Goal: Task Accomplishment & Management: Use online tool/utility

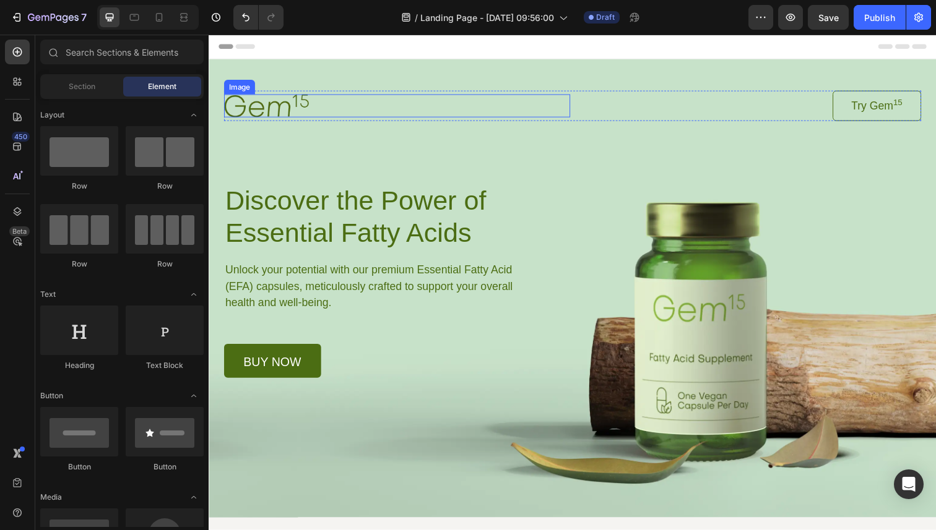
click at [264, 110] on img at bounding box center [267, 107] width 87 height 23
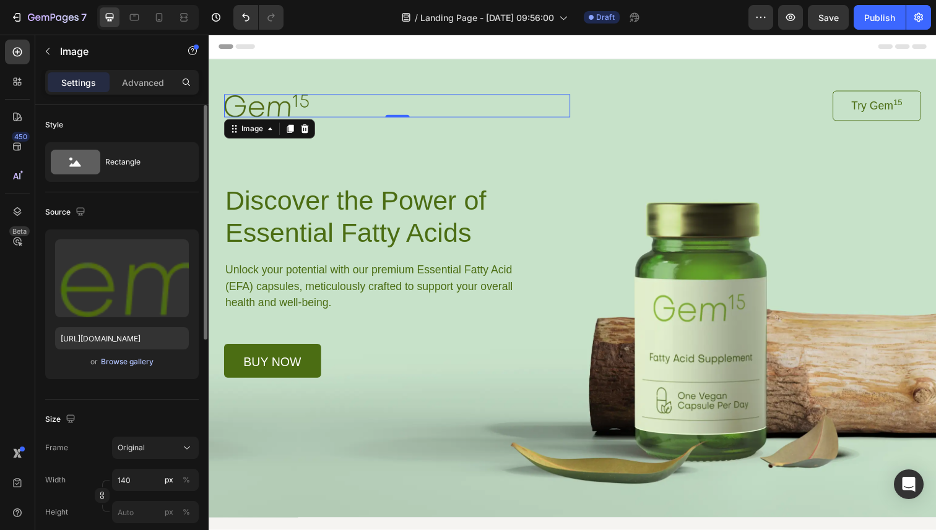
click at [128, 363] on div "Browse gallery" at bounding box center [127, 361] width 53 height 11
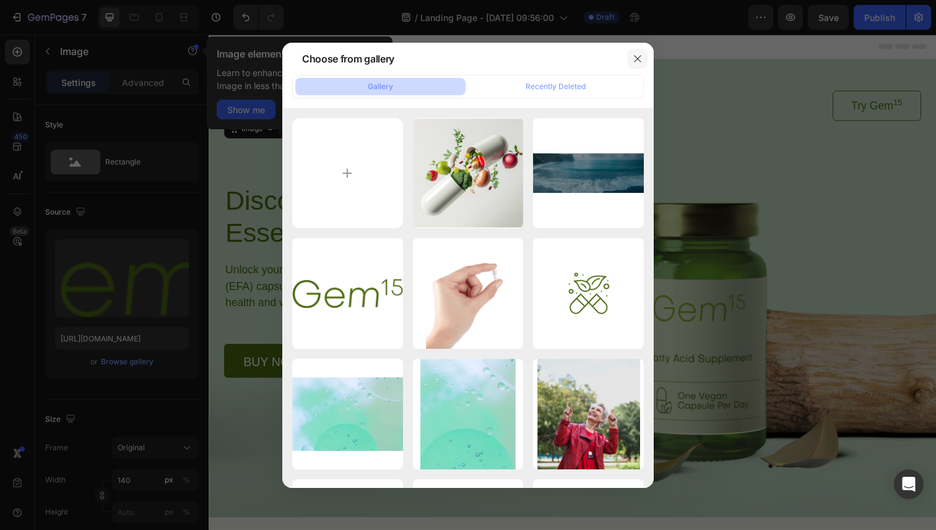
click at [639, 54] on icon "button" at bounding box center [638, 59] width 10 height 10
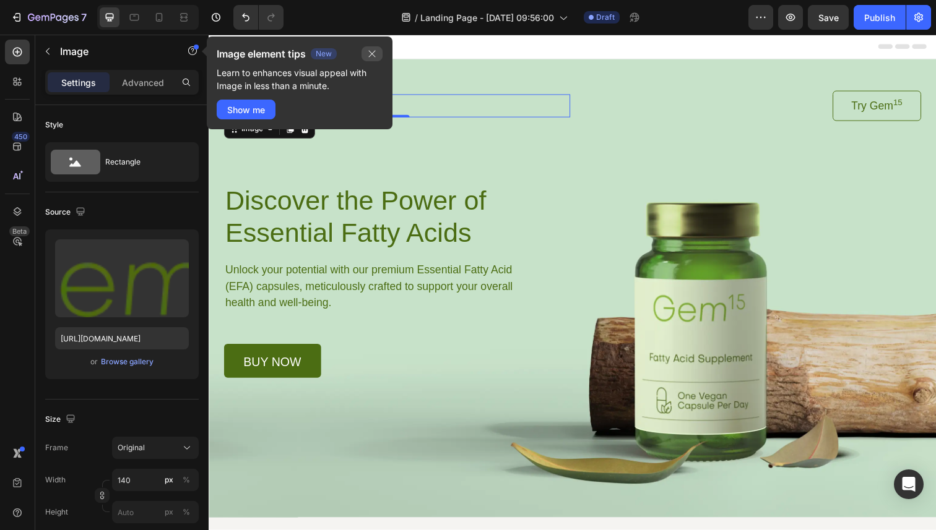
click at [371, 58] on icon "button" at bounding box center [372, 54] width 10 height 10
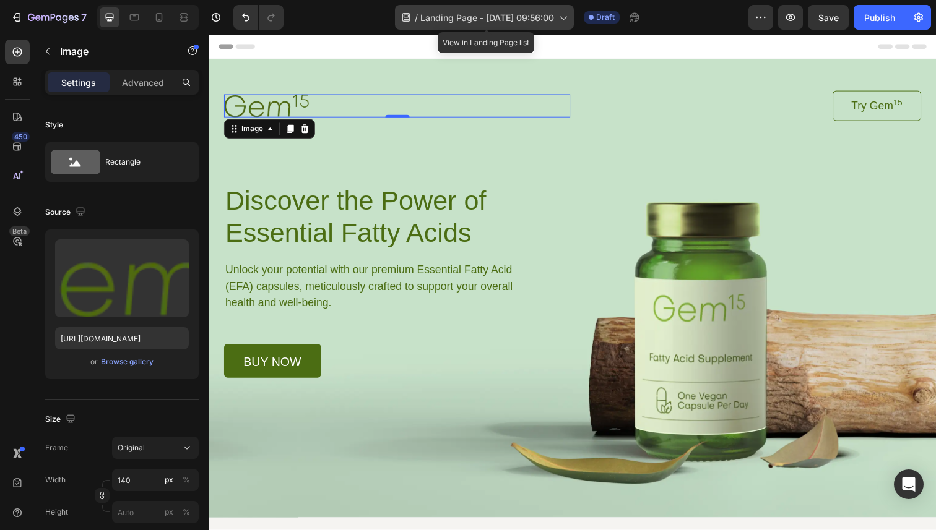
click at [551, 15] on span "Landing Page - Aug 28, 09:56:00" at bounding box center [487, 17] width 134 height 13
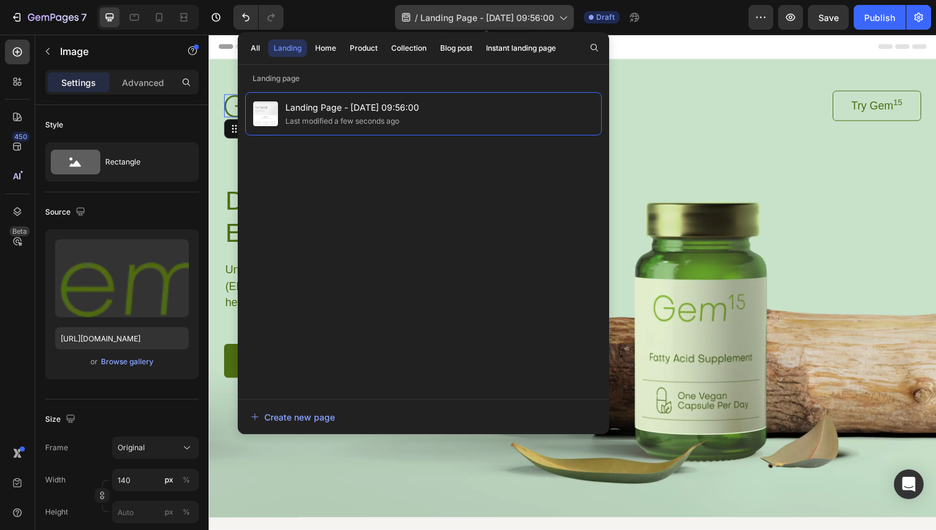
click at [551, 15] on span "Landing Page - Aug 28, 09:56:00" at bounding box center [487, 17] width 134 height 13
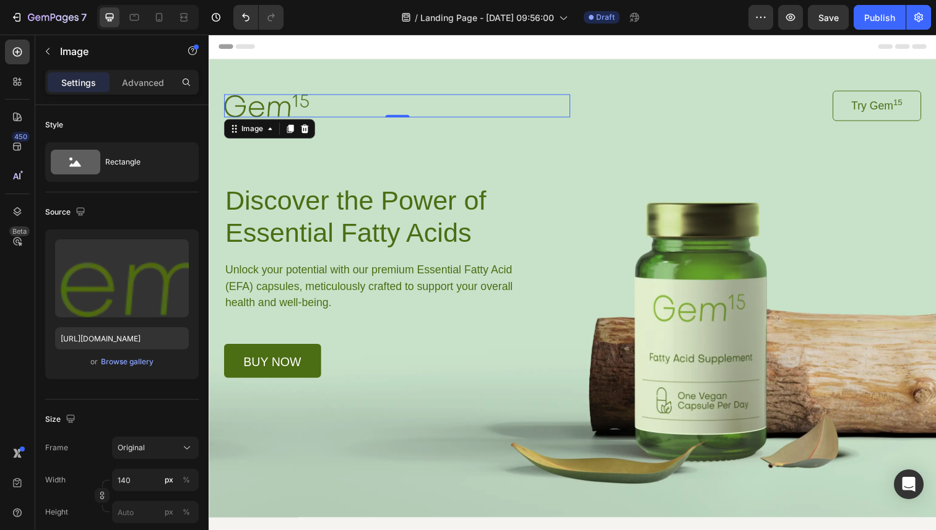
click at [279, 105] on img at bounding box center [267, 107] width 87 height 23
click at [48, 52] on icon "button" at bounding box center [48, 51] width 10 height 10
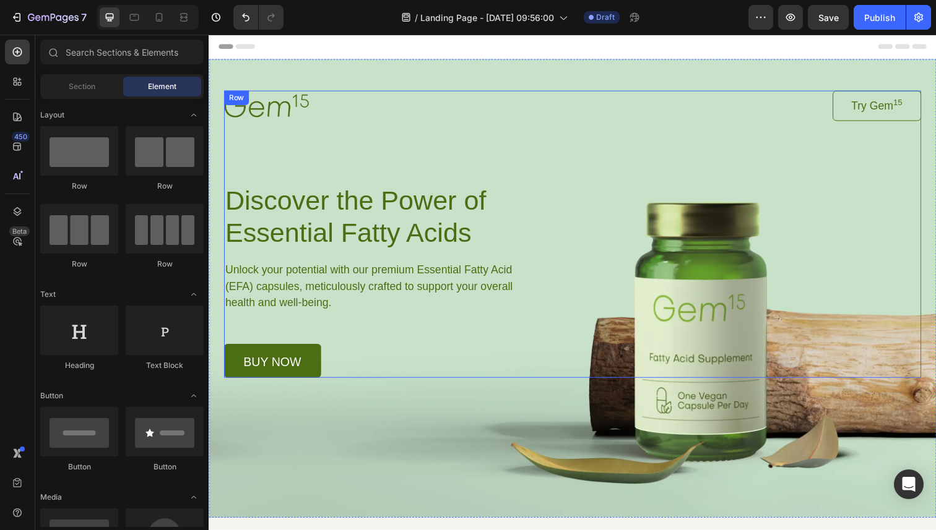
click at [269, 112] on img at bounding box center [267, 107] width 87 height 23
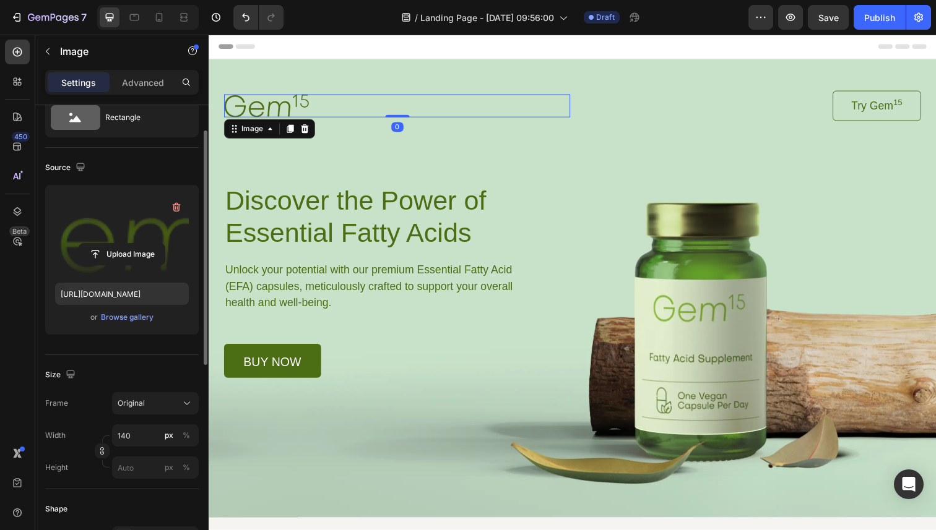
scroll to position [46, 0]
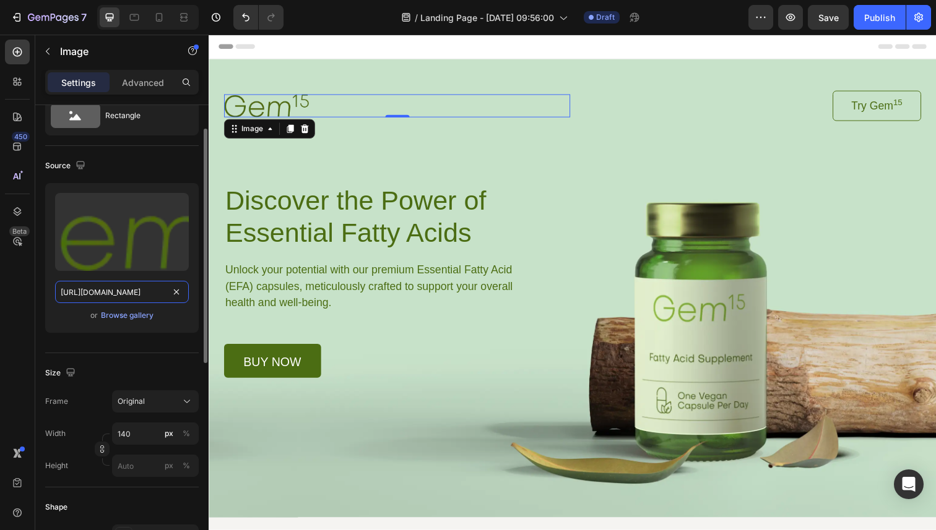
click at [122, 294] on input "https://cdn.shopify.com/s/files/1/0778/3789/3961/files/gempages_581861199369470…" at bounding box center [122, 292] width 134 height 22
click at [80, 164] on icon "button" at bounding box center [80, 165] width 12 height 12
click at [77, 167] on icon "button" at bounding box center [80, 165] width 12 height 12
click at [127, 317] on div "Browse gallery" at bounding box center [127, 315] width 53 height 11
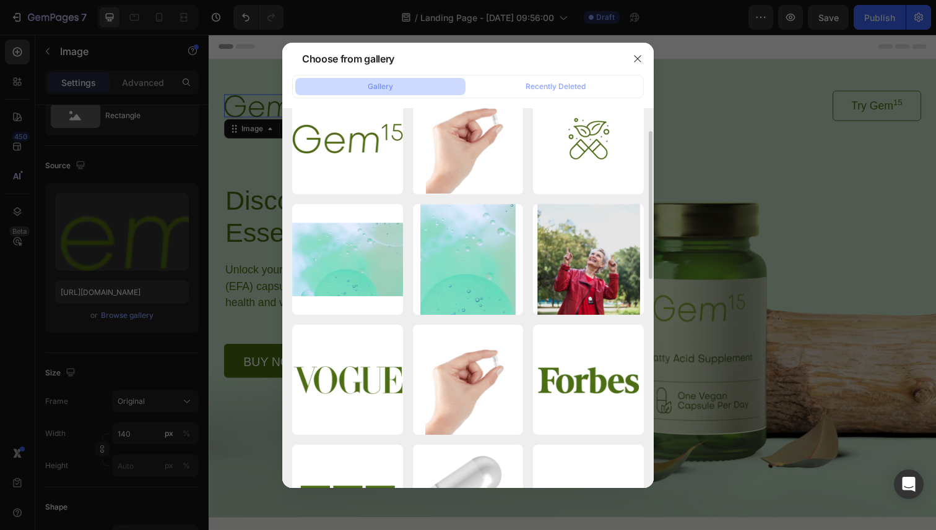
scroll to position [0, 0]
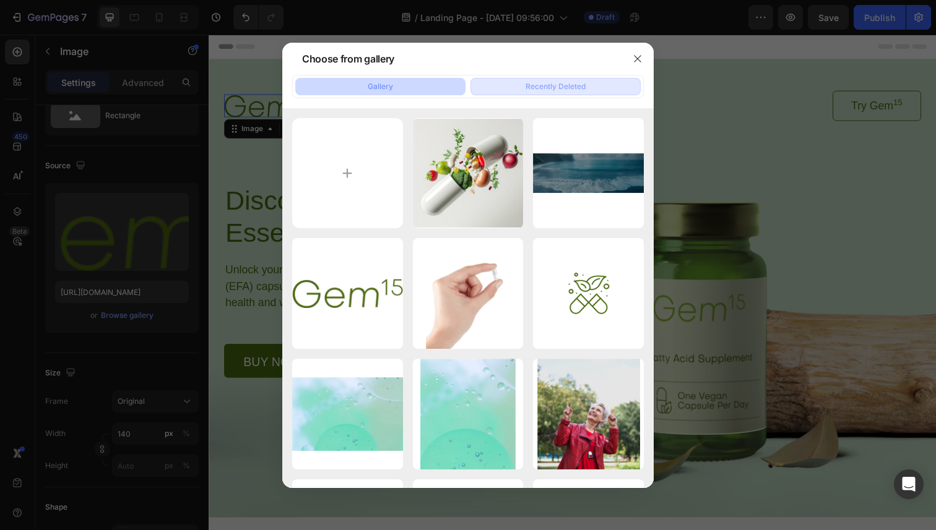
click at [574, 84] on div "Recently Deleted" at bounding box center [555, 86] width 60 height 11
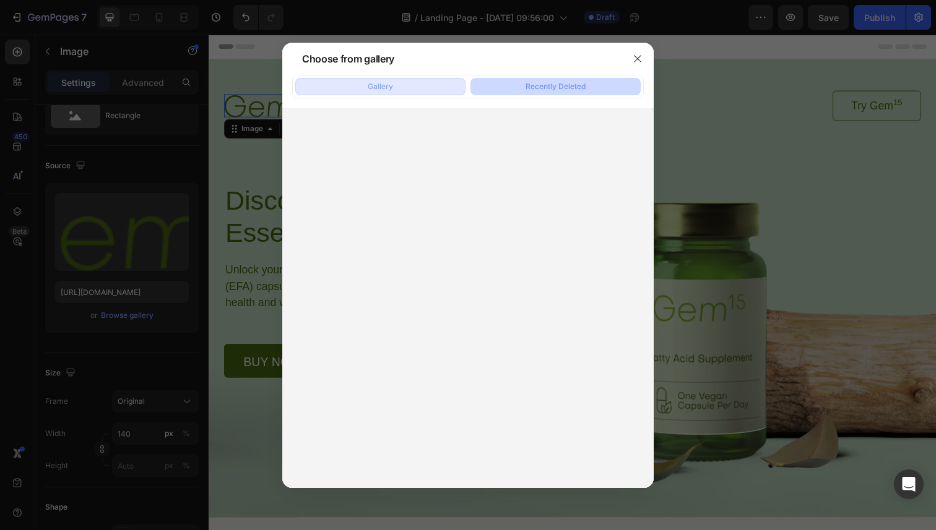
click at [428, 88] on button "Gallery" at bounding box center [380, 86] width 170 height 17
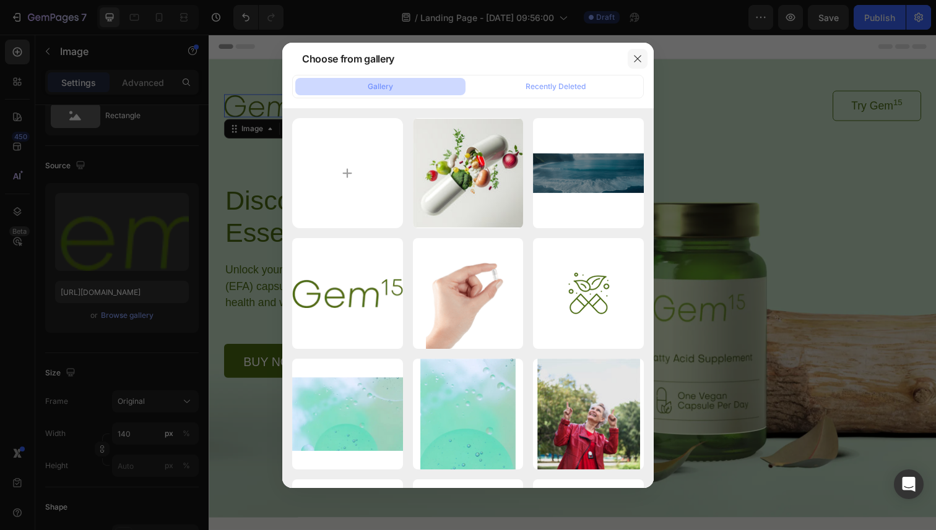
click at [638, 56] on icon "button" at bounding box center [638, 59] width 10 height 10
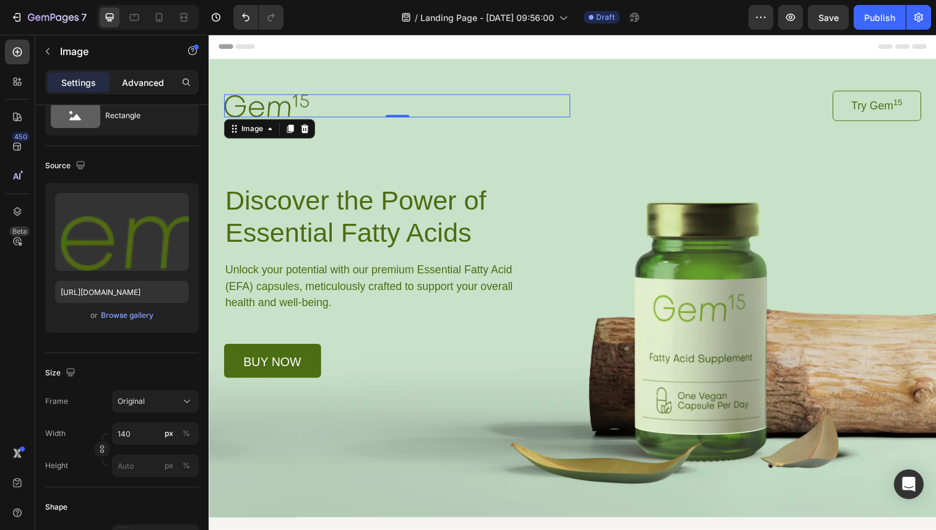
click at [145, 84] on p "Advanced" at bounding box center [143, 82] width 42 height 13
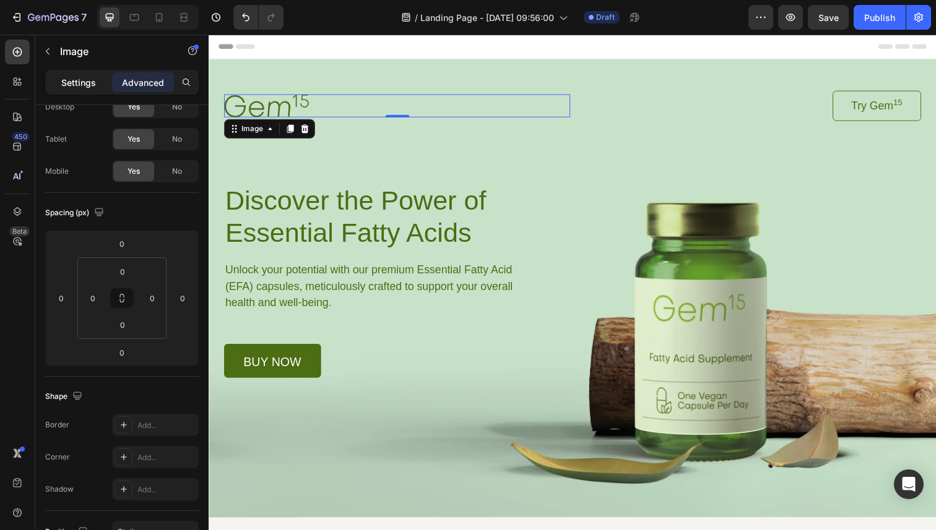
click at [83, 84] on p "Settings" at bounding box center [78, 82] width 35 height 13
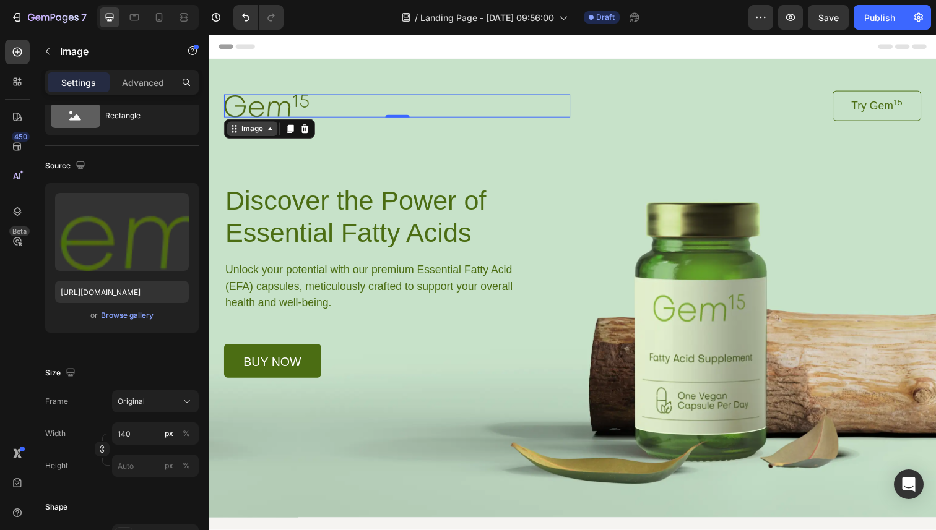
click at [270, 137] on div "Image" at bounding box center [252, 131] width 51 height 15
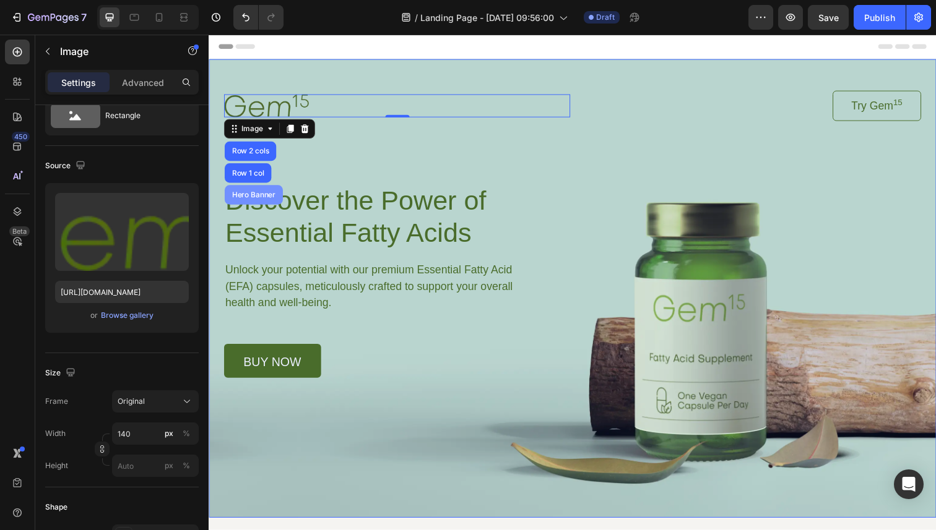
click at [259, 196] on div "Hero Banner" at bounding box center [255, 198] width 50 height 7
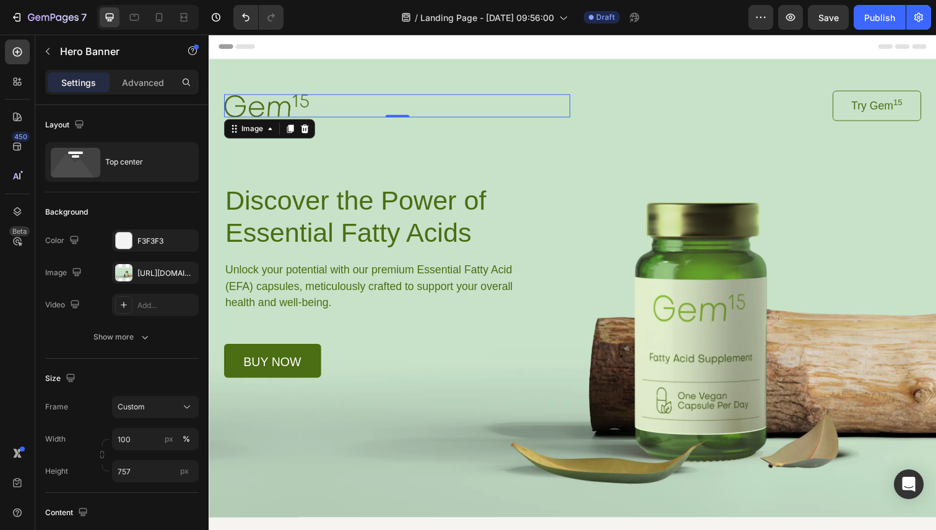
click at [267, 102] on img at bounding box center [267, 107] width 87 height 23
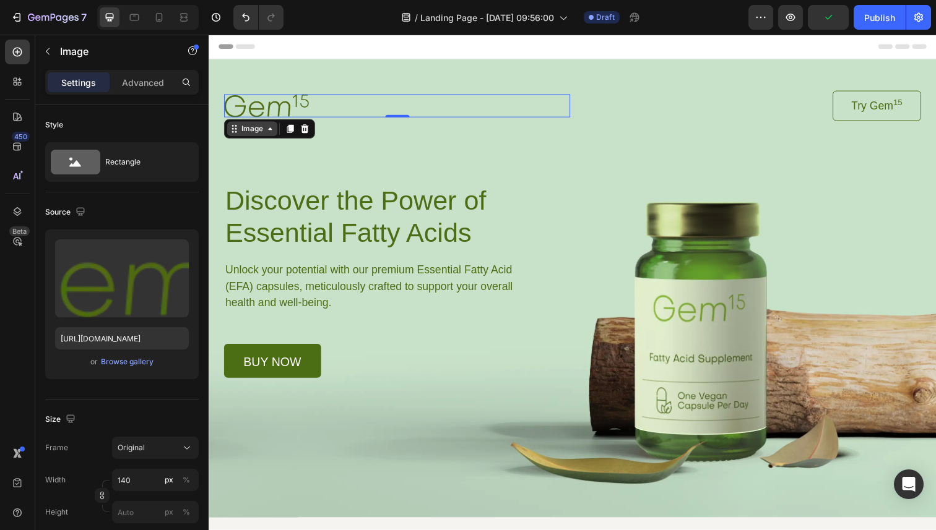
click at [270, 136] on icon at bounding box center [271, 131] width 10 height 10
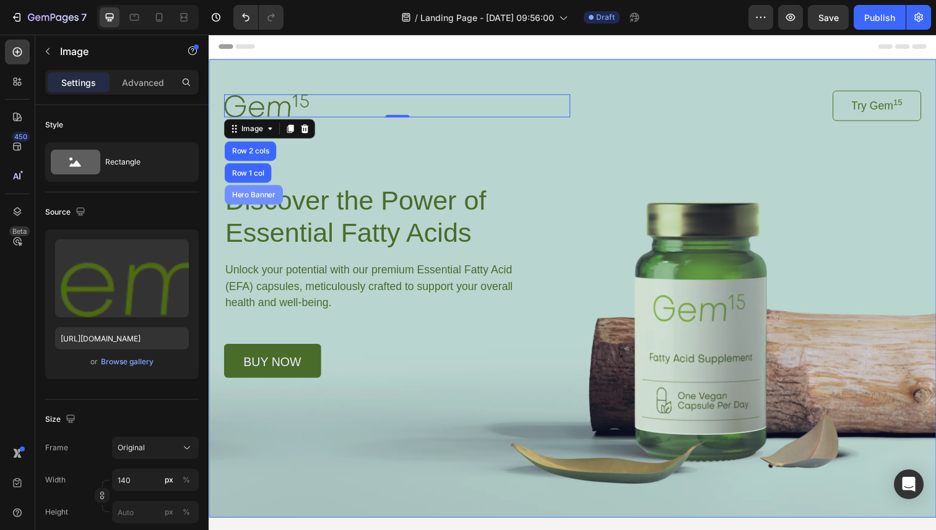
click at [257, 197] on div "Hero Banner" at bounding box center [255, 198] width 50 height 7
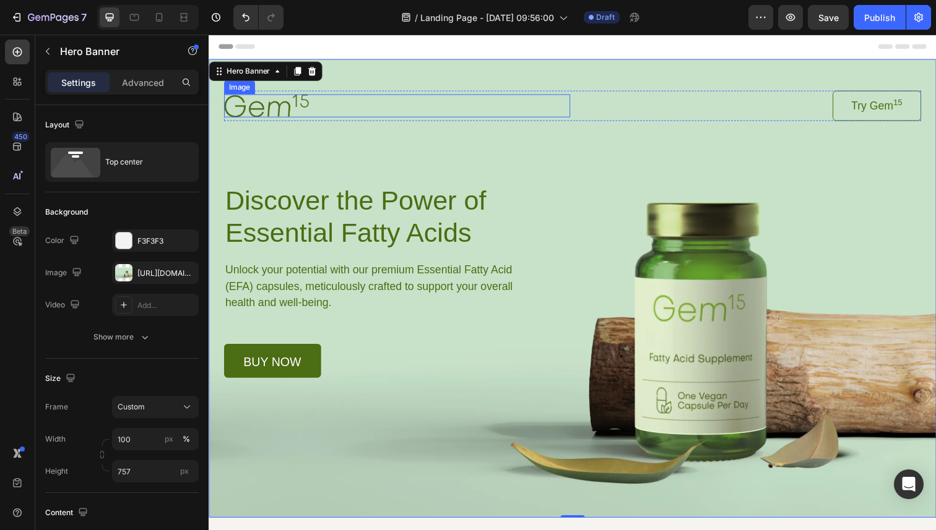
click at [270, 110] on img at bounding box center [267, 107] width 87 height 23
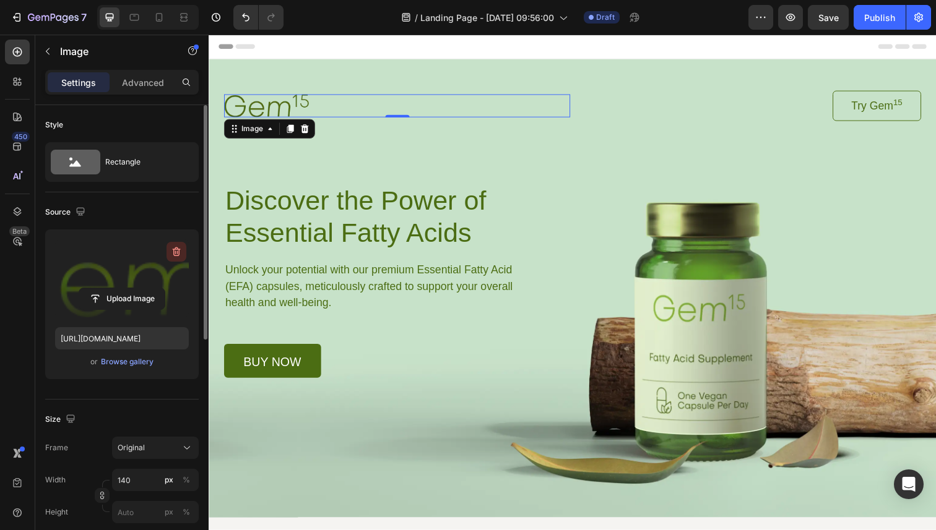
click at [176, 251] on icon "button" at bounding box center [176, 252] width 12 height 12
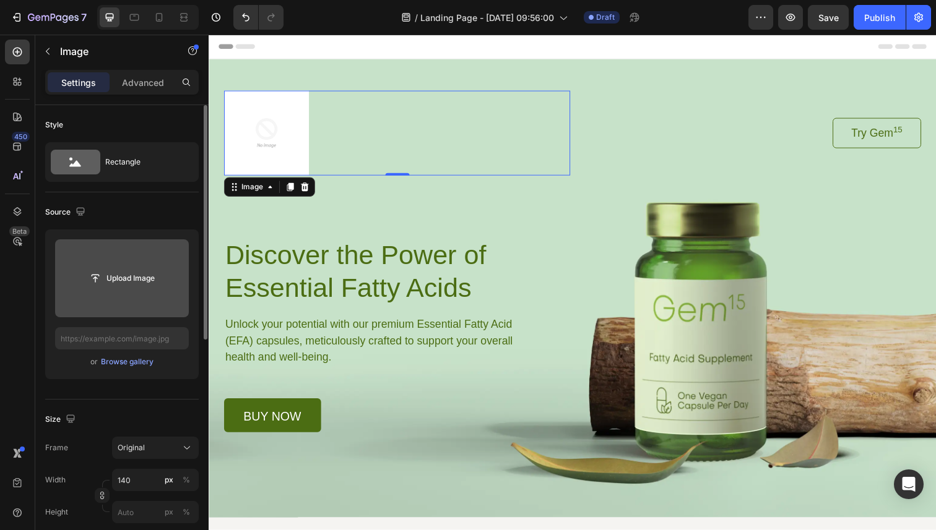
click at [288, 132] on img at bounding box center [267, 135] width 87 height 87
click at [118, 292] on input "file" at bounding box center [122, 279] width 134 height 78
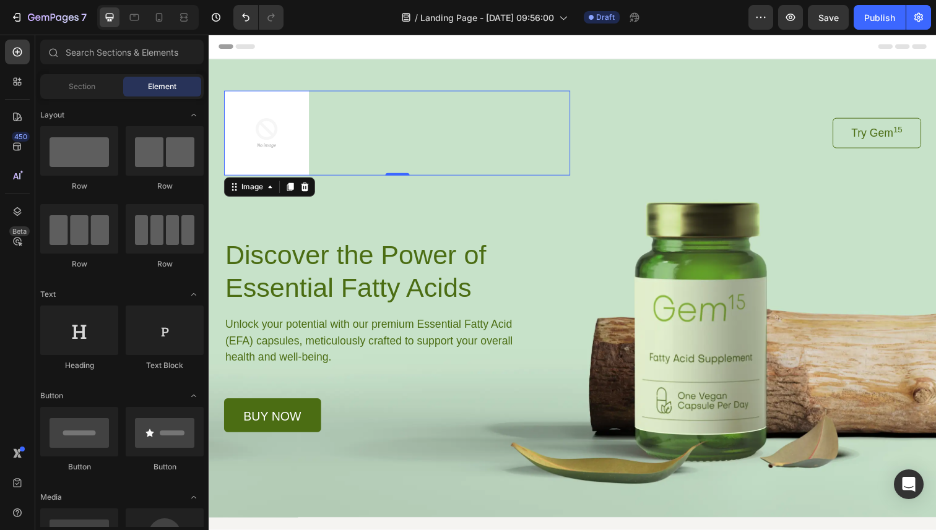
click at [224, 48] on icon at bounding box center [222, 47] width 9 height 9
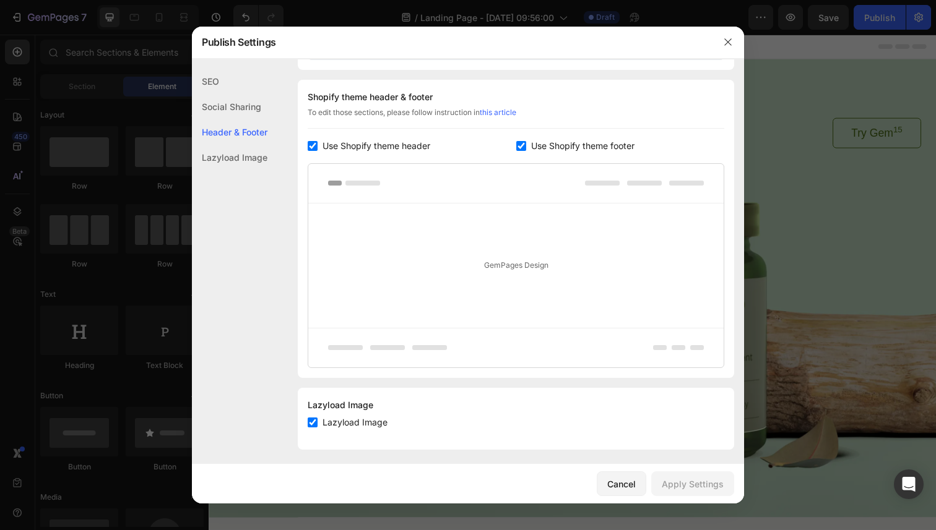
scroll to position [576, 0]
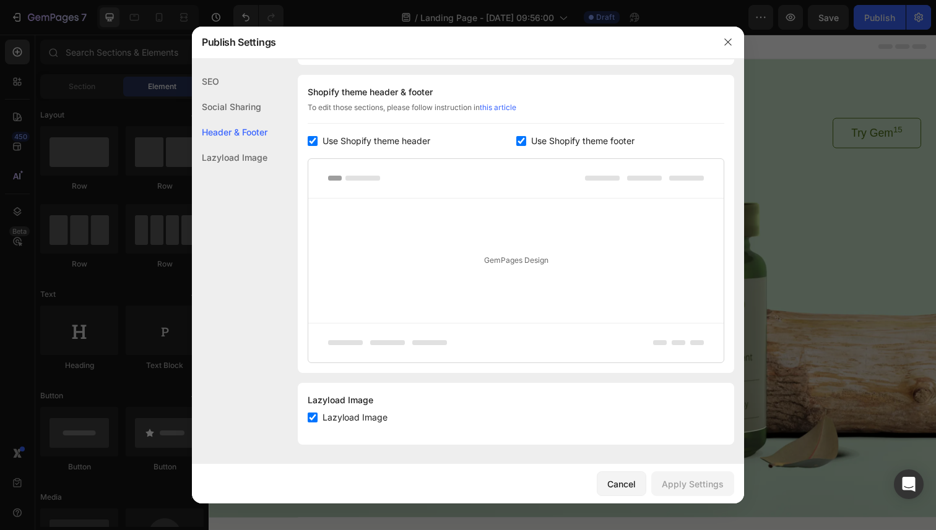
click at [313, 142] on input "checkbox" at bounding box center [313, 141] width 10 height 10
checkbox input "false"
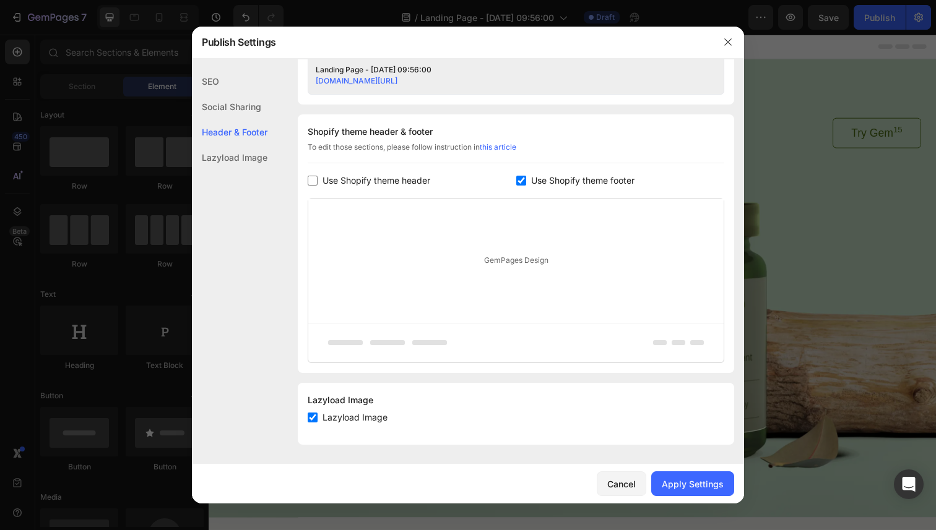
click at [517, 182] on input "checkbox" at bounding box center [521, 181] width 10 height 10
checkbox input "false"
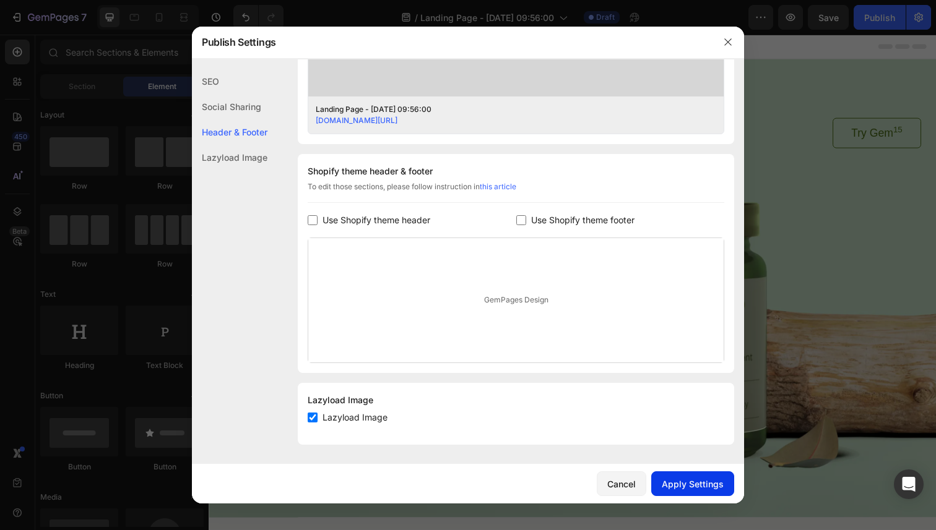
click at [693, 488] on div "Apply Settings" at bounding box center [693, 484] width 62 height 13
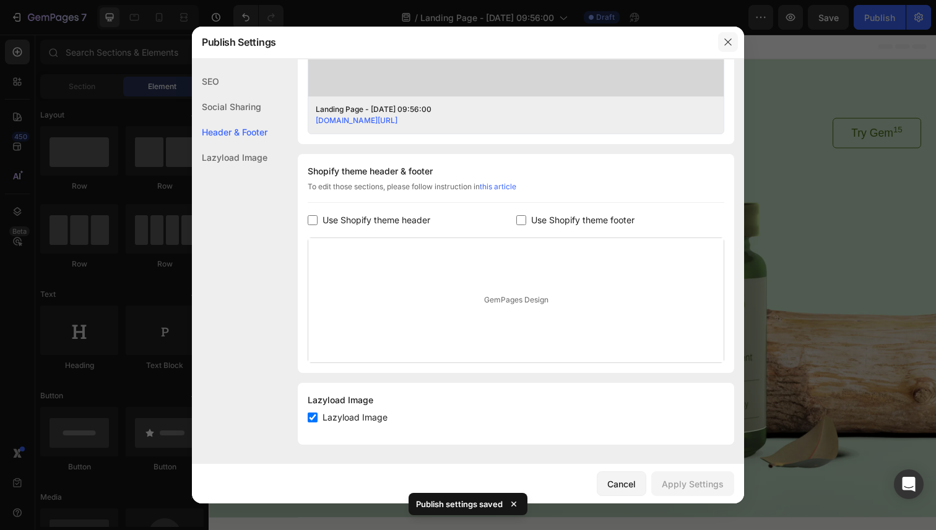
click at [731, 40] on icon "button" at bounding box center [728, 42] width 10 height 10
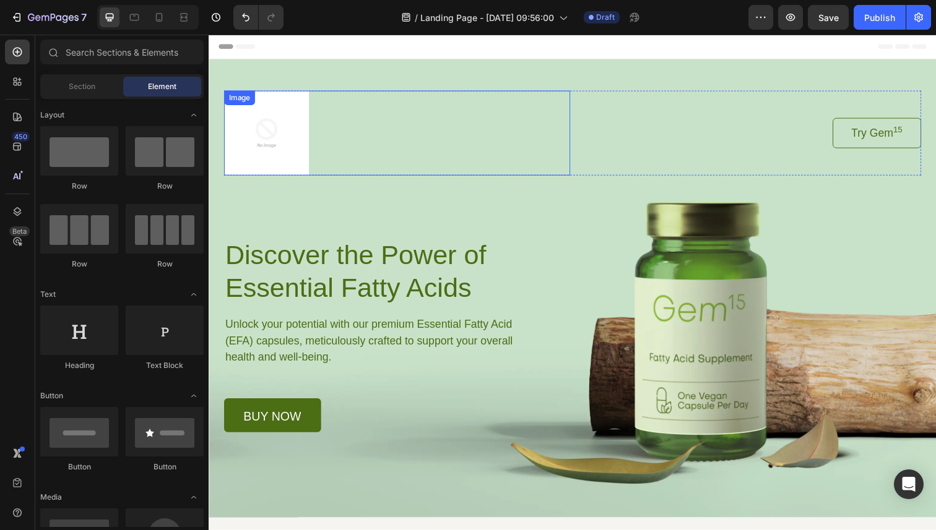
click at [267, 140] on img at bounding box center [267, 135] width 87 height 87
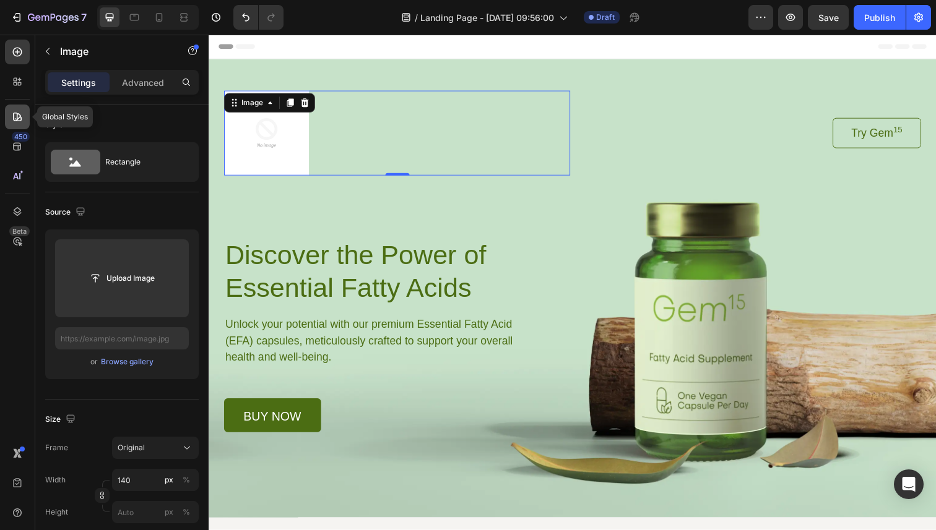
click at [24, 118] on div at bounding box center [17, 117] width 25 height 25
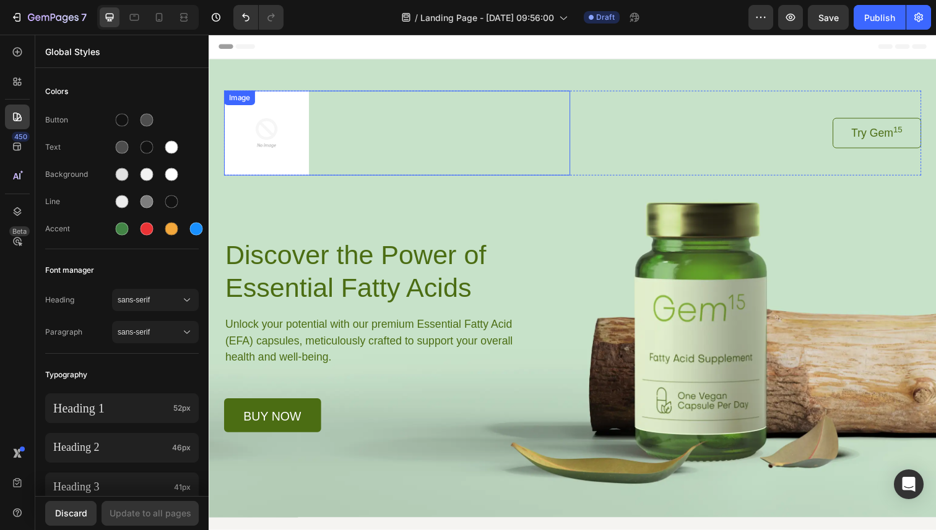
click at [279, 128] on img at bounding box center [267, 135] width 87 height 87
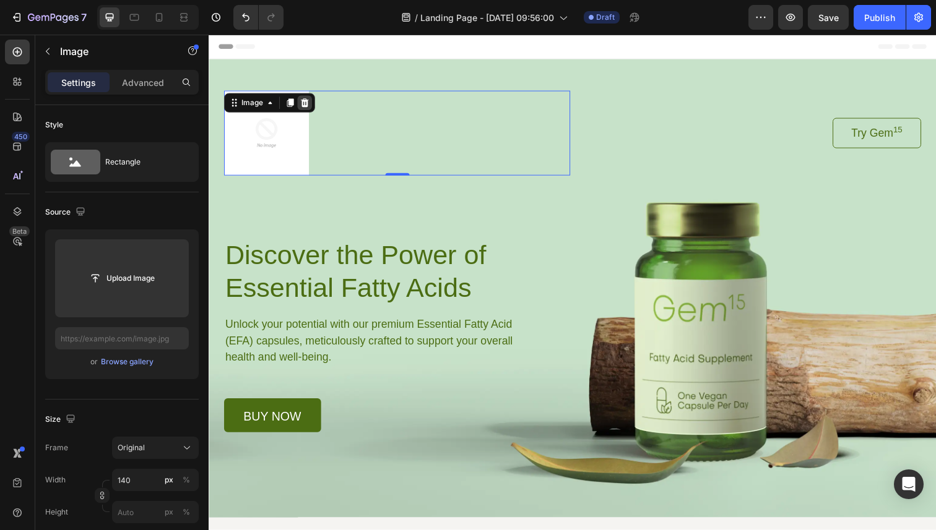
click at [306, 103] on icon at bounding box center [307, 104] width 8 height 9
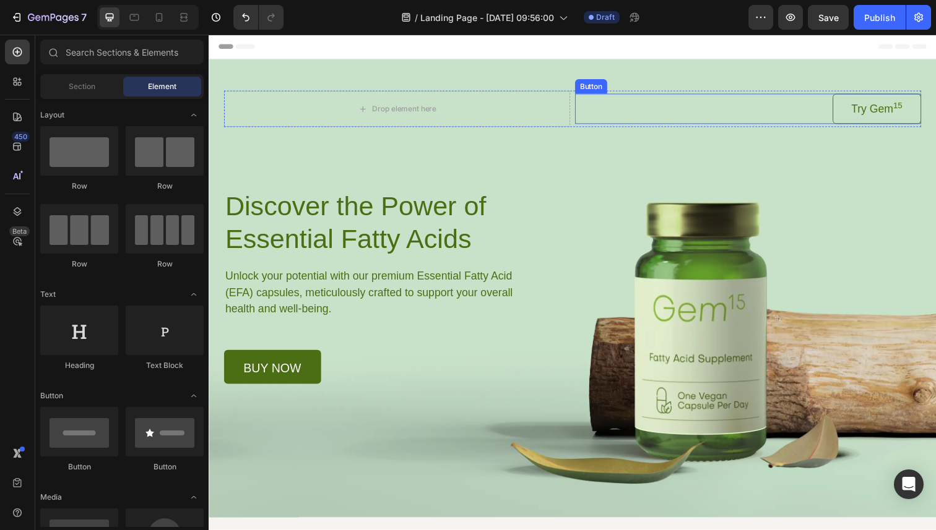
click at [850, 111] on link "Try Gem 15" at bounding box center [890, 110] width 90 height 31
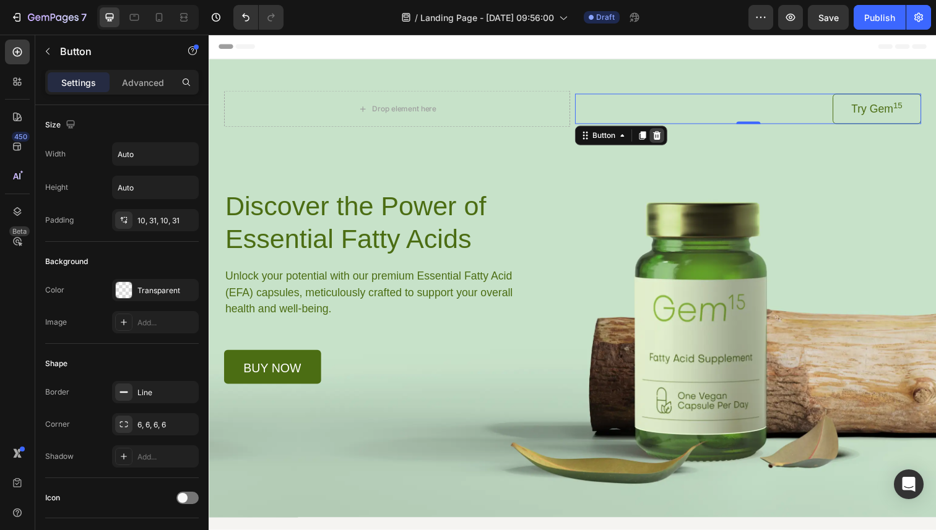
click at [667, 137] on icon at bounding box center [666, 138] width 10 height 10
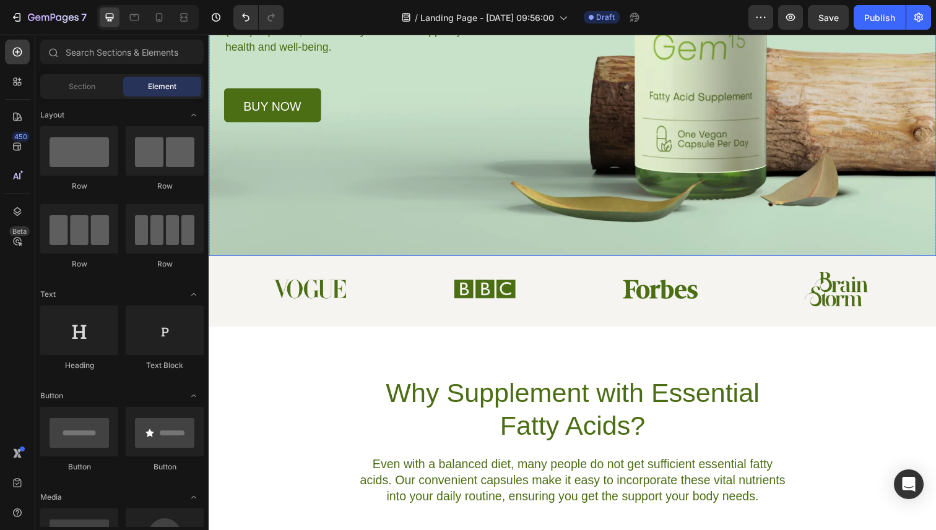
scroll to position [243, 0]
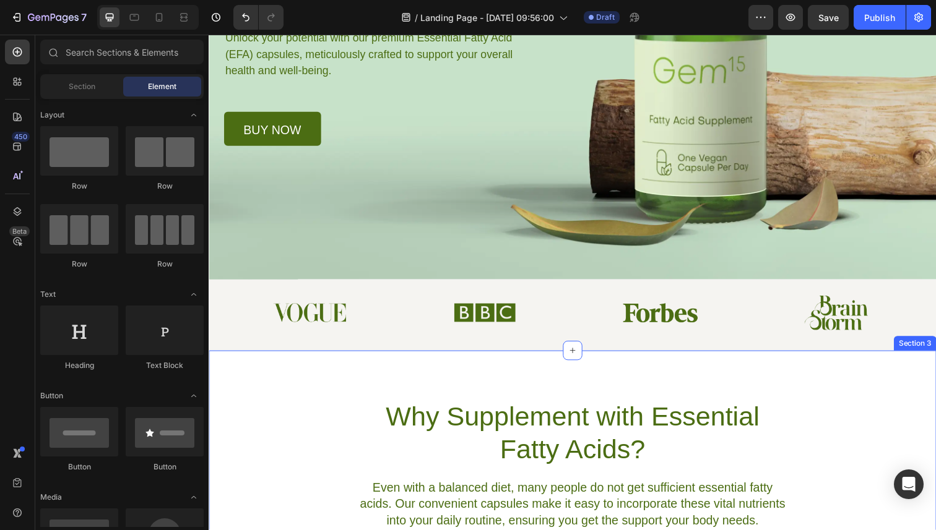
click at [533, 327] on div at bounding box center [491, 318] width 175 height 28
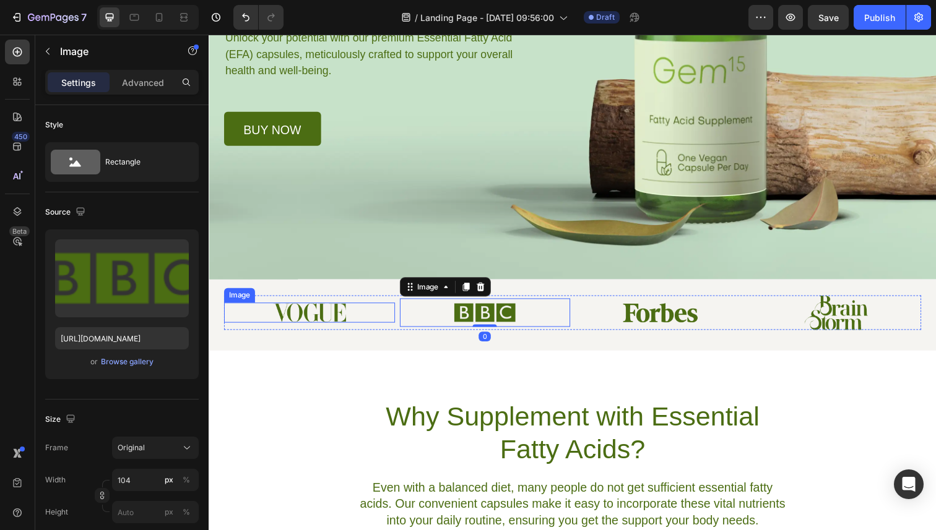
click at [313, 318] on img at bounding box center [312, 319] width 76 height 20
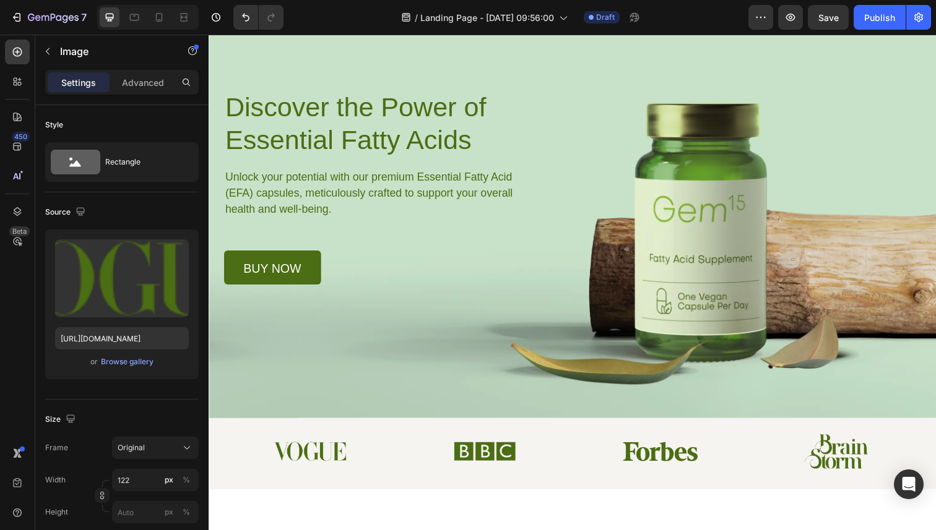
scroll to position [0, 0]
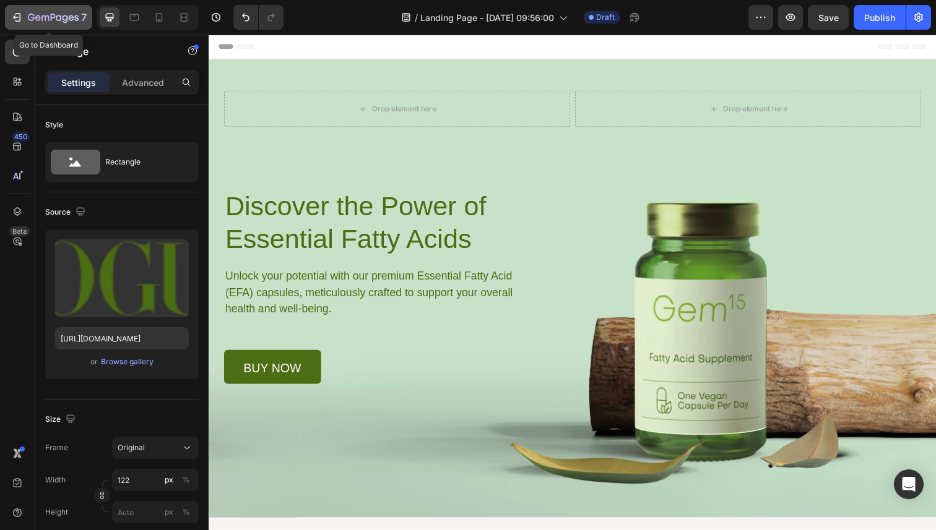
click at [41, 17] on icon "button" at bounding box center [44, 18] width 7 height 6
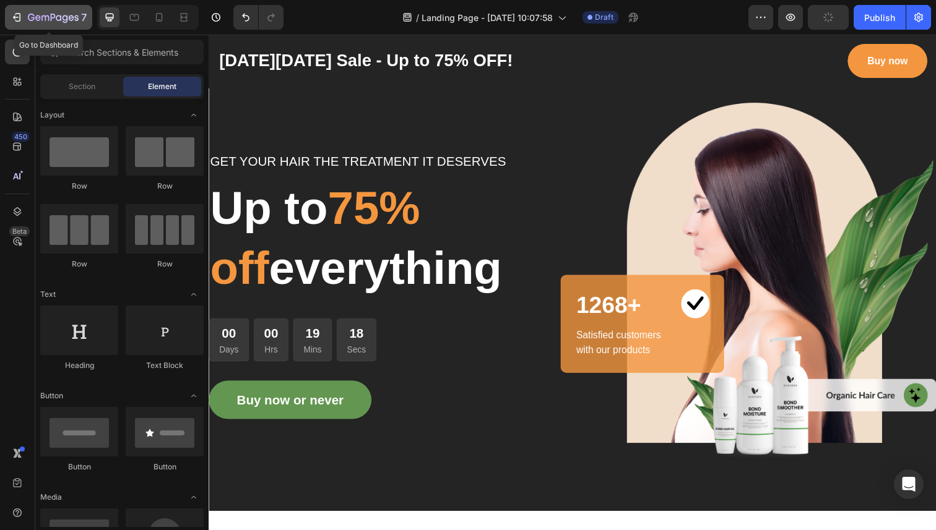
click at [41, 17] on icon "button" at bounding box center [44, 18] width 7 height 6
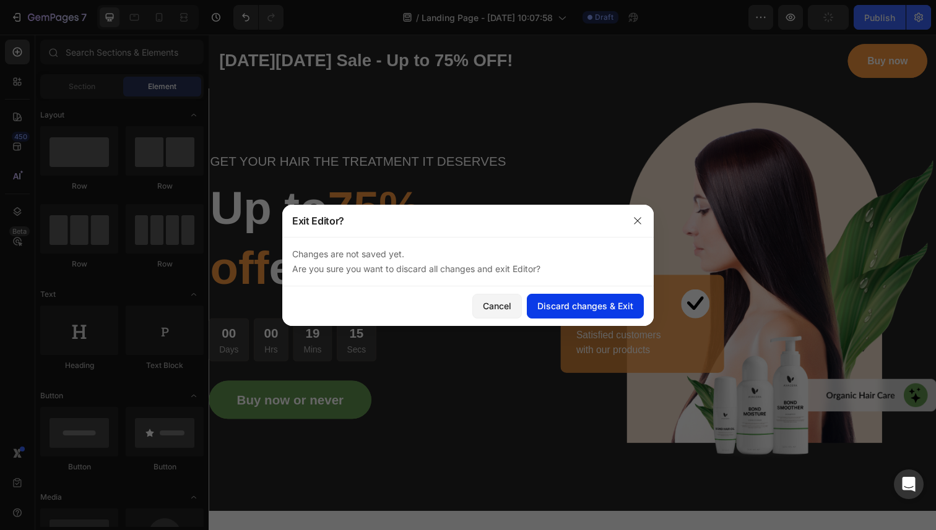
click at [568, 305] on div "Discard changes & Exit" at bounding box center [585, 306] width 96 height 13
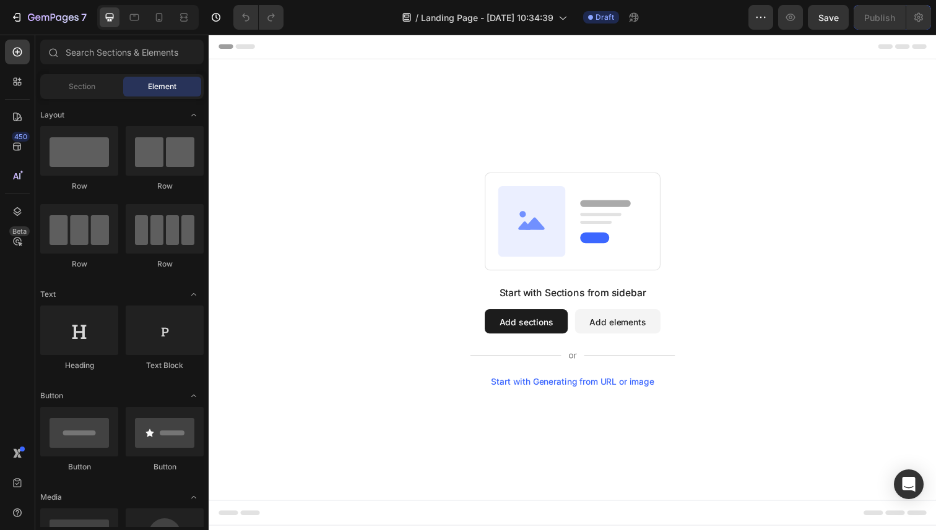
click at [541, 331] on button "Add sections" at bounding box center [532, 328] width 85 height 25
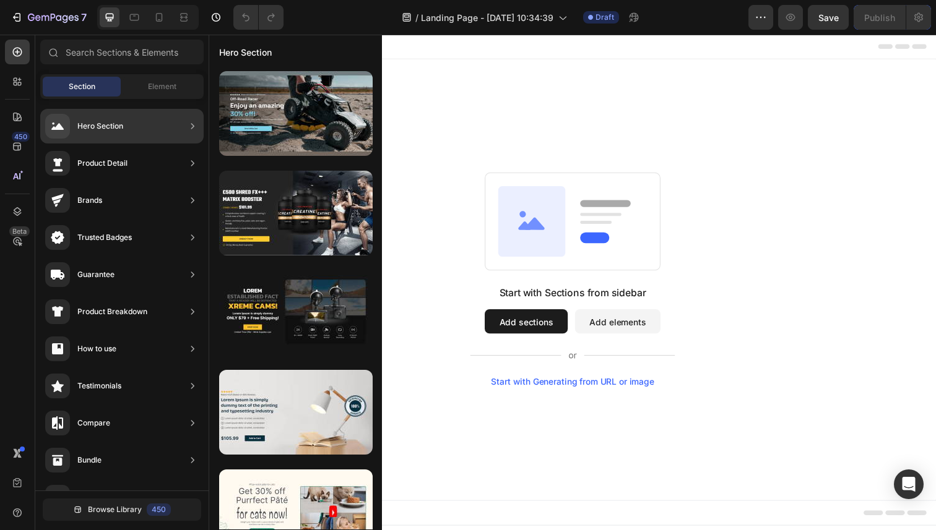
click at [119, 129] on div "Hero Section" at bounding box center [100, 126] width 46 height 12
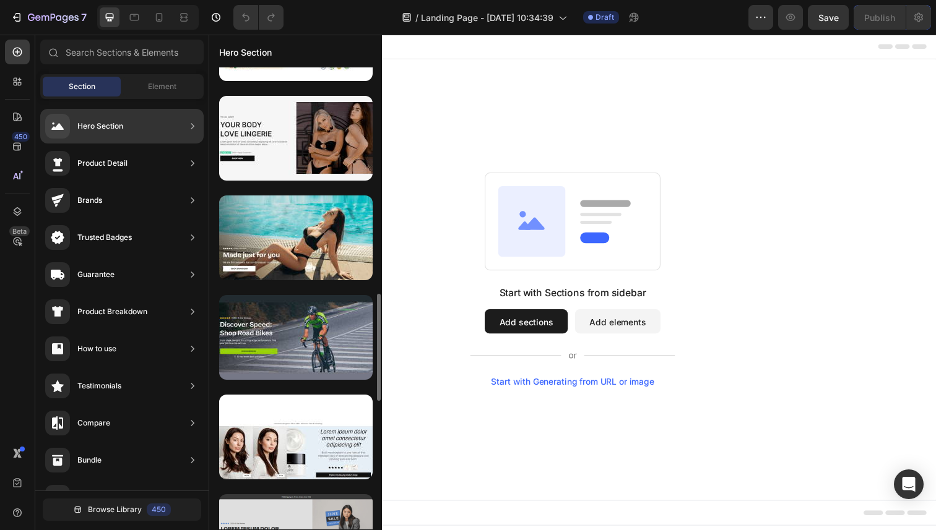
scroll to position [970, 0]
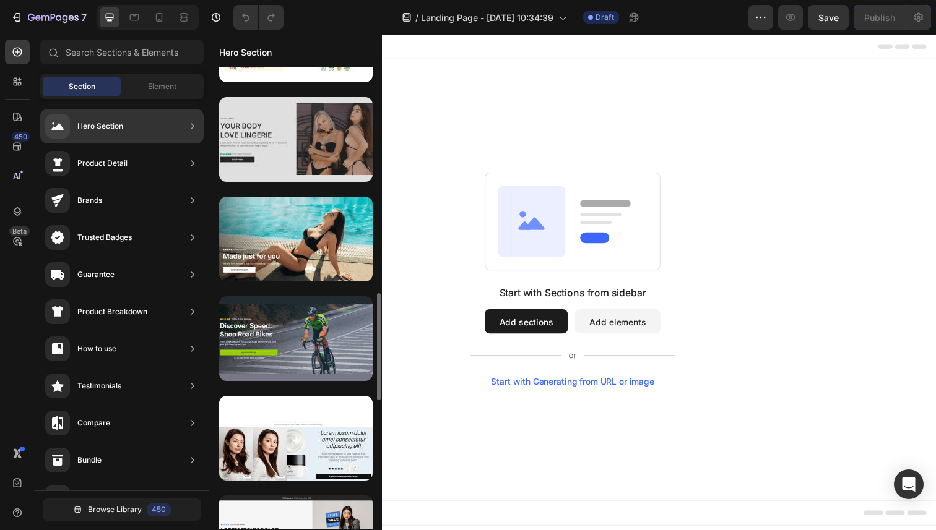
click at [311, 141] on div at bounding box center [295, 139] width 153 height 85
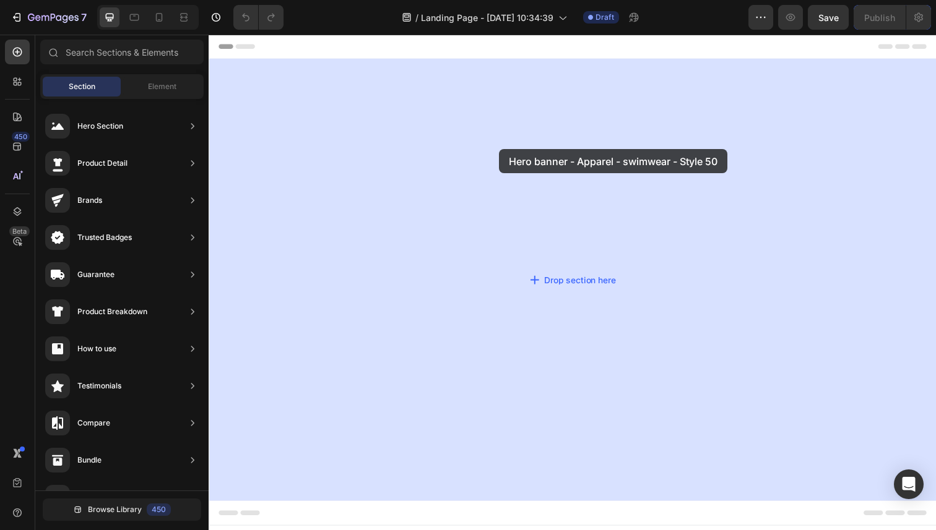
drag, startPoint x: 511, startPoint y: 186, endPoint x: 503, endPoint y: 152, distance: 35.0
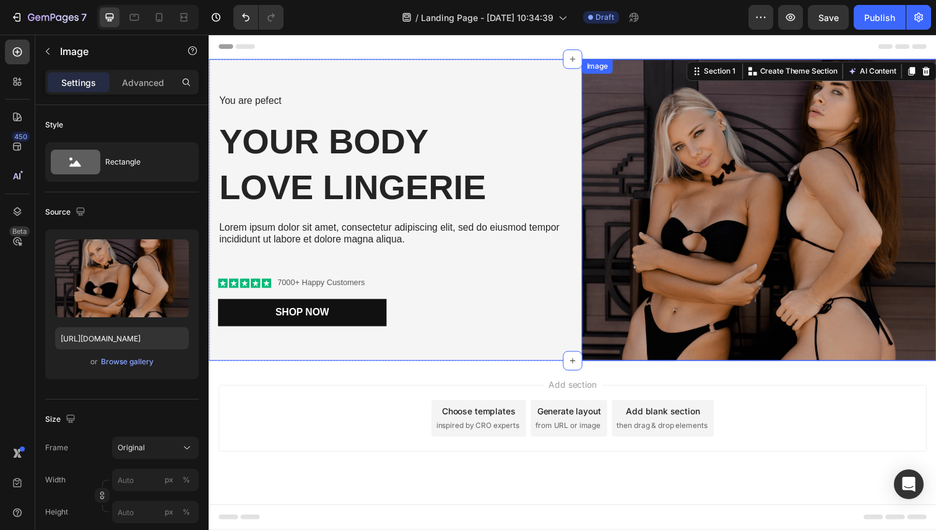
click at [788, 197] on img at bounding box center [770, 214] width 362 height 308
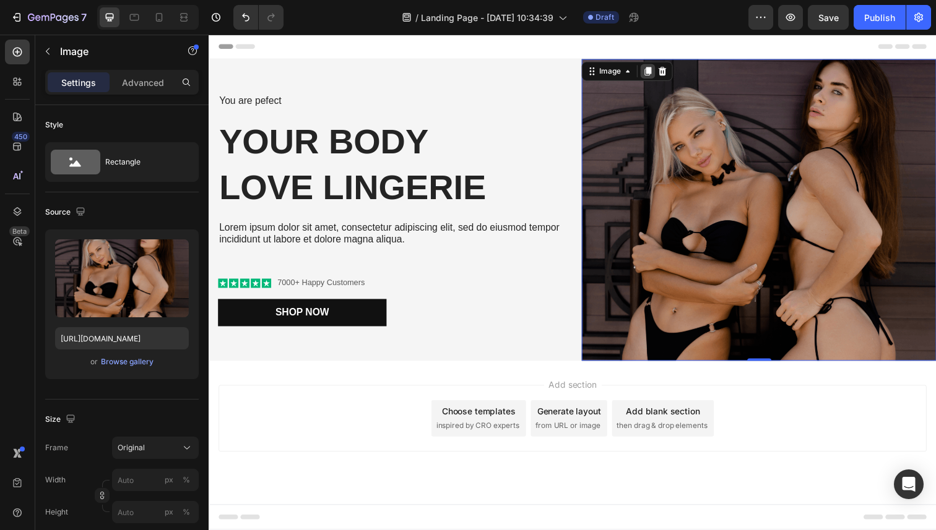
click at [658, 74] on icon at bounding box center [657, 72] width 7 height 9
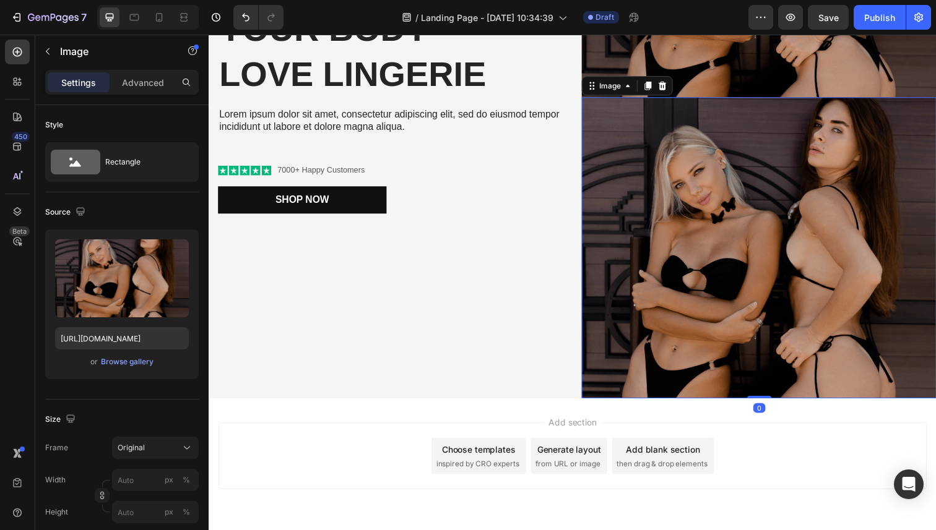
scroll to position [287, 0]
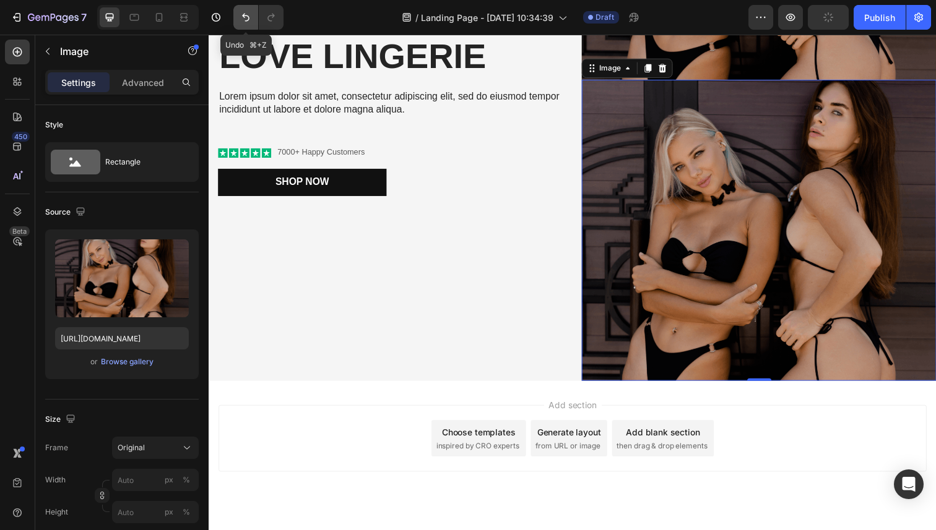
type input "[URL][DOMAIN_NAME]"
click at [240, 20] on icon "Undo/Redo" at bounding box center [246, 17] width 12 height 12
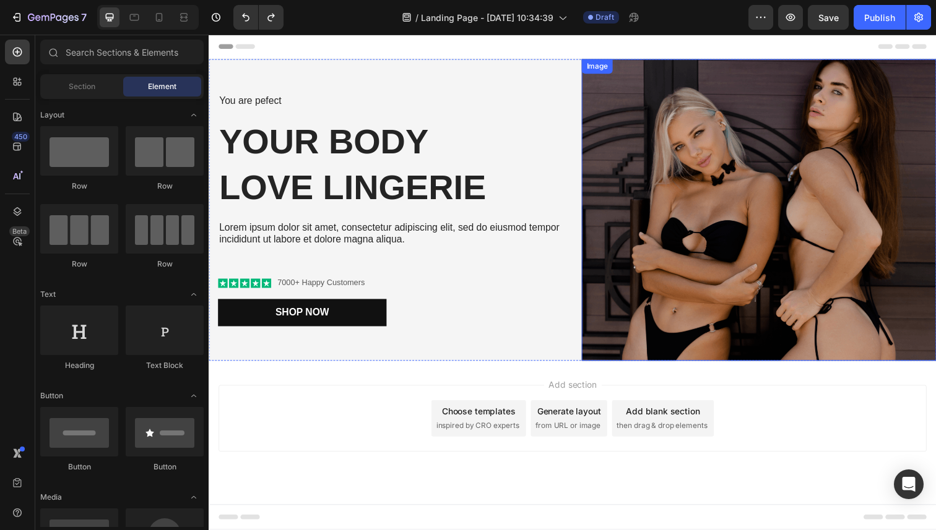
click at [714, 185] on img at bounding box center [770, 214] width 362 height 308
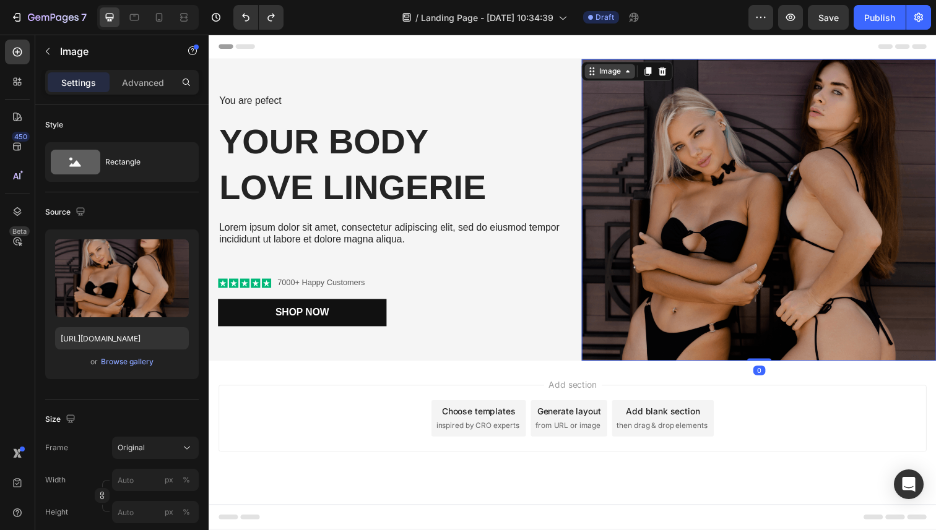
click at [636, 78] on div "Image" at bounding box center [617, 72] width 51 height 15
click at [615, 73] on div "Image" at bounding box center [618, 72] width 27 height 11
click at [671, 74] on icon at bounding box center [672, 72] width 8 height 9
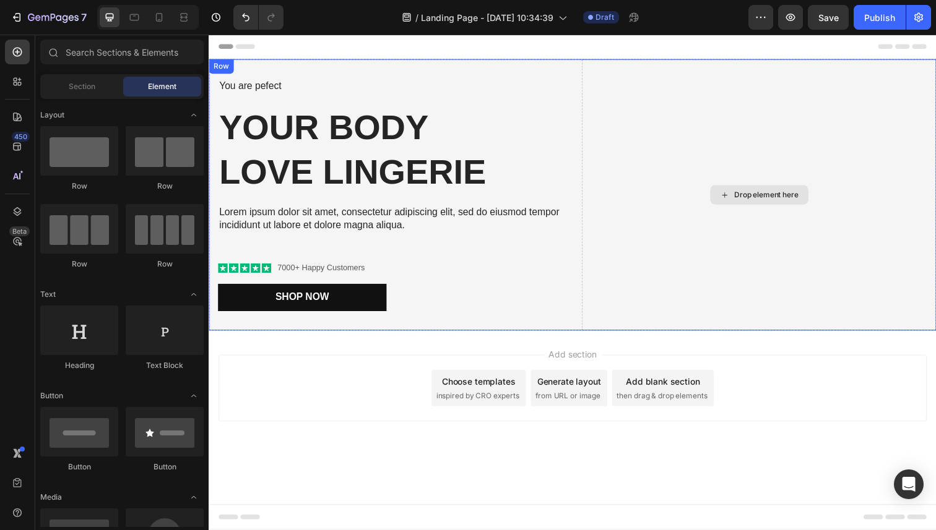
click at [710, 204] on div "Drop element here" at bounding box center [770, 198] width 362 height 277
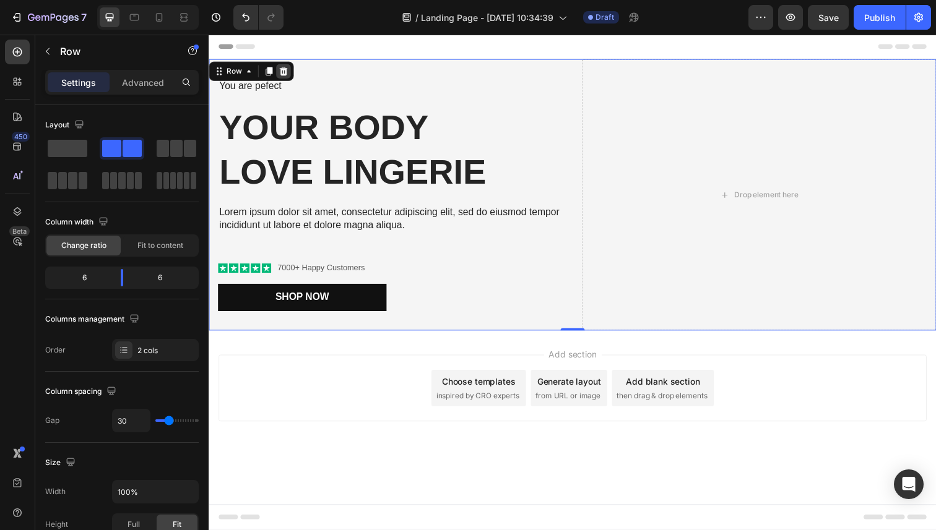
click at [285, 75] on icon at bounding box center [285, 72] width 8 height 9
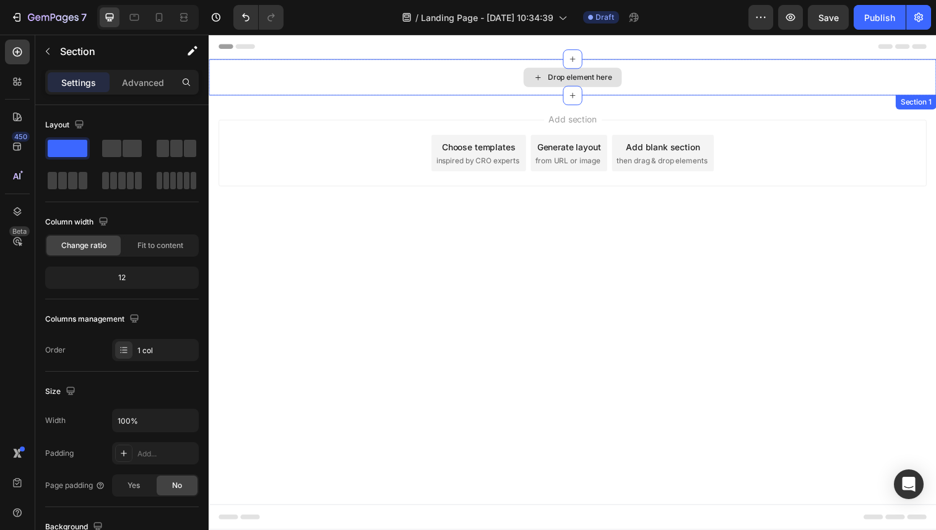
click at [329, 82] on div "Drop element here" at bounding box center [580, 78] width 743 height 37
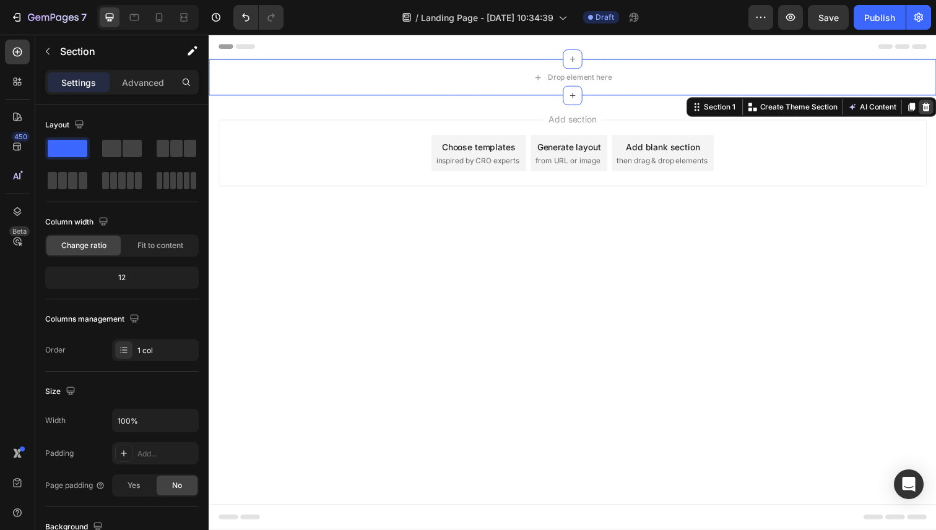
click at [935, 110] on icon at bounding box center [941, 109] width 8 height 9
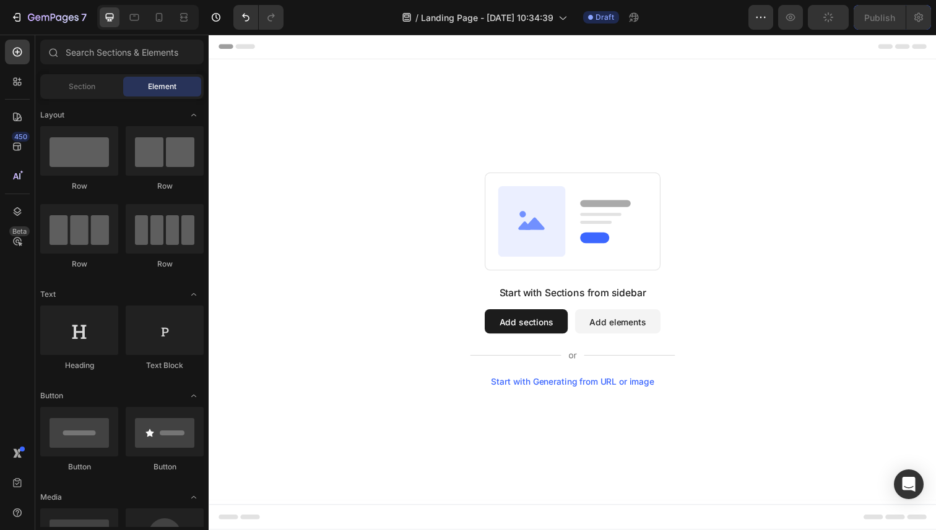
click at [525, 326] on button "Add sections" at bounding box center [532, 328] width 85 height 25
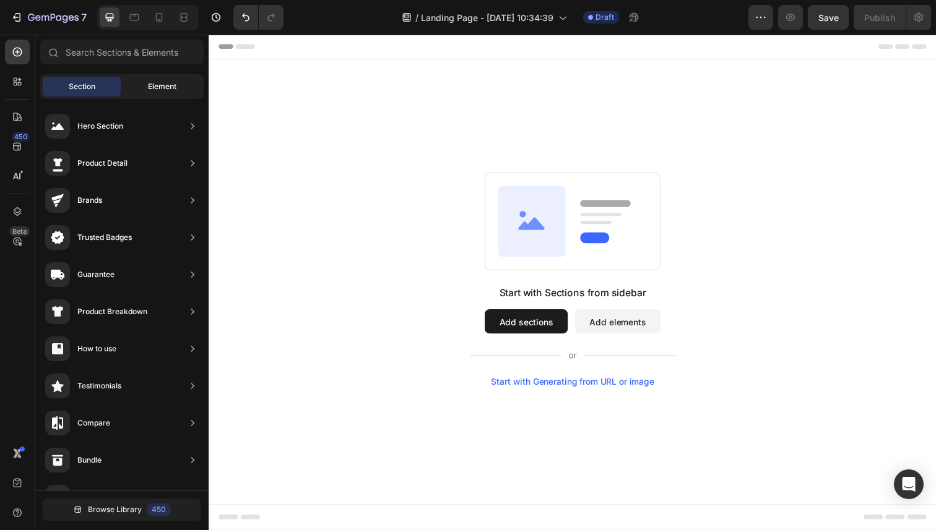
click at [152, 83] on span "Element" at bounding box center [162, 86] width 28 height 11
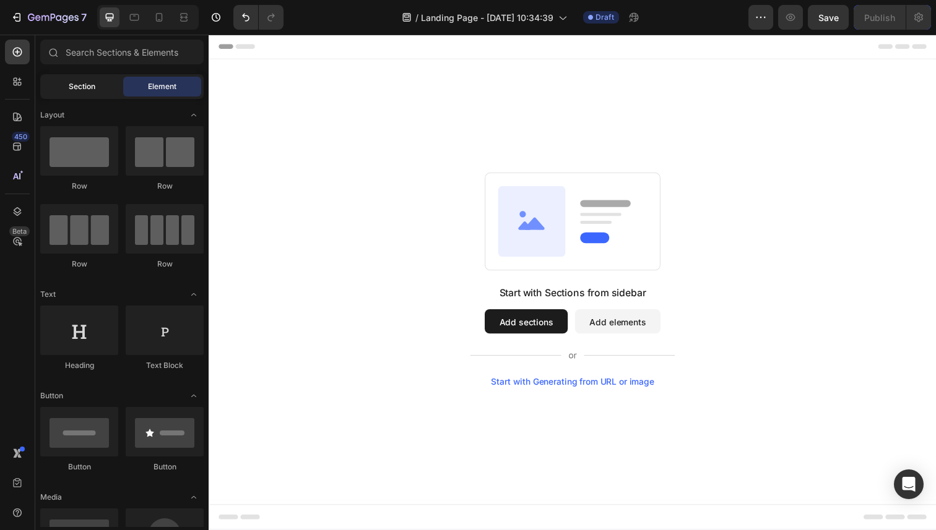
click at [98, 88] on div "Section" at bounding box center [82, 87] width 78 height 20
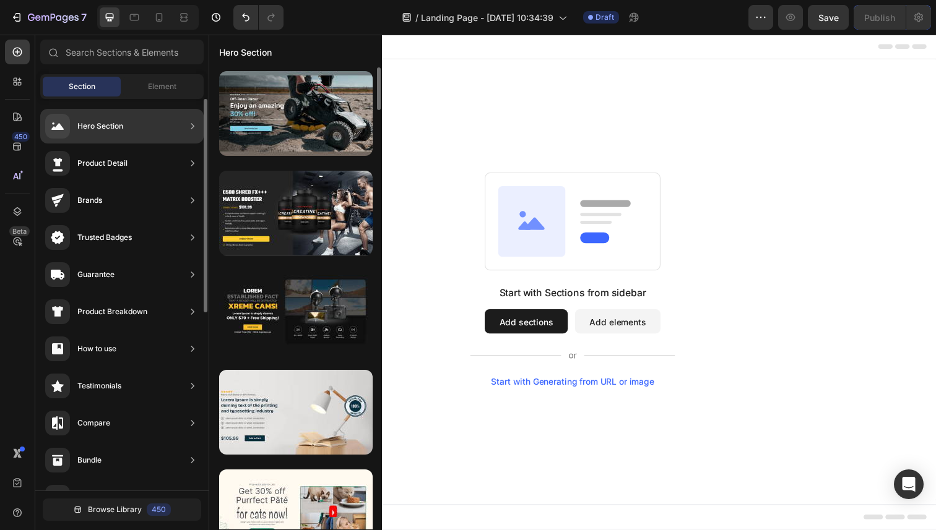
click at [189, 127] on icon at bounding box center [192, 126] width 12 height 12
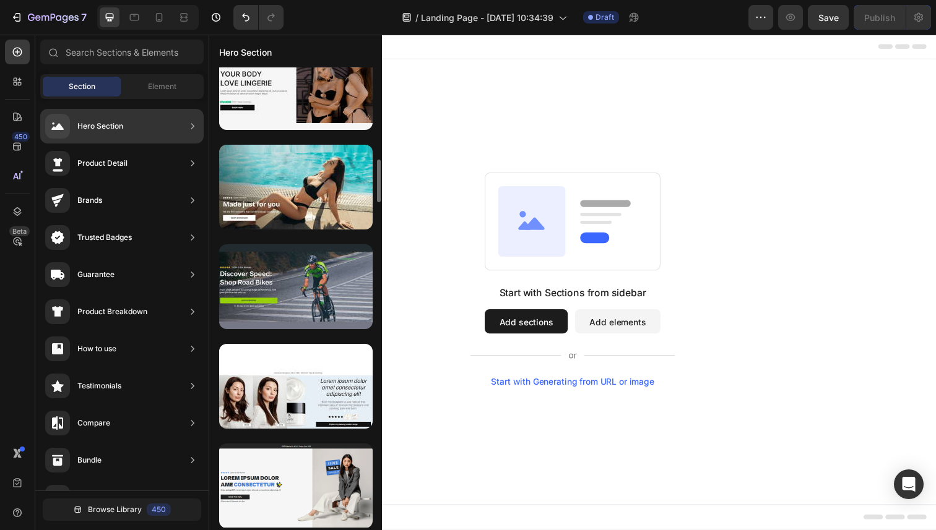
scroll to position [1023, 0]
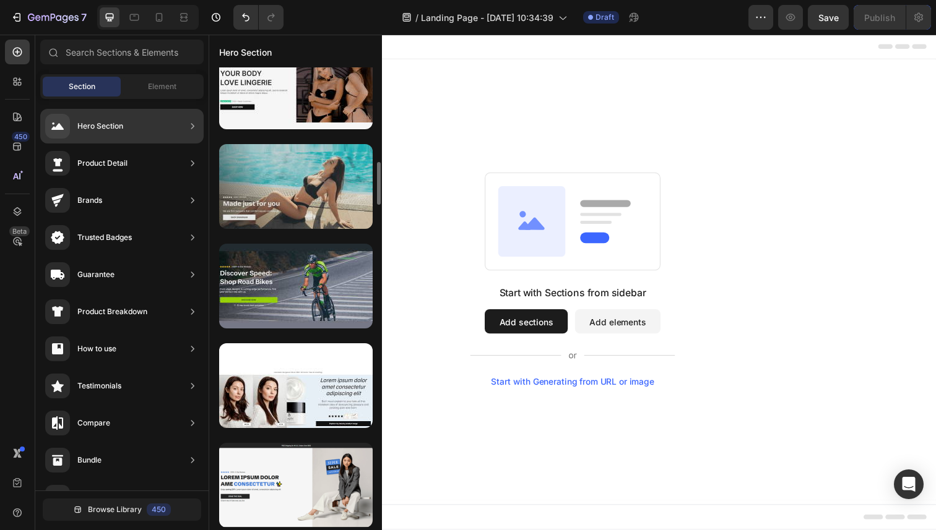
click at [322, 192] on div at bounding box center [295, 186] width 153 height 85
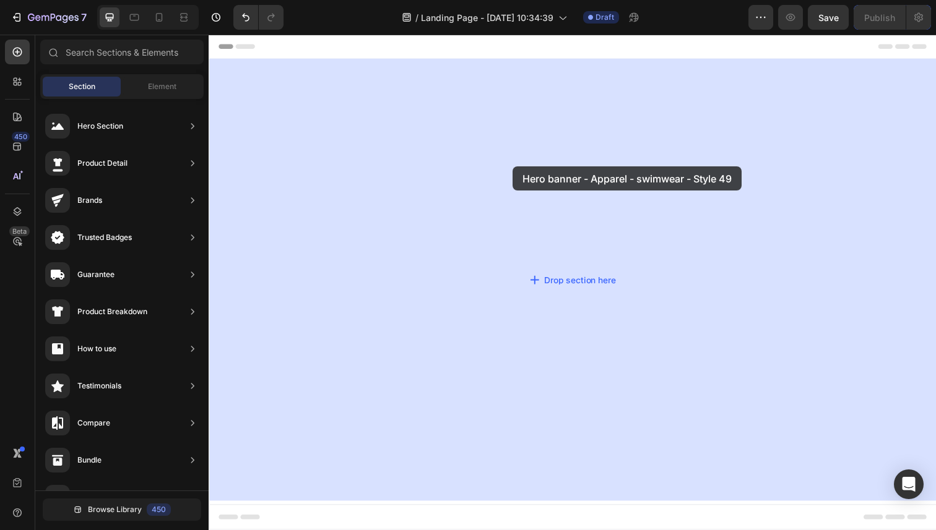
drag, startPoint x: 514, startPoint y: 227, endPoint x: 519, endPoint y: 170, distance: 57.7
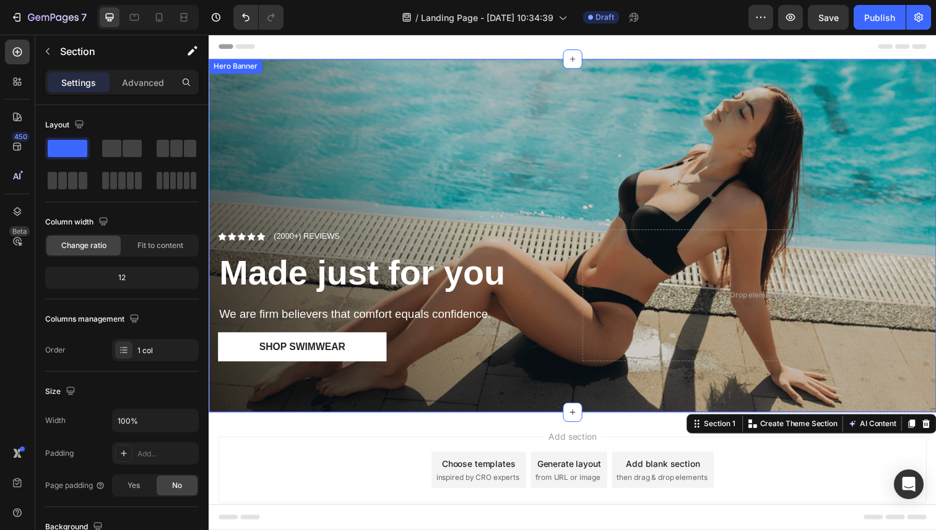
click at [513, 160] on div "Overlay" at bounding box center [580, 240] width 743 height 361
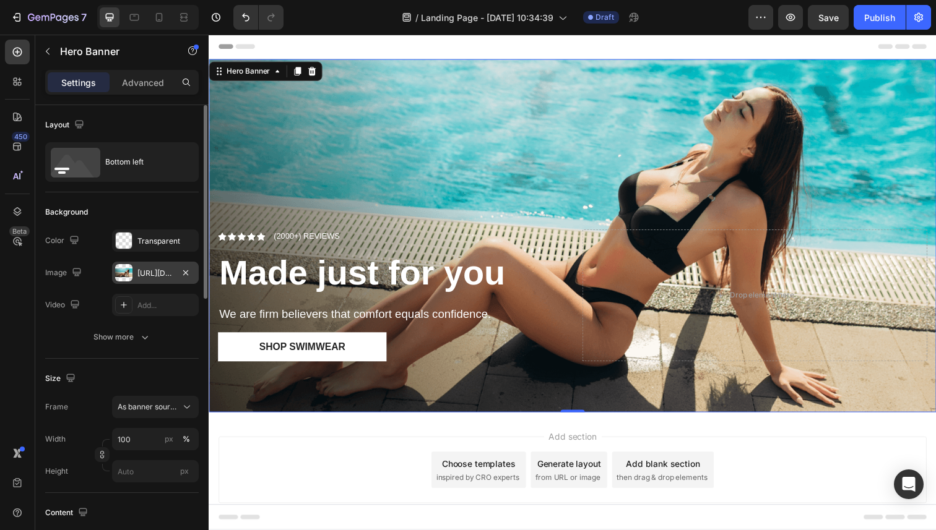
click at [168, 275] on div "[URL][DOMAIN_NAME]" at bounding box center [155, 273] width 36 height 11
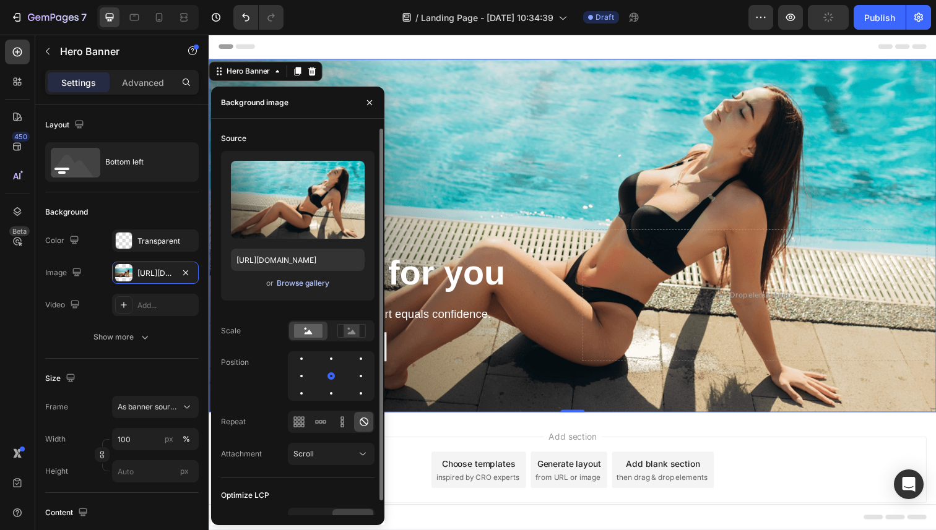
click at [305, 282] on div "Browse gallery" at bounding box center [303, 283] width 53 height 11
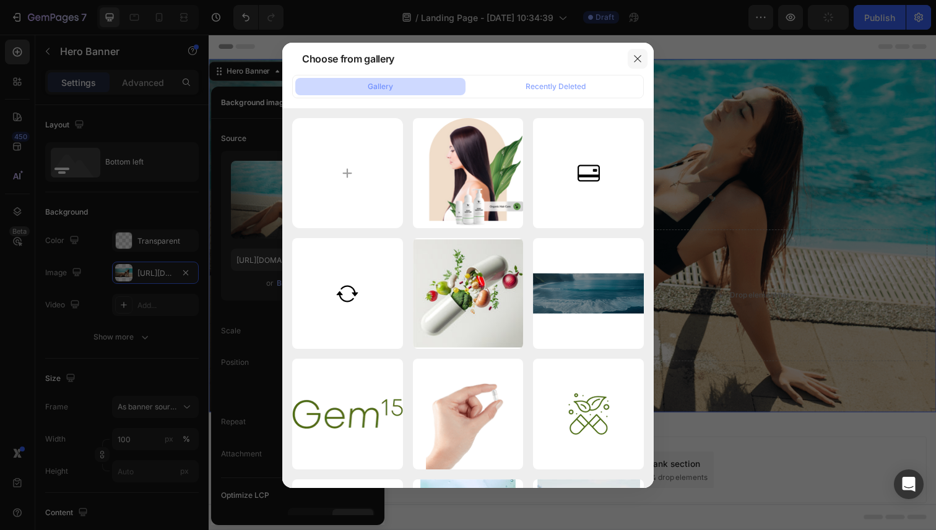
click at [641, 59] on icon "button" at bounding box center [638, 59] width 10 height 10
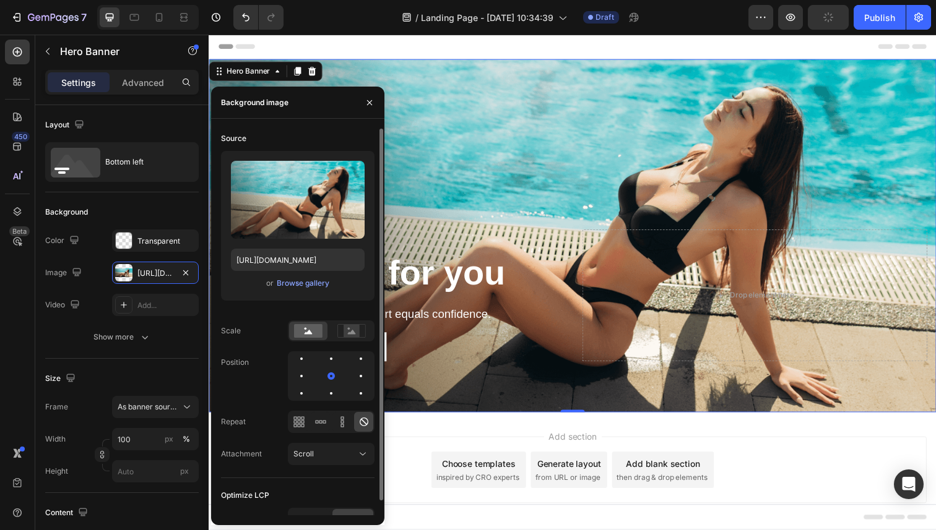
type input "[URL][DOMAIN_NAME]"
type input "Auto"
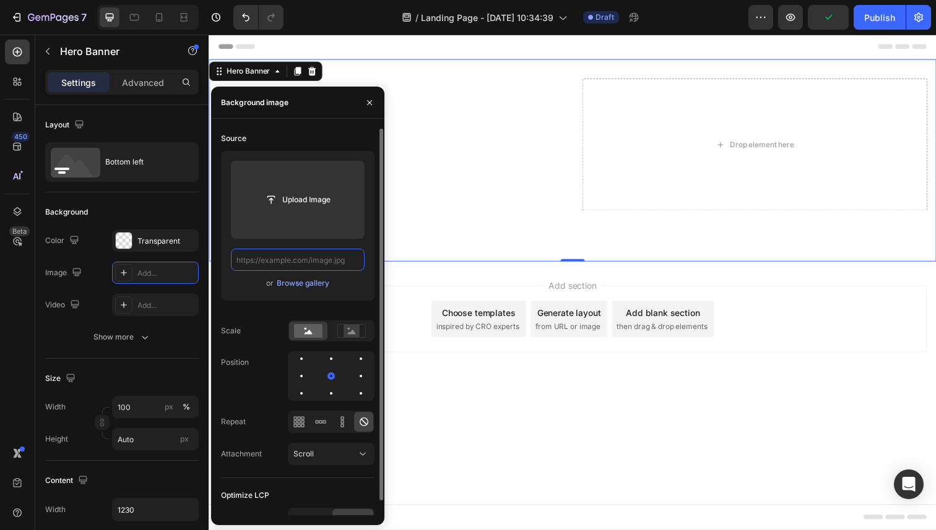
scroll to position [0, 0]
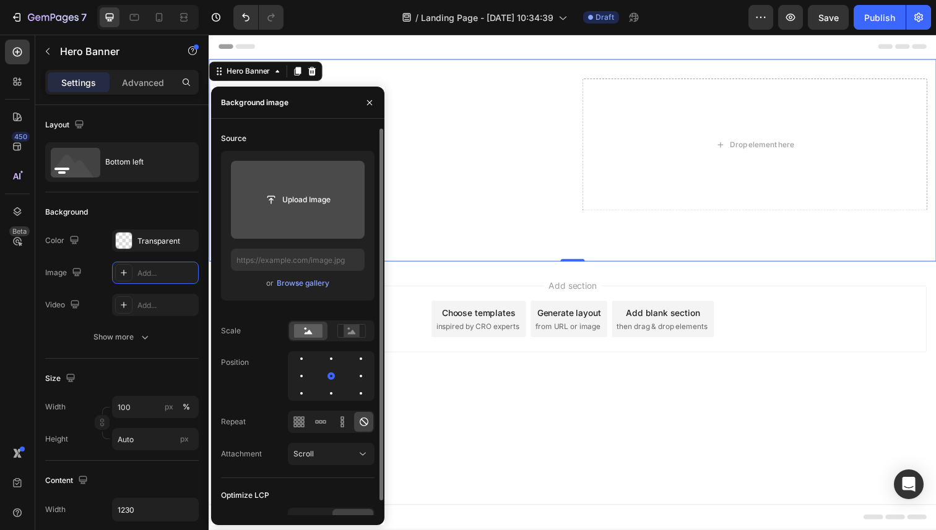
click at [298, 206] on input "file" at bounding box center [297, 199] width 85 height 21
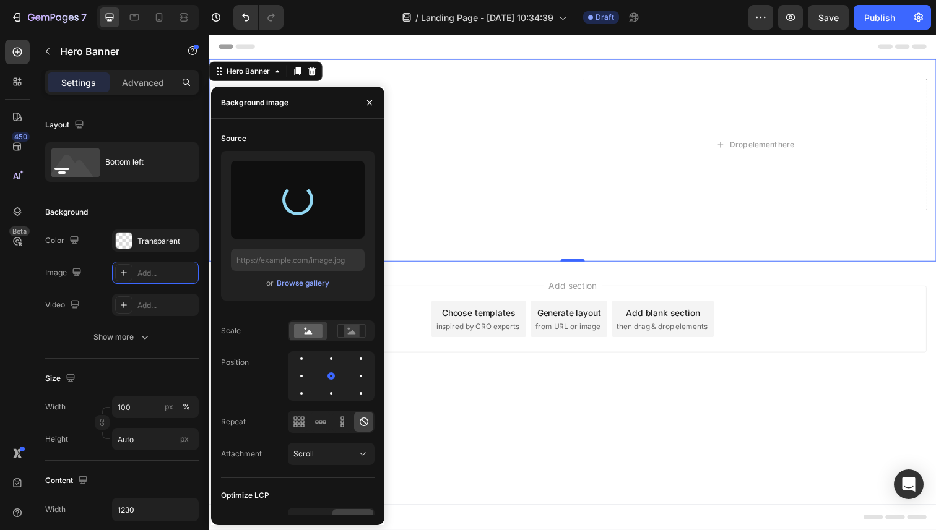
type input "[URL][DOMAIN_NAME]"
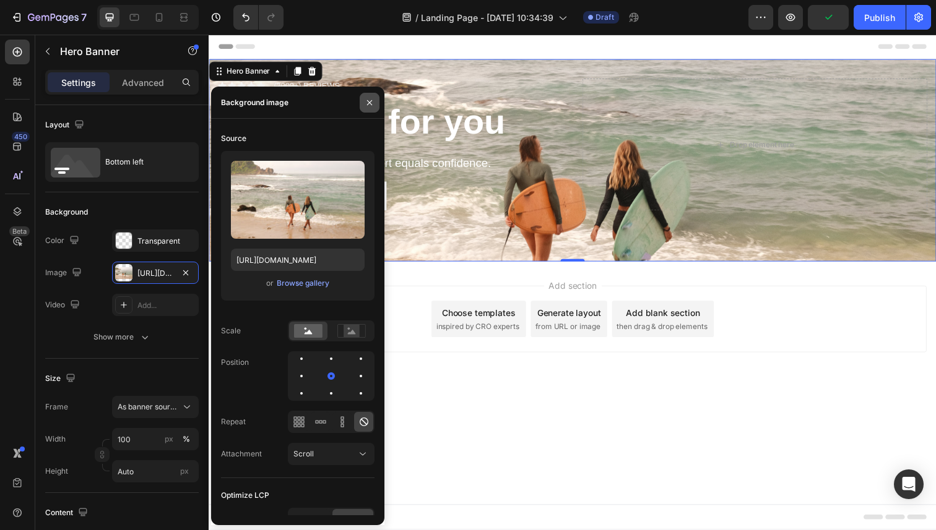
click at [369, 103] on icon "button" at bounding box center [370, 103] width 10 height 10
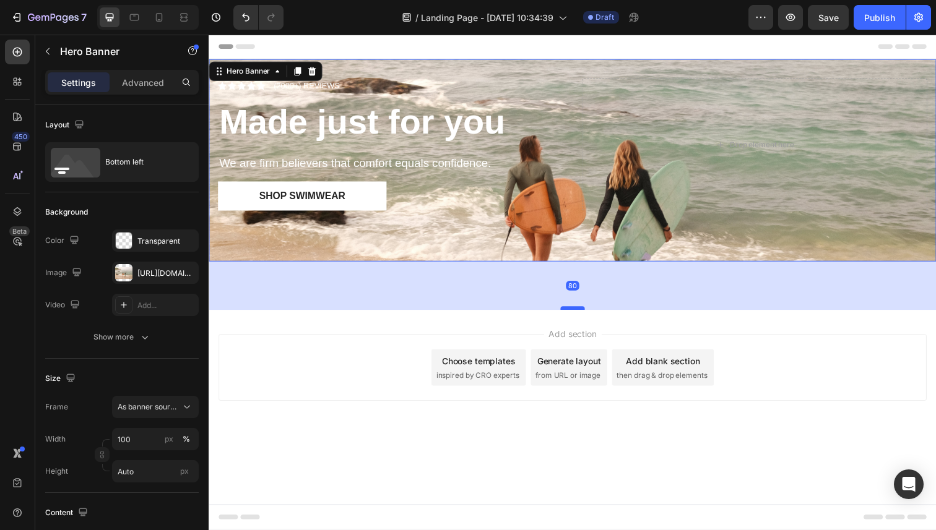
drag, startPoint x: 581, startPoint y: 265, endPoint x: 585, endPoint y: 314, distance: 49.6
click at [585, 314] on div at bounding box center [580, 315] width 25 height 4
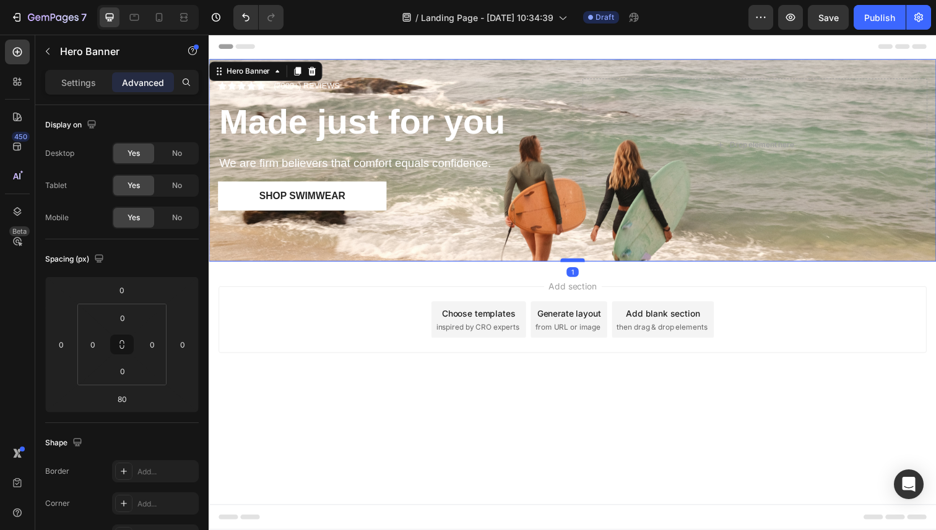
drag, startPoint x: 579, startPoint y: 314, endPoint x: 577, endPoint y: 264, distance: 50.2
click at [577, 264] on div at bounding box center [580, 266] width 25 height 4
type input "0"
click at [476, 148] on div "Icon Icon Icon Icon Icon Icon List (2000+) REVIEWS Text Block Row Made just for…" at bounding box center [394, 147] width 352 height 135
click at [90, 82] on p "Settings" at bounding box center [78, 82] width 35 height 13
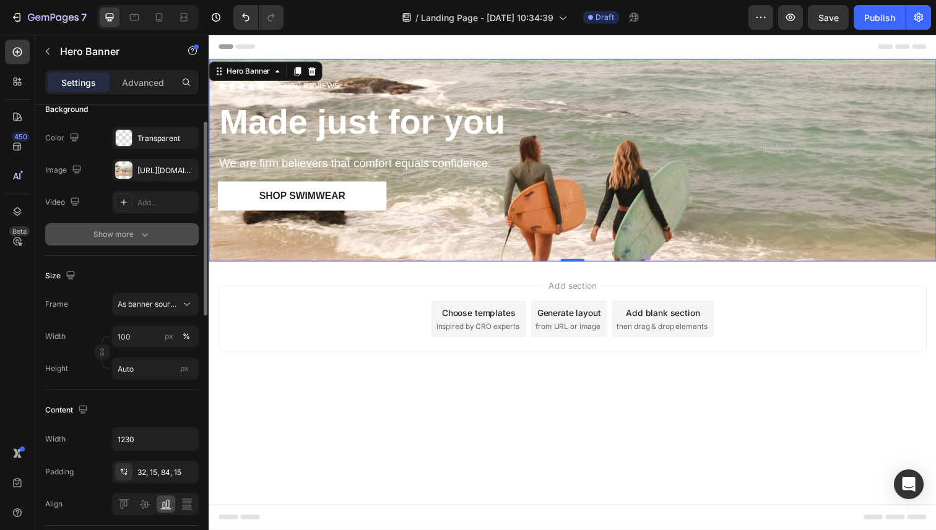
scroll to position [111, 0]
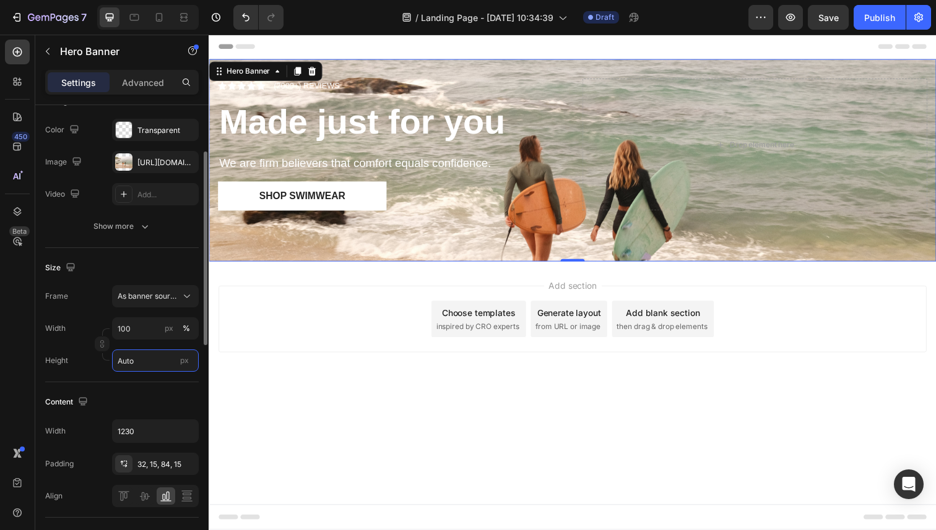
click at [144, 362] on input "Auto" at bounding box center [155, 361] width 87 height 22
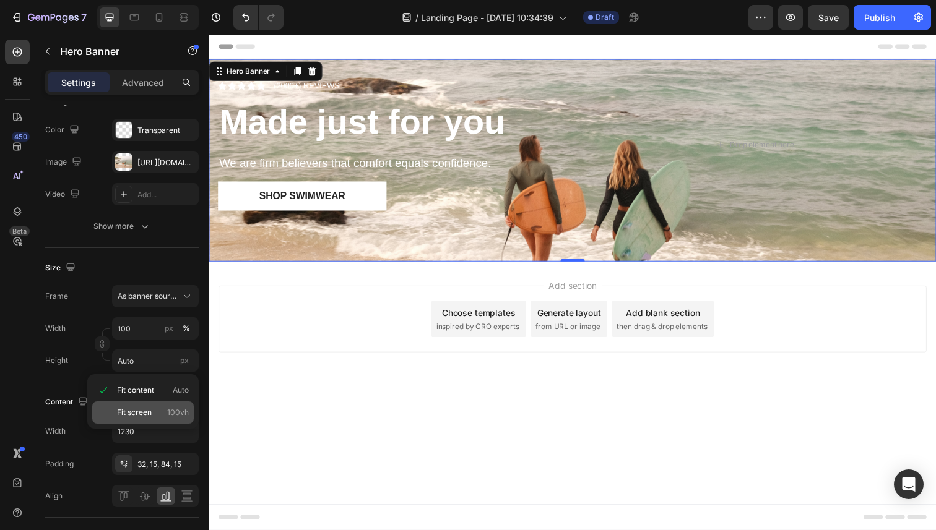
click at [141, 413] on span "Fit screen" at bounding box center [134, 412] width 35 height 11
type input "100 vh"
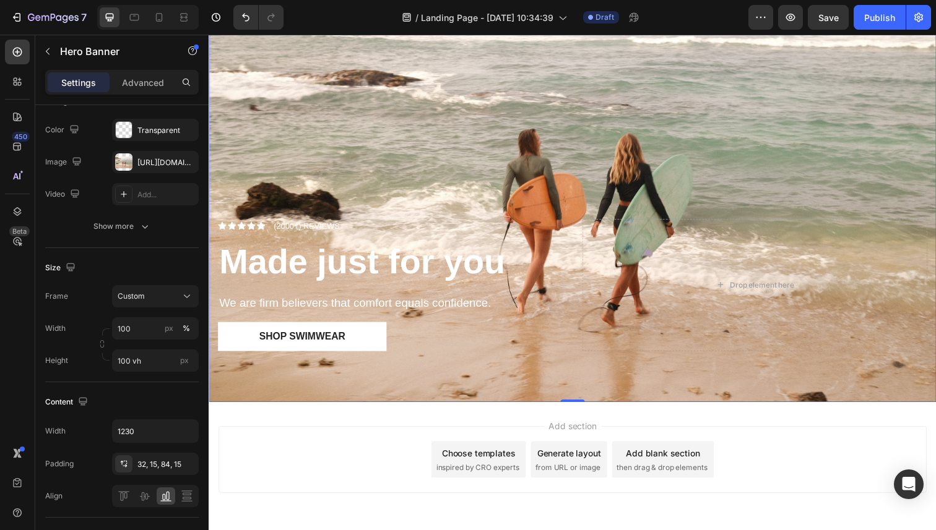
scroll to position [157, 0]
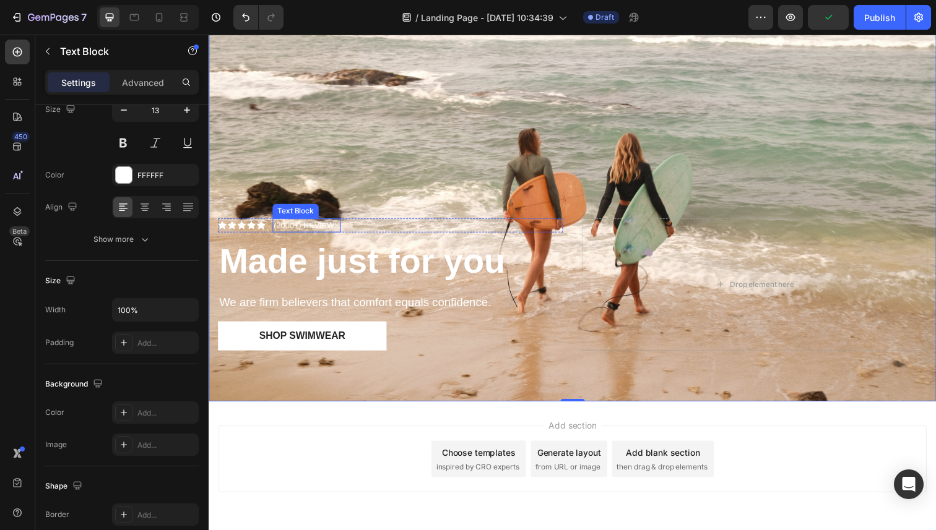
click at [300, 231] on p "(2000+) REVIEWS" at bounding box center [308, 230] width 67 height 12
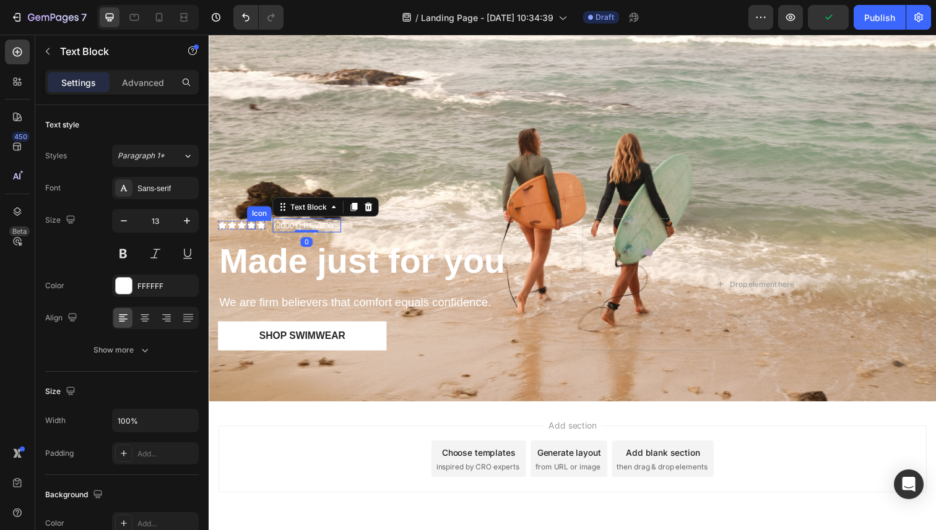
click at [246, 232] on div "Icon Icon Icon Icon Icon Icon List" at bounding box center [242, 229] width 48 height 9
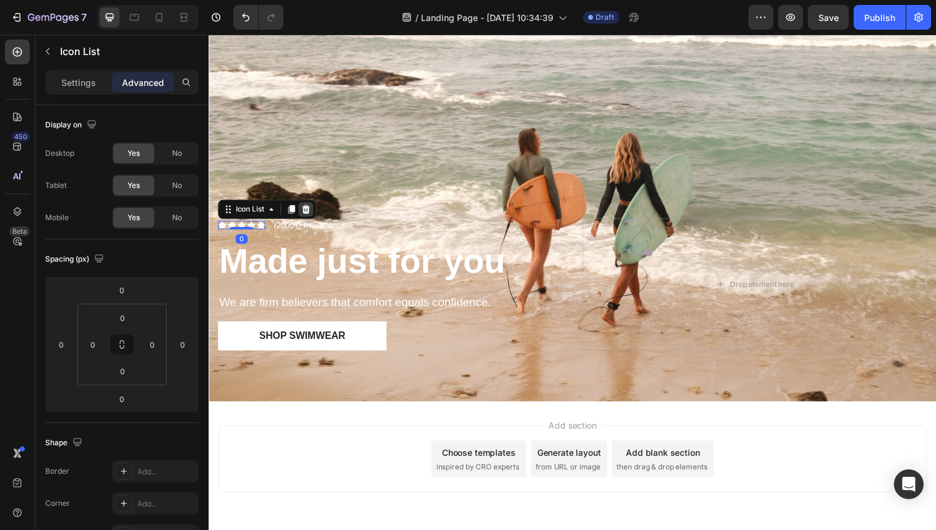
click at [307, 217] on icon at bounding box center [308, 213] width 8 height 9
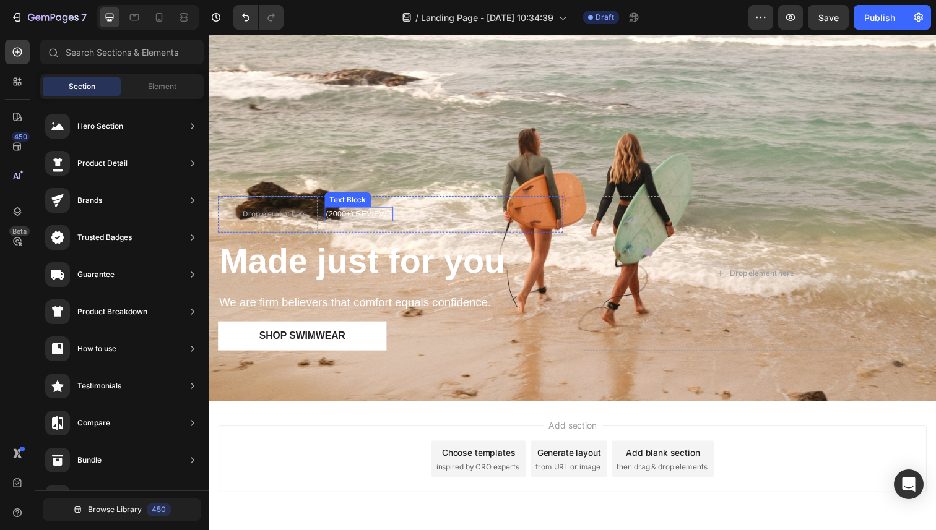
click at [366, 220] on p "(2000+) REVIEWS" at bounding box center [361, 218] width 67 height 12
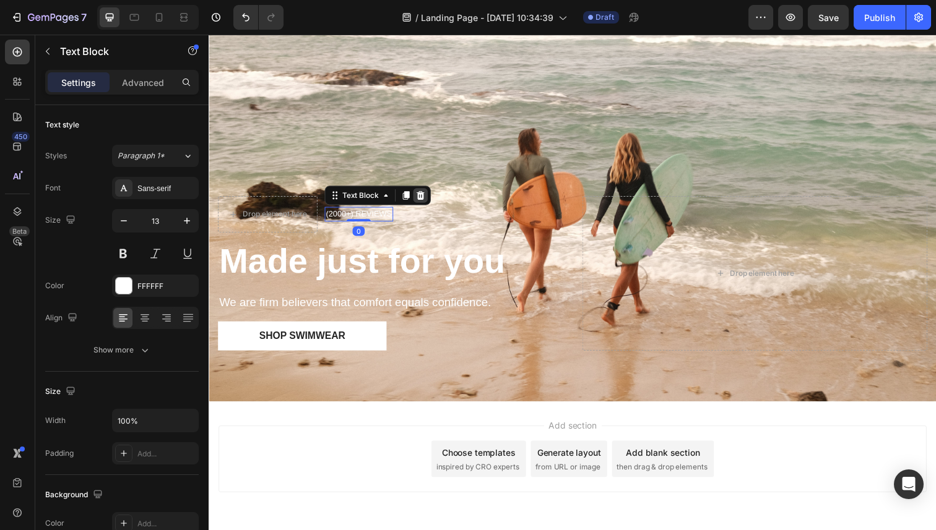
click at [425, 199] on icon at bounding box center [425, 199] width 10 height 10
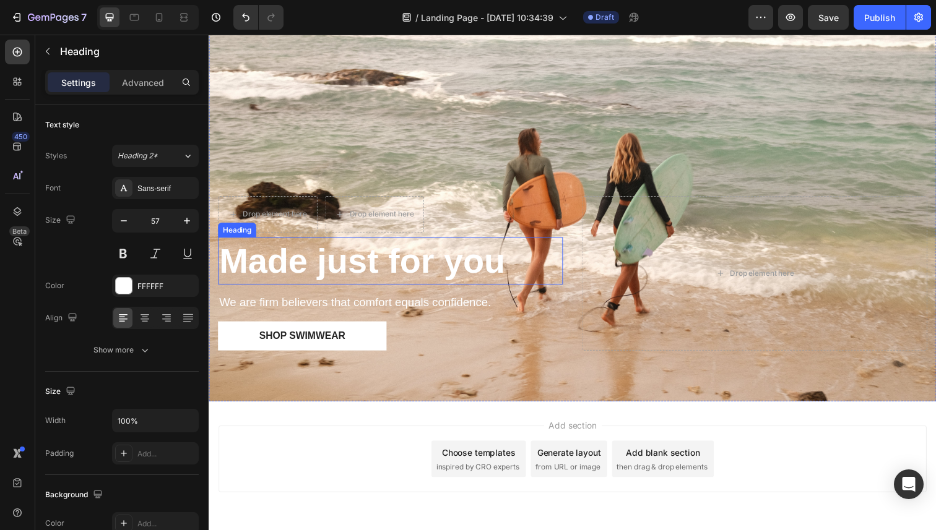
click at [381, 270] on strong "Made just for you" at bounding box center [365, 266] width 292 height 40
click at [408, 271] on strong "Made just for you" at bounding box center [365, 266] width 292 height 40
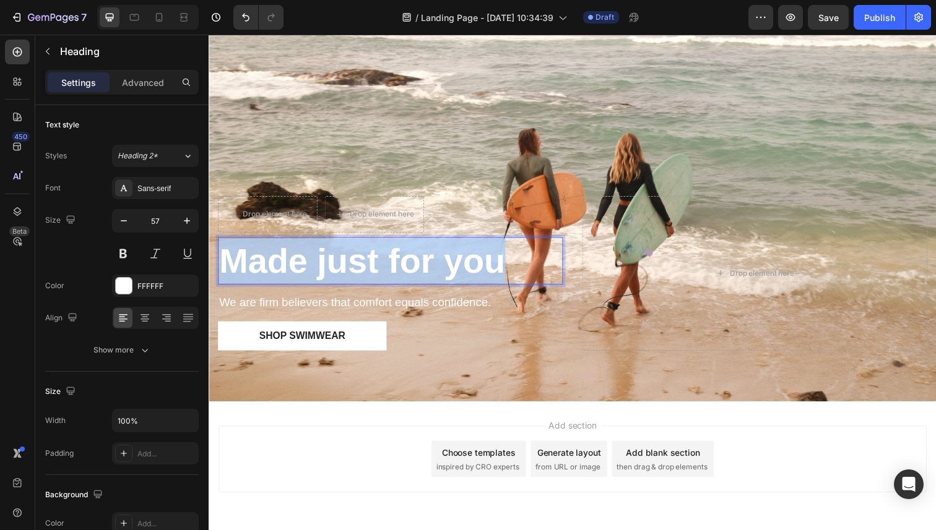
click at [408, 271] on strong "Made just for you" at bounding box center [365, 266] width 292 height 40
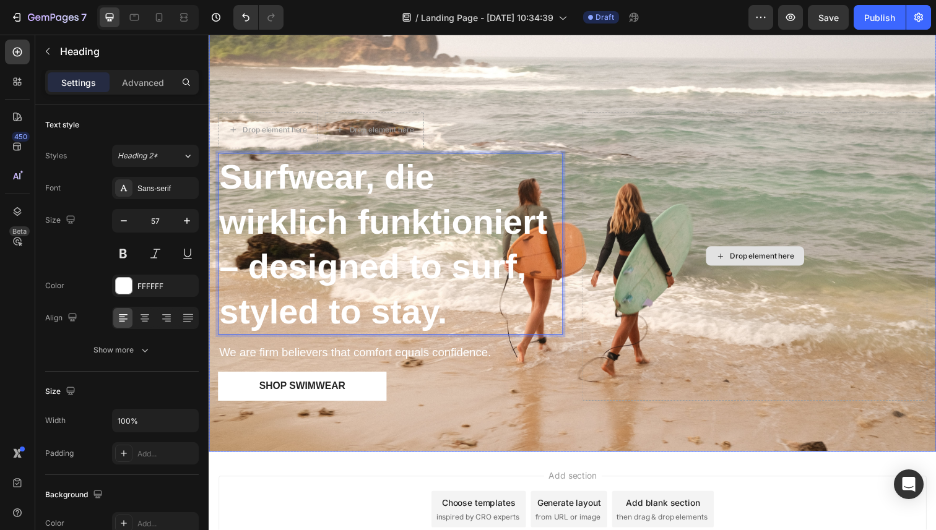
scroll to position [106, 0]
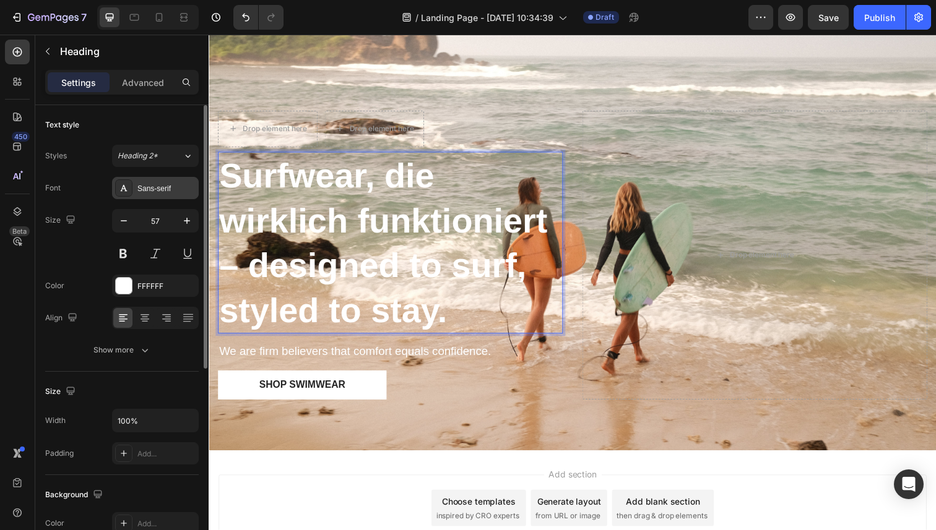
click at [158, 189] on div "Sans-serif" at bounding box center [166, 188] width 58 height 11
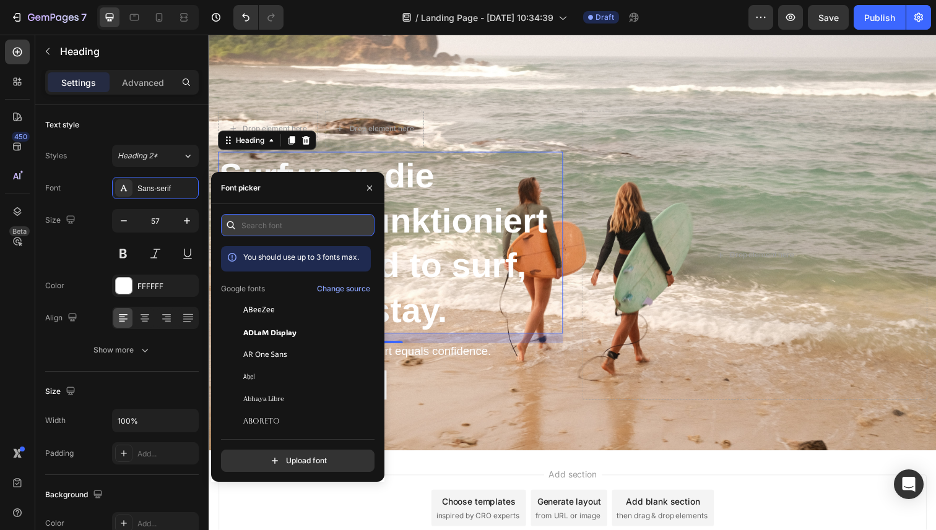
click at [250, 222] on input "text" at bounding box center [297, 225] width 153 height 22
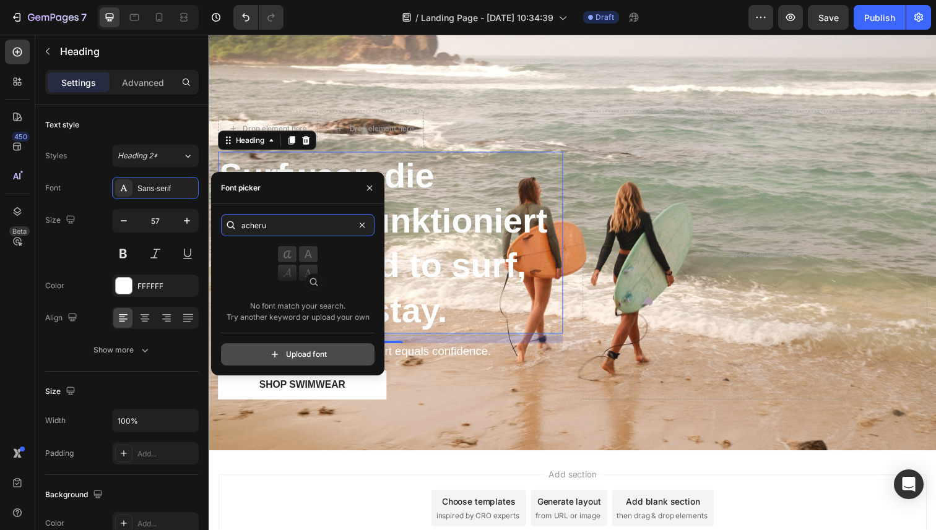
type input "acheru"
click at [302, 354] on input "file" at bounding box center [324, 354] width 309 height 21
type input "C:\fakepath\AcherusGrotesque-Bold.ttf"
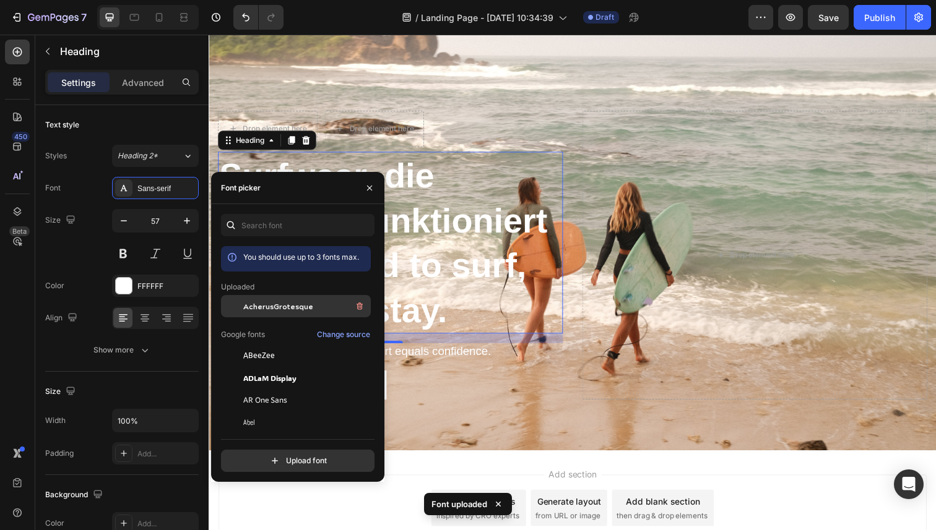
click at [288, 302] on span "AcherusGrotesque" at bounding box center [278, 306] width 70 height 11
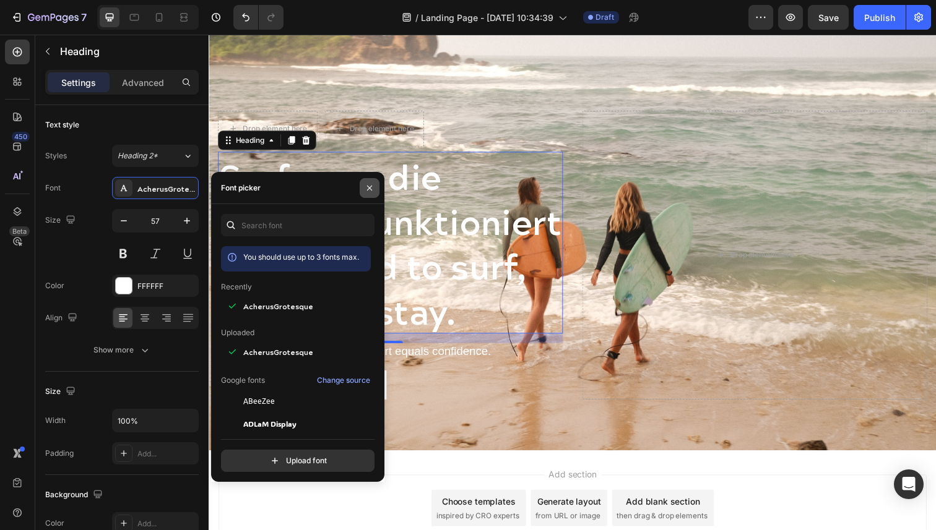
click at [370, 191] on icon "button" at bounding box center [370, 188] width 10 height 10
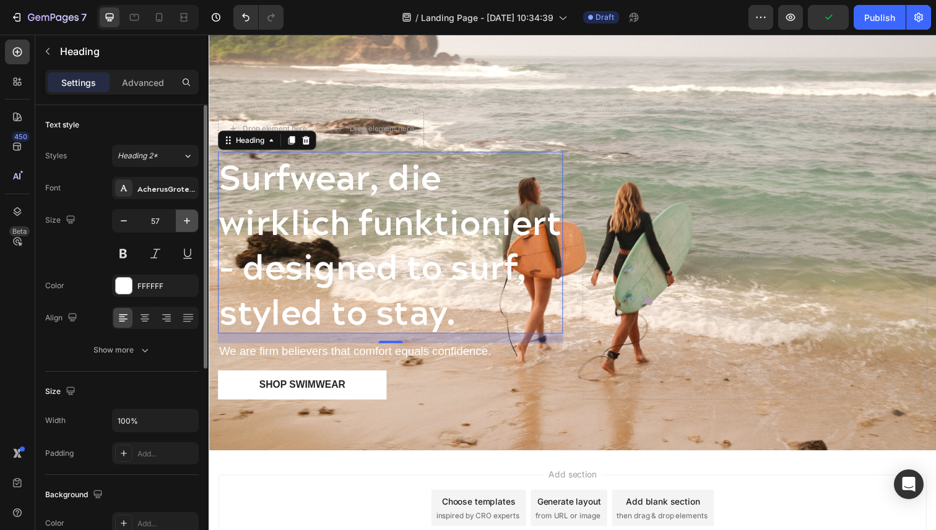
click at [190, 225] on icon "button" at bounding box center [187, 221] width 12 height 12
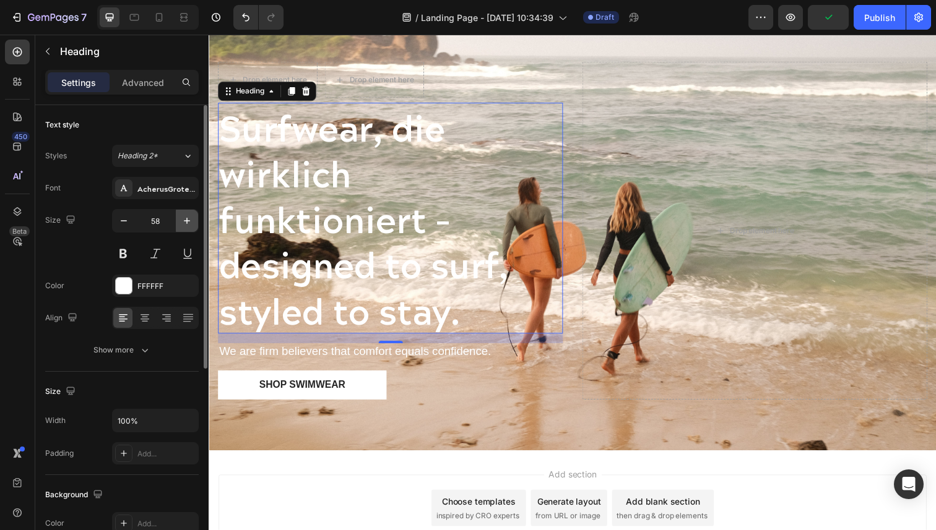
click at [190, 225] on icon "button" at bounding box center [187, 221] width 12 height 12
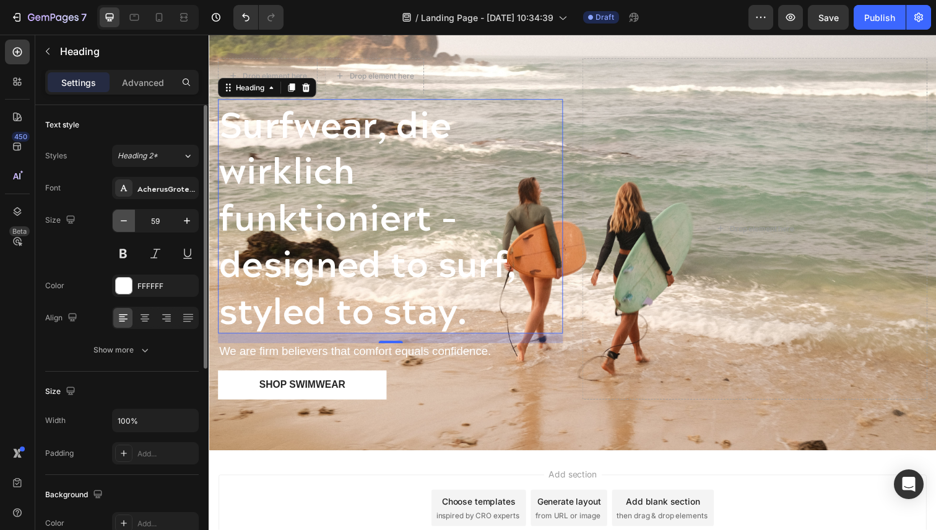
click at [124, 223] on icon "button" at bounding box center [124, 221] width 12 height 12
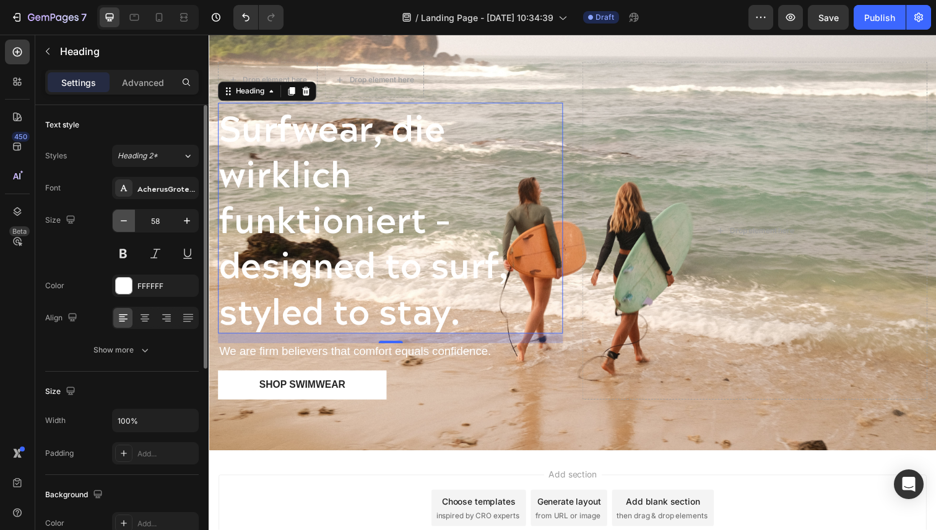
type input "57"
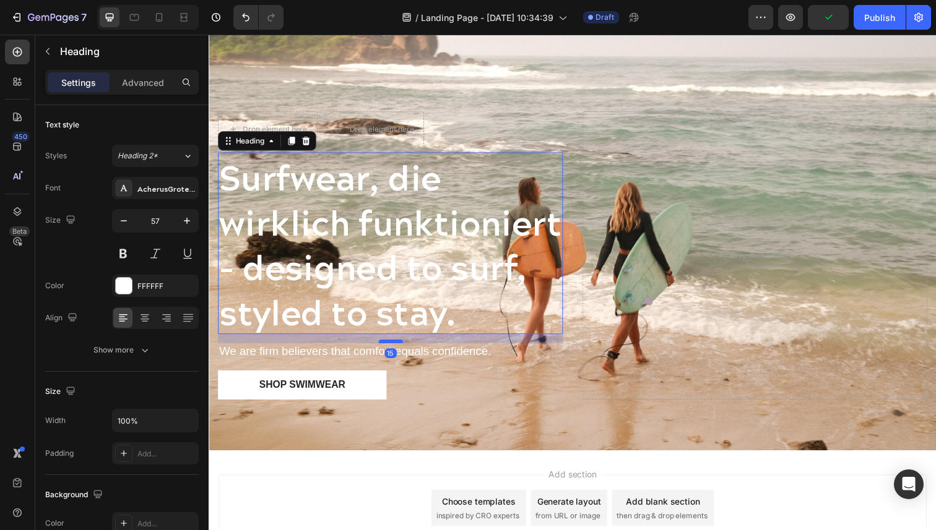
click at [393, 347] on div at bounding box center [394, 349] width 25 height 4
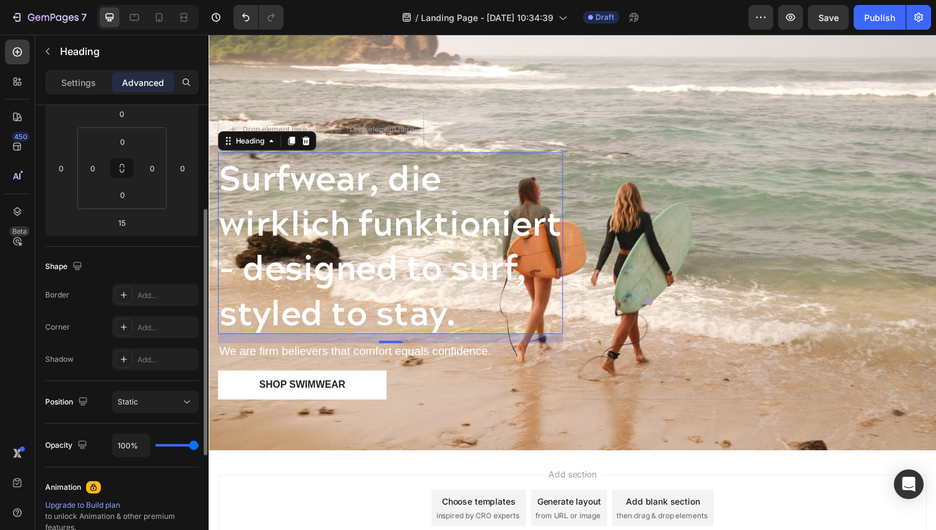
scroll to position [193, 0]
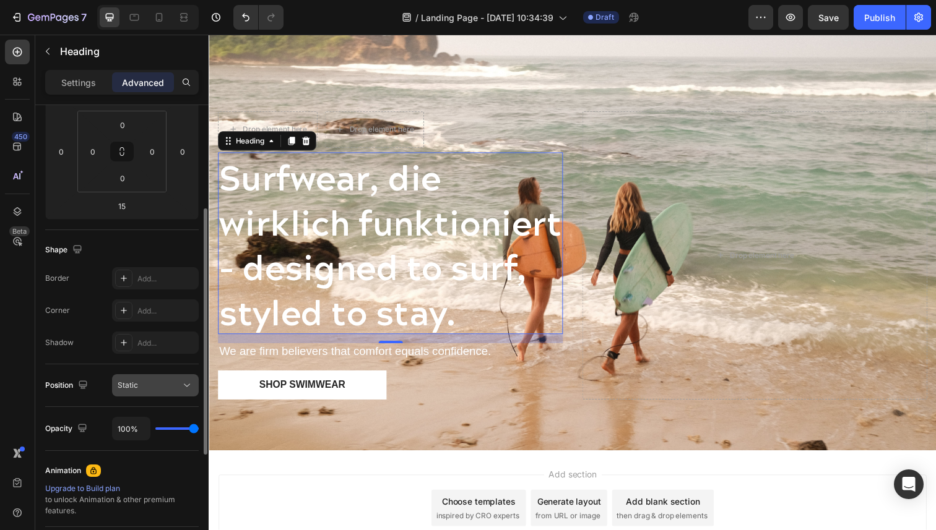
click at [186, 388] on icon at bounding box center [187, 385] width 12 height 12
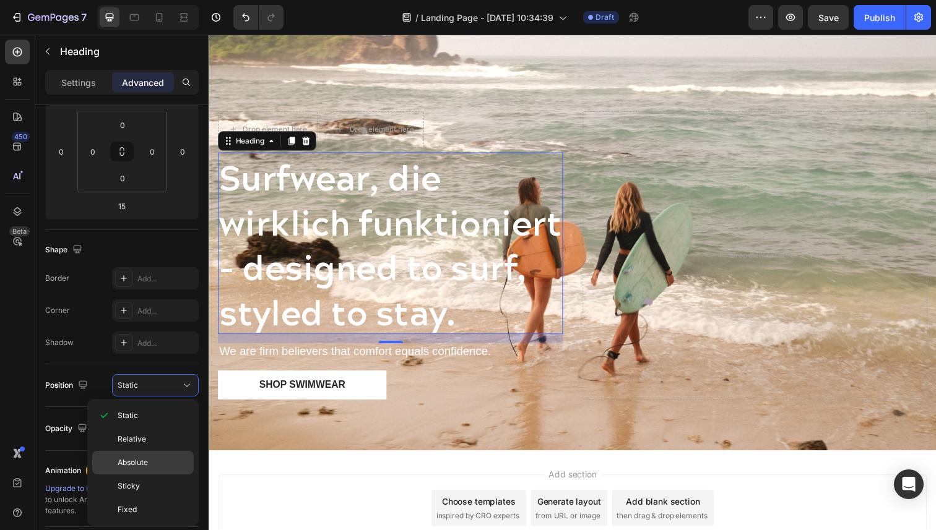
click at [142, 459] on span "Absolute" at bounding box center [133, 462] width 30 height 11
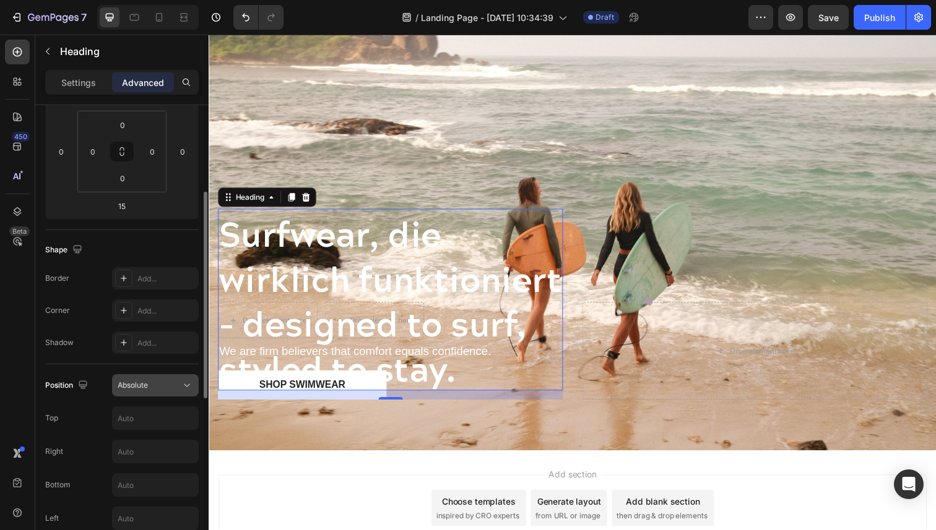
click at [173, 393] on button "Absolute" at bounding box center [155, 385] width 87 height 22
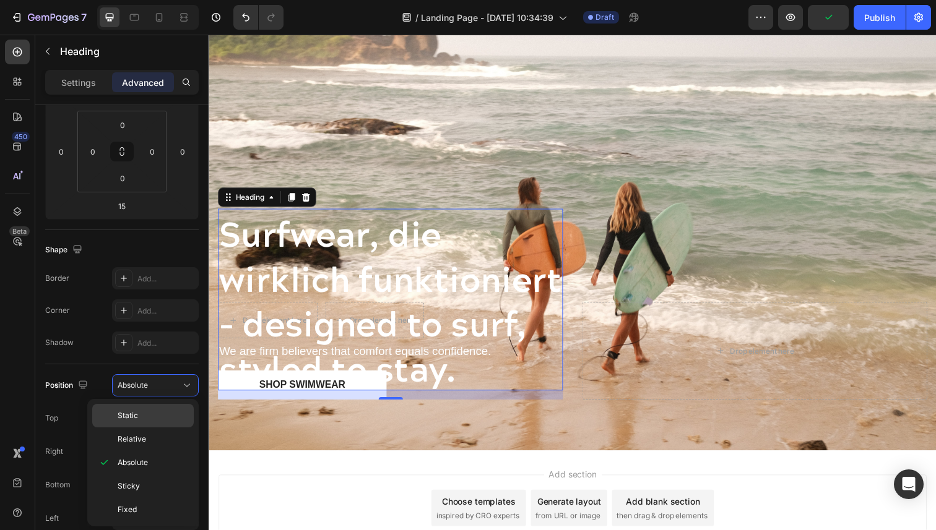
click at [151, 415] on p "Static" at bounding box center [153, 415] width 71 height 11
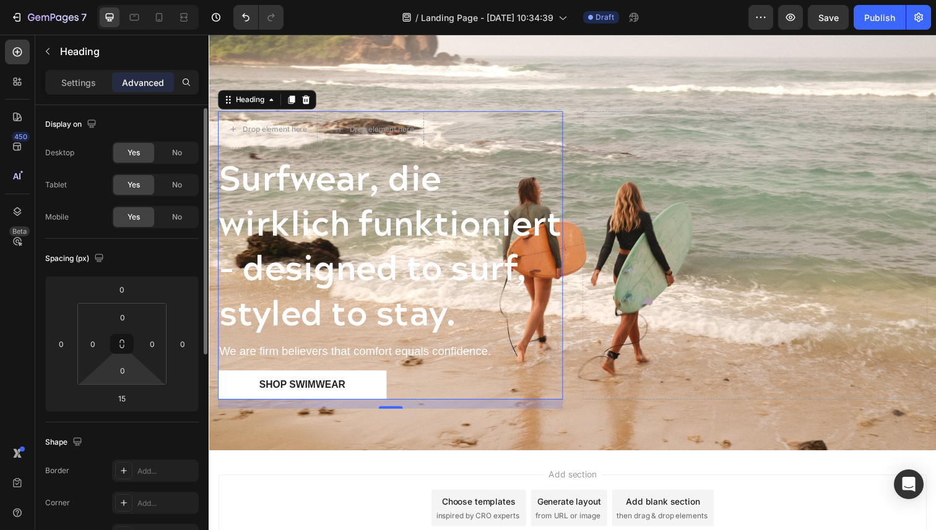
scroll to position [0, 0]
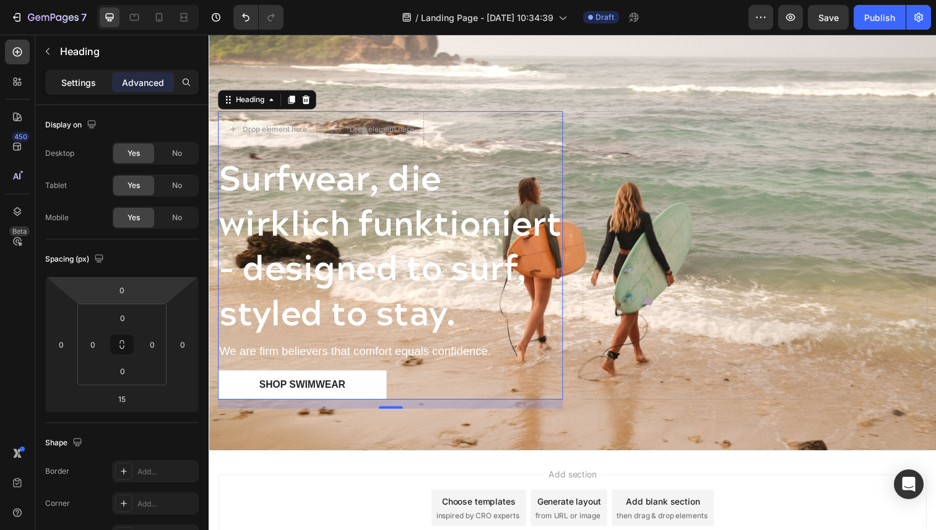
click at [78, 87] on p "Settings" at bounding box center [78, 82] width 35 height 13
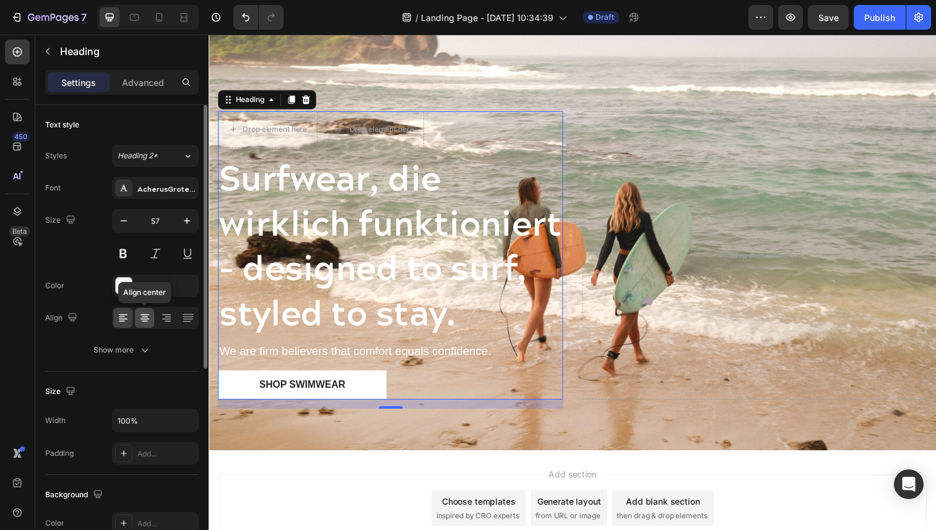
click at [143, 321] on icon at bounding box center [145, 321] width 6 height 1
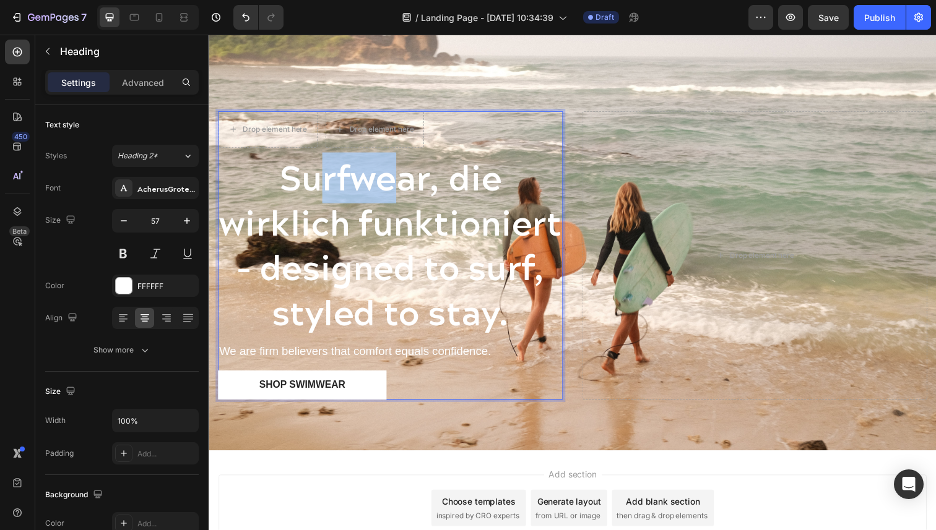
drag, startPoint x: 395, startPoint y: 145, endPoint x: 321, endPoint y: 149, distance: 74.4
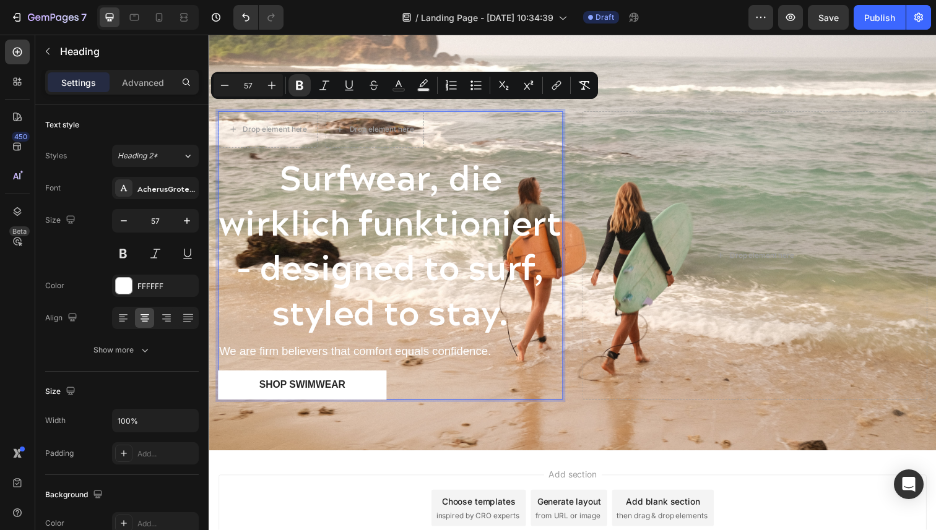
click at [257, 157] on p "Surfwear, die wirklich funktioniert – designed to surf, styled to stay." at bounding box center [394, 248] width 350 height 183
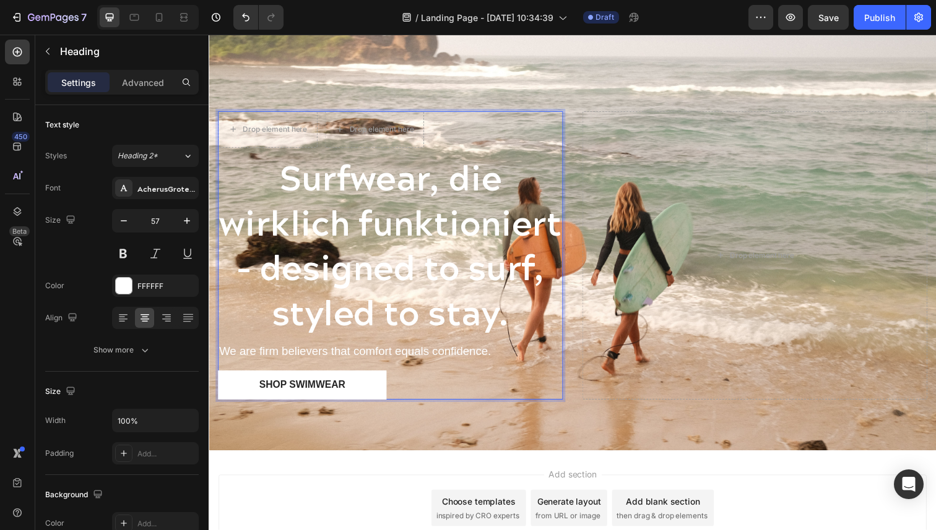
click at [248, 157] on p "Surfwear, die wirklich funktioniert – designed to surf, styled to stay." at bounding box center [394, 248] width 350 height 183
click at [233, 157] on p "Surfwear, die wirklich funktioniert – designed to surf, styled to stay." at bounding box center [394, 248] width 350 height 183
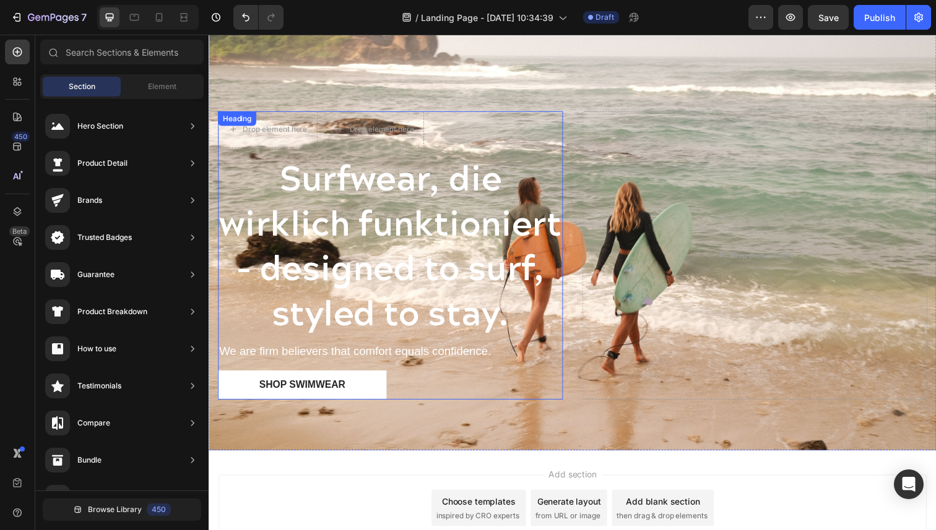
click at [253, 157] on p "⁠⁠⁠⁠⁠⁠⁠ Surfwear, die wirklich funktioniert – designed to surf, styled to stay." at bounding box center [394, 248] width 350 height 183
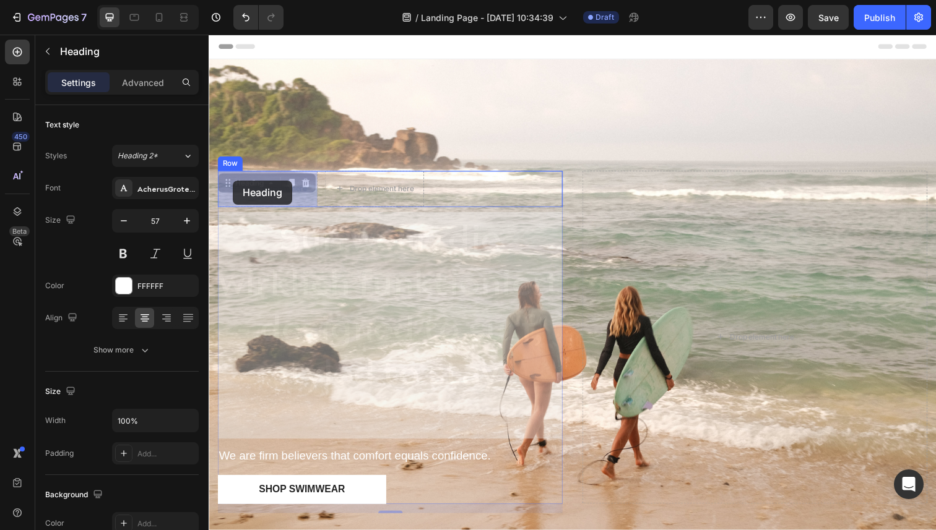
drag, startPoint x: 230, startPoint y: 82, endPoint x: 233, endPoint y: 183, distance: 101.6
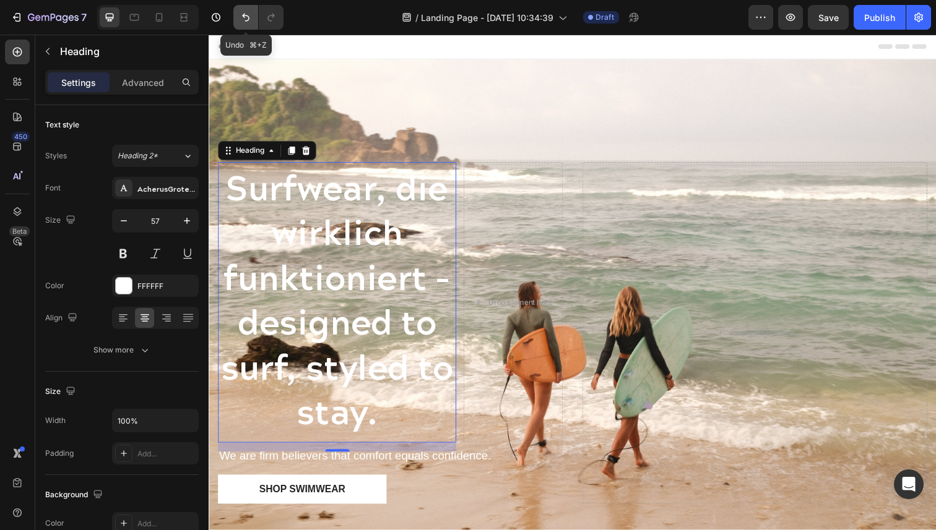
click at [243, 15] on icon "Undo/Redo" at bounding box center [245, 18] width 7 height 8
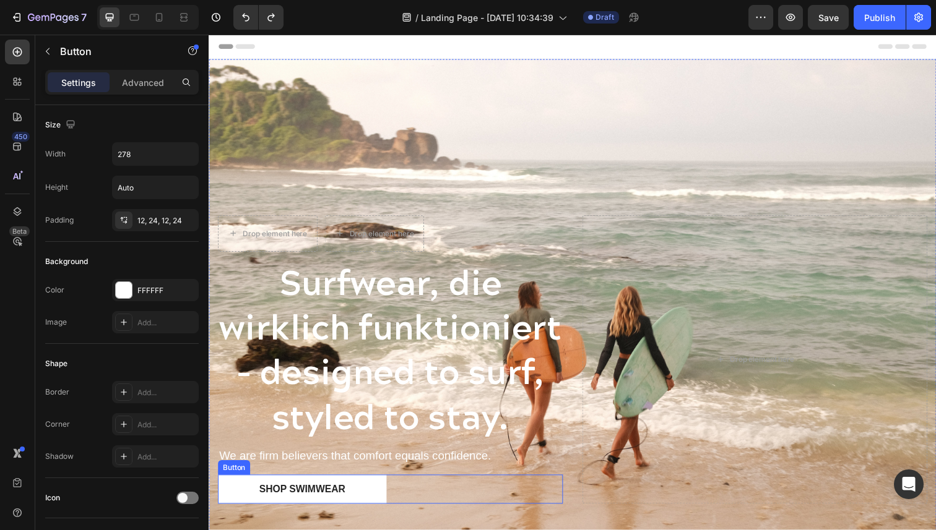
click at [462, 501] on div "Shop Swimwear Button" at bounding box center [394, 500] width 352 height 30
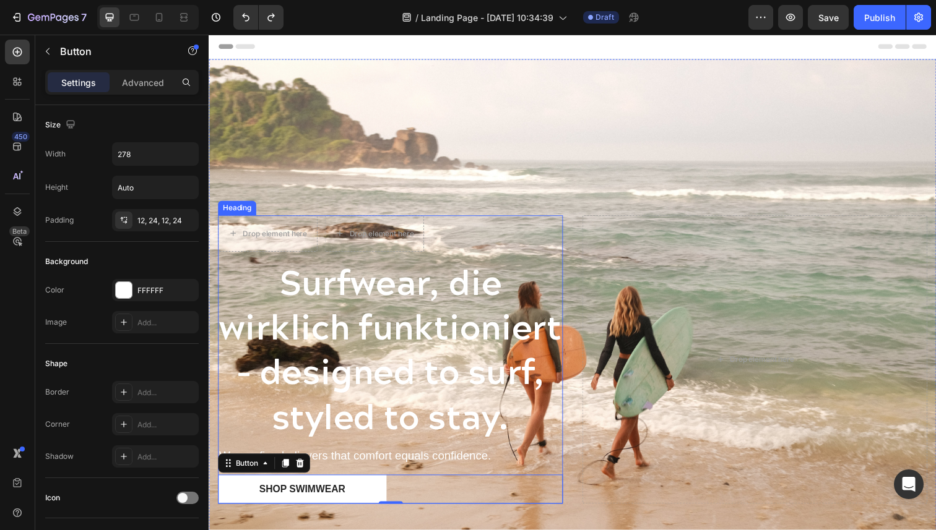
click at [410, 383] on strong "Surfwear, die wirklich funktioniert – designed to surf, styled to stay." at bounding box center [394, 354] width 350 height 193
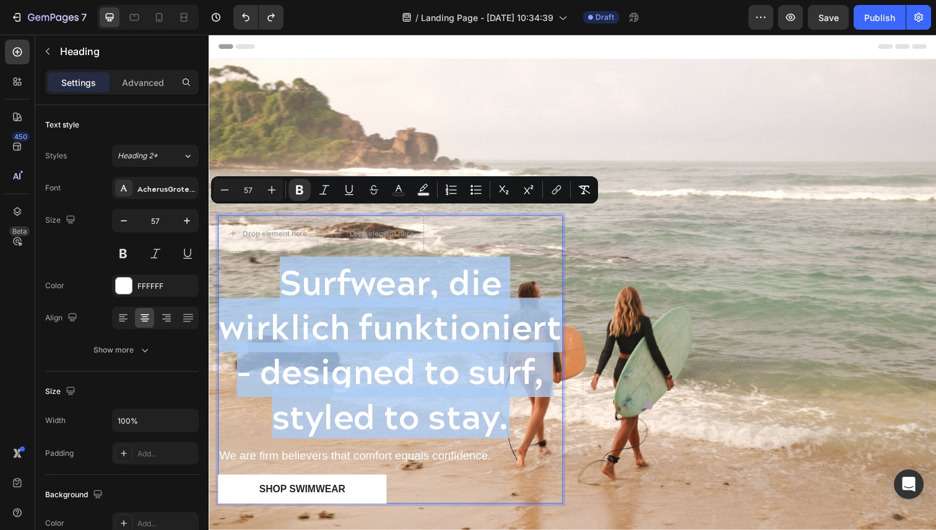
drag, startPoint x: 529, startPoint y: 437, endPoint x: 269, endPoint y: 255, distance: 317.3
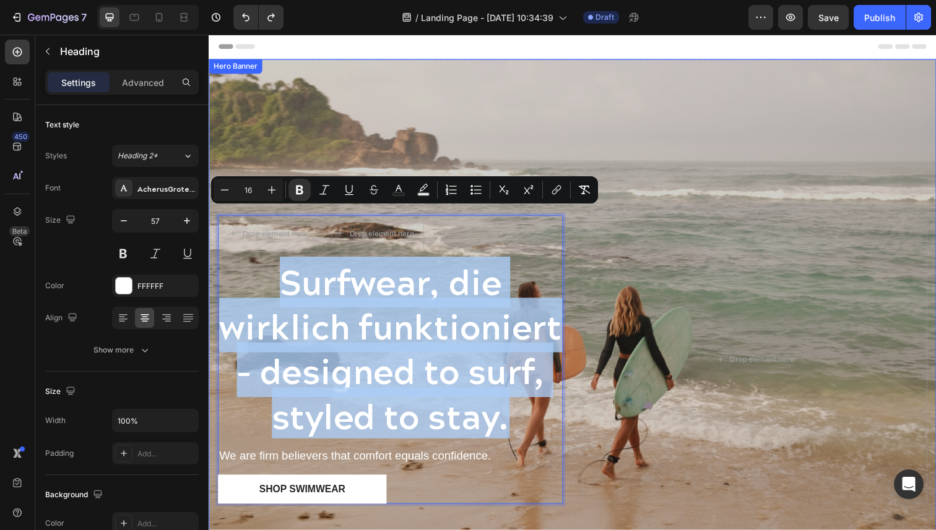
click at [668, 111] on div "Overlay" at bounding box center [580, 313] width 743 height 506
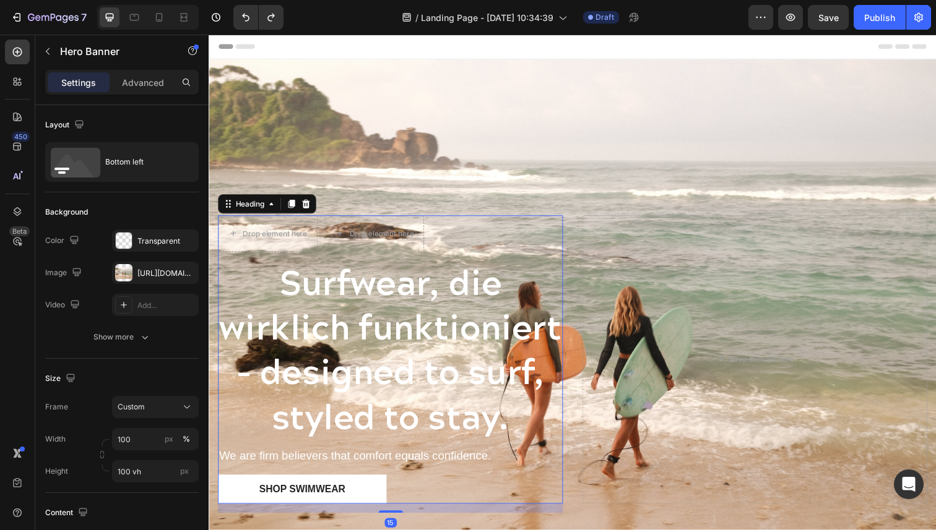
click at [468, 324] on strong "Surfwear, die wirklich funktioniert – designed to surf, styled to stay." at bounding box center [394, 354] width 350 height 193
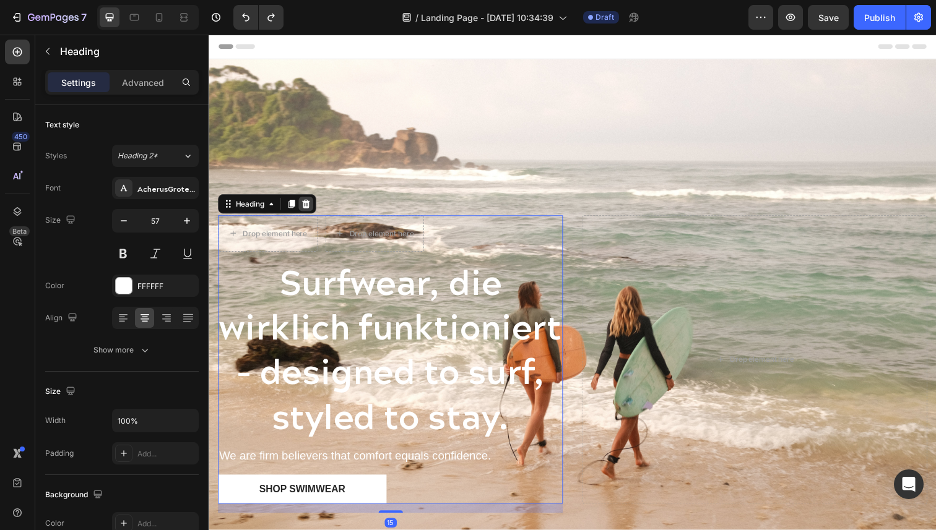
click at [308, 204] on icon at bounding box center [308, 208] width 8 height 9
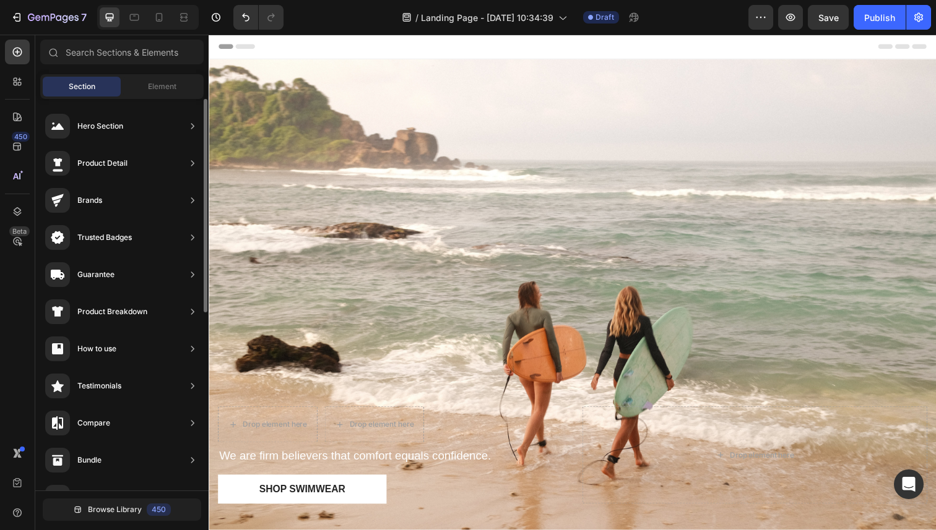
scroll to position [527, 0]
click at [166, 90] on span "Element" at bounding box center [162, 86] width 28 height 11
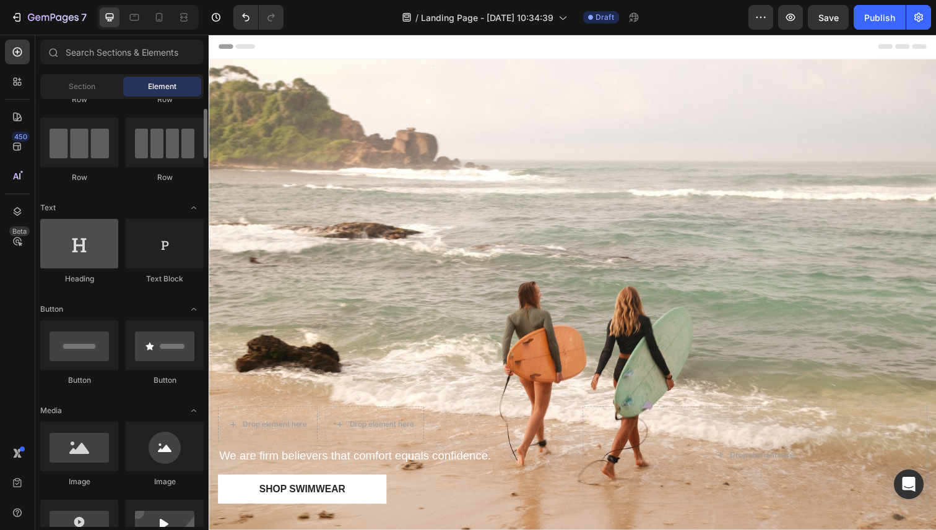
scroll to position [0, 0]
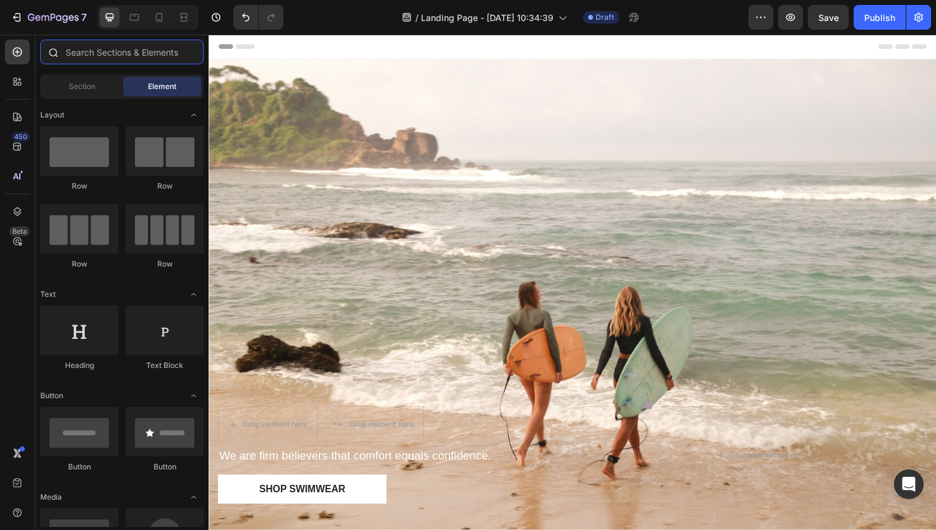
click at [98, 58] on input "text" at bounding box center [121, 52] width 163 height 25
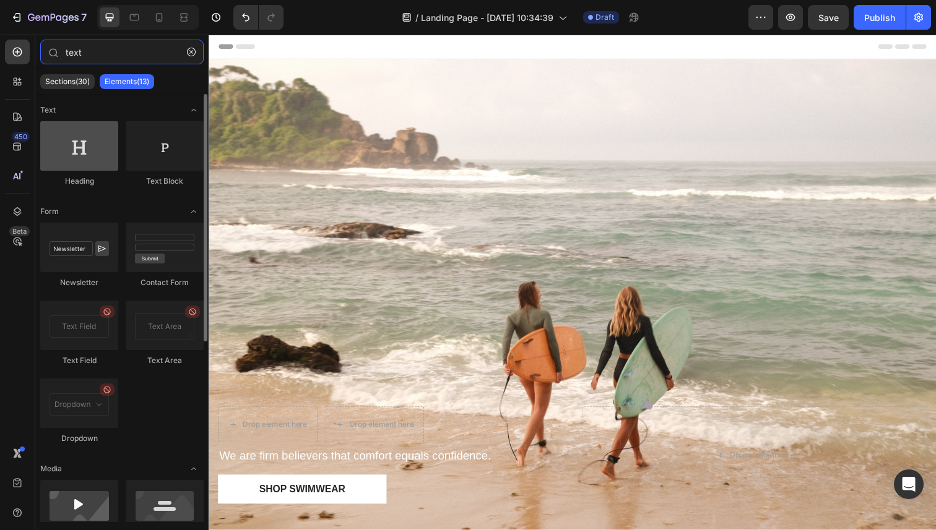
type input "text"
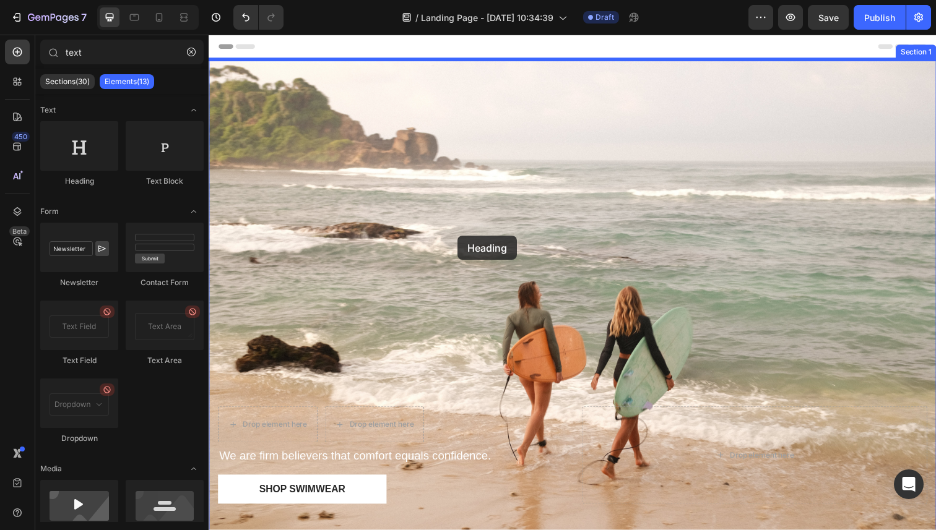
drag, startPoint x: 289, startPoint y: 193, endPoint x: 463, endPoint y: 240, distance: 180.2
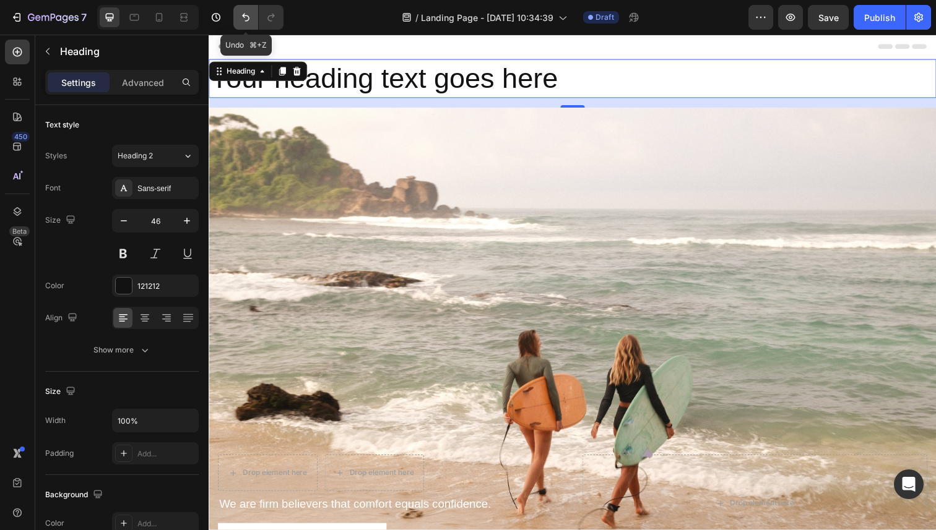
click at [246, 22] on icon "Undo/Redo" at bounding box center [246, 17] width 12 height 12
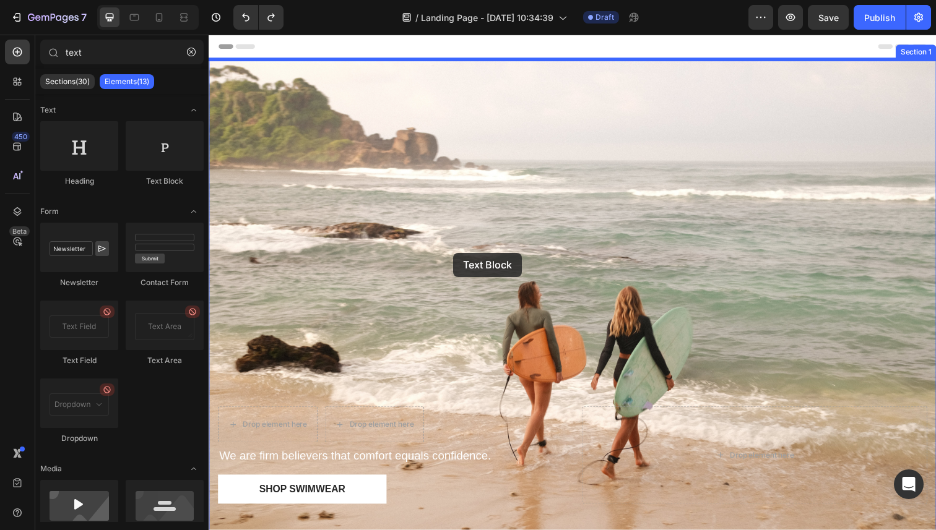
drag, startPoint x: 377, startPoint y: 188, endPoint x: 458, endPoint y: 257, distance: 106.7
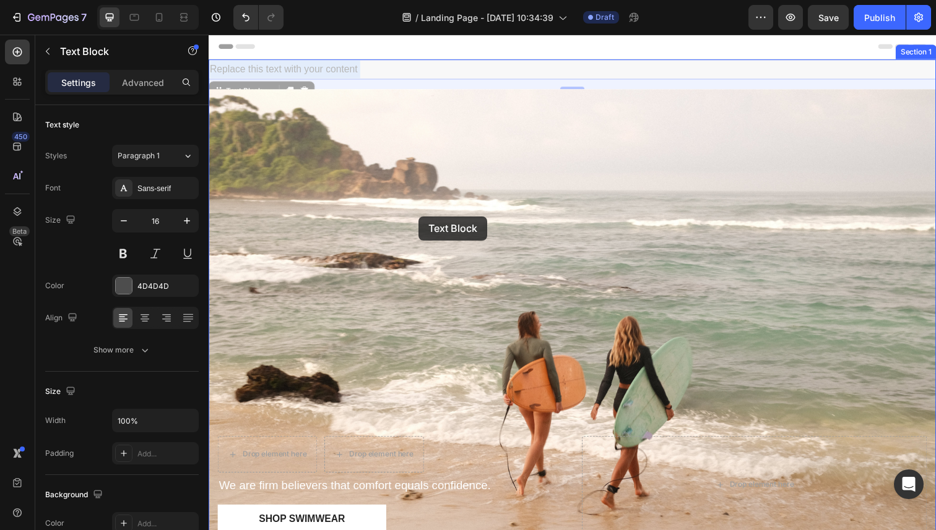
drag, startPoint x: 372, startPoint y: 67, endPoint x: 423, endPoint y: 220, distance: 161.1
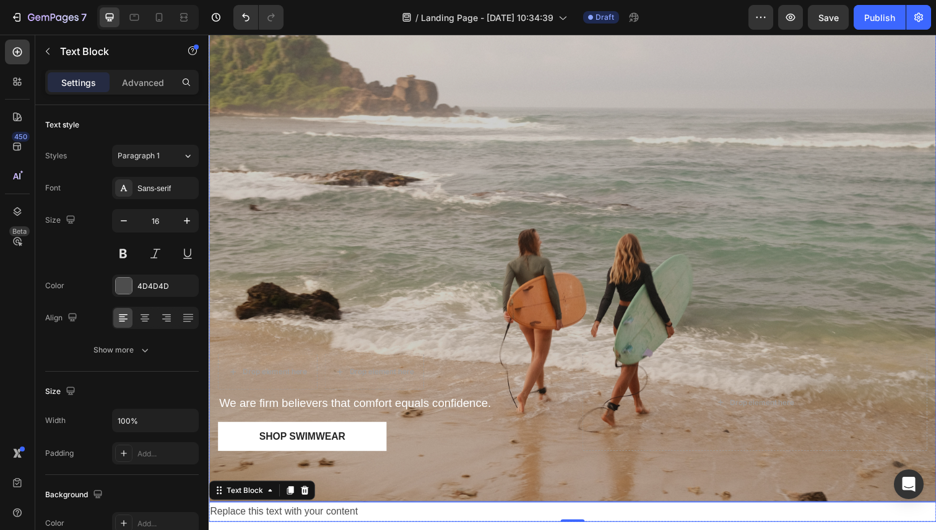
scroll to position [8, 0]
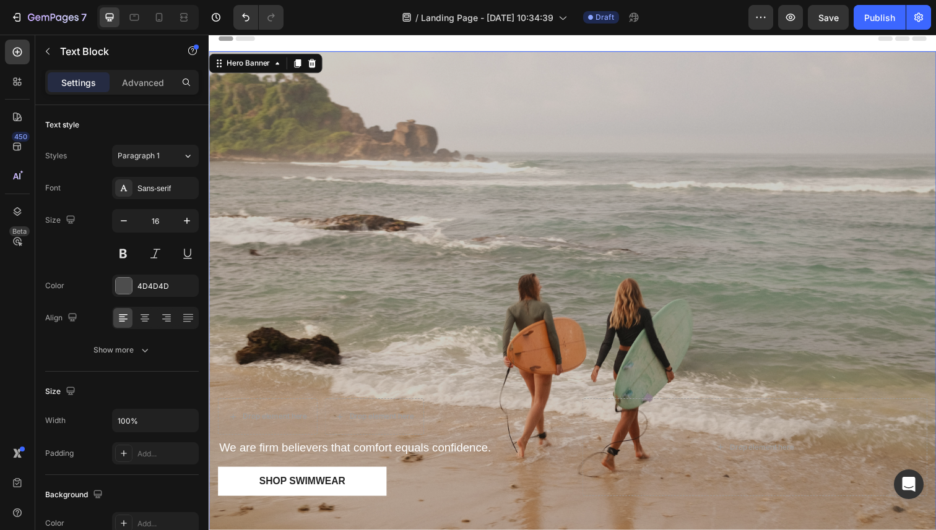
click at [450, 227] on div "Overlay" at bounding box center [580, 305] width 743 height 506
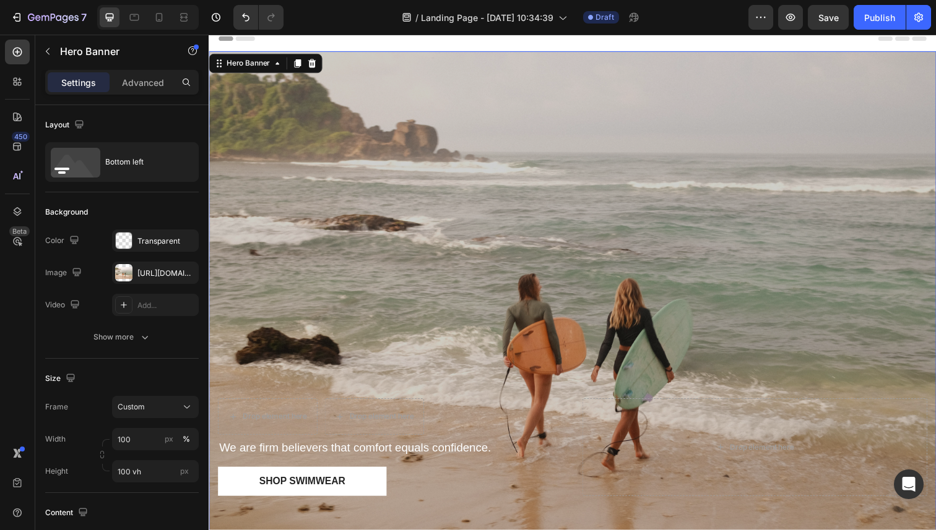
click at [399, 298] on div "Overlay" at bounding box center [580, 305] width 743 height 506
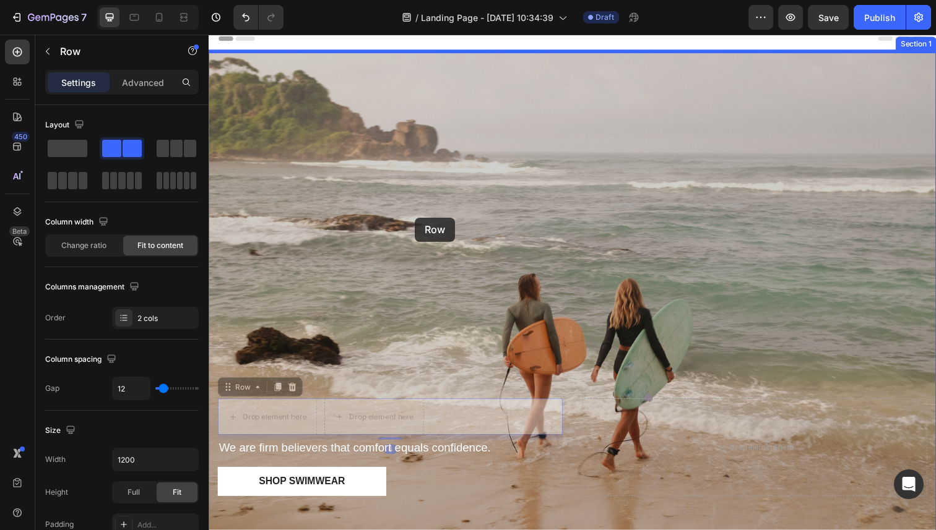
drag, startPoint x: 233, startPoint y: 399, endPoint x: 419, endPoint y: 222, distance: 257.4
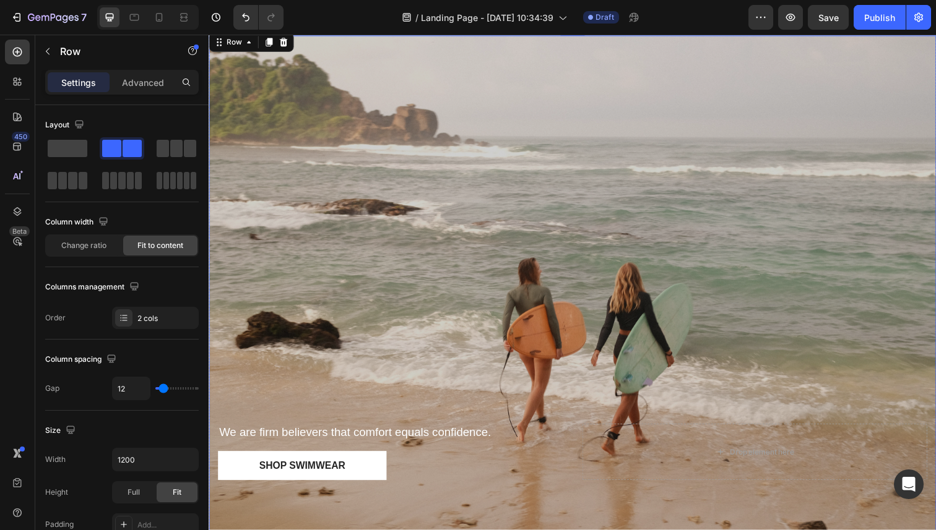
scroll to position [39, 0]
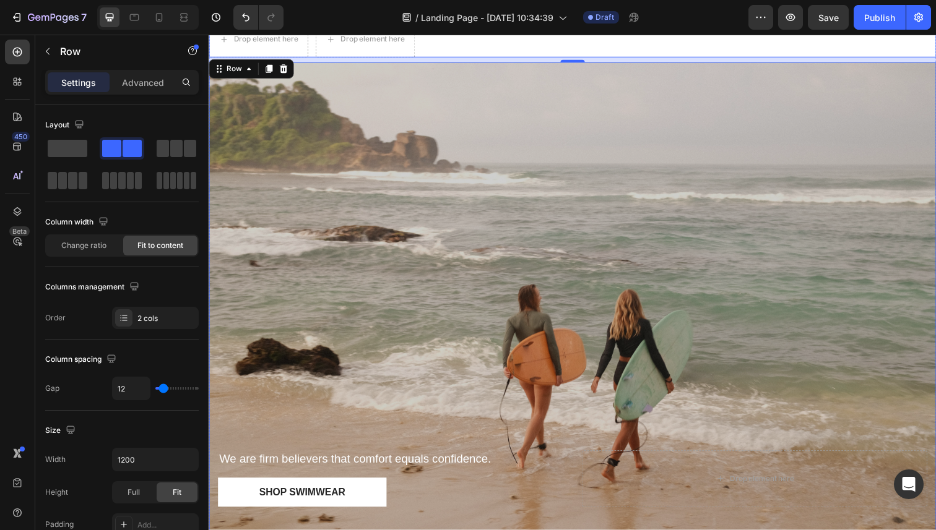
click at [401, 268] on div "Overlay" at bounding box center [580, 316] width 743 height 506
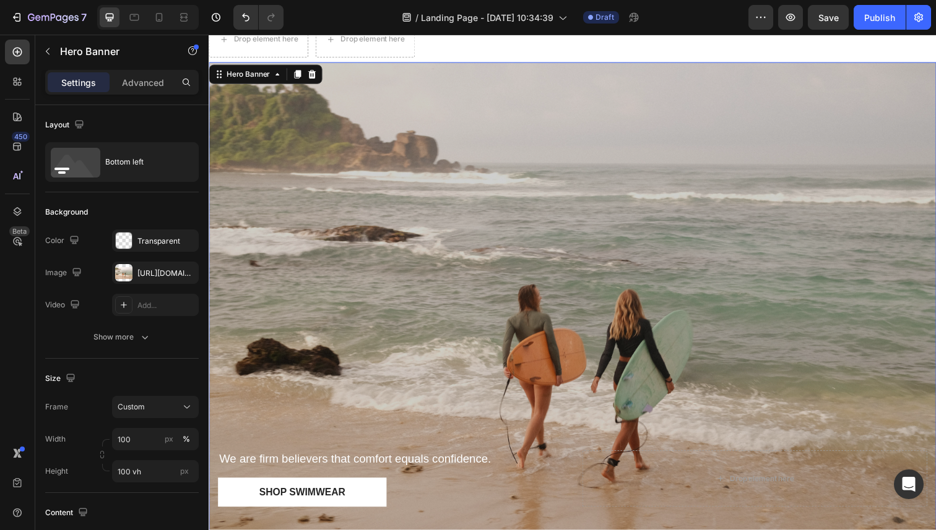
scroll to position [0, 0]
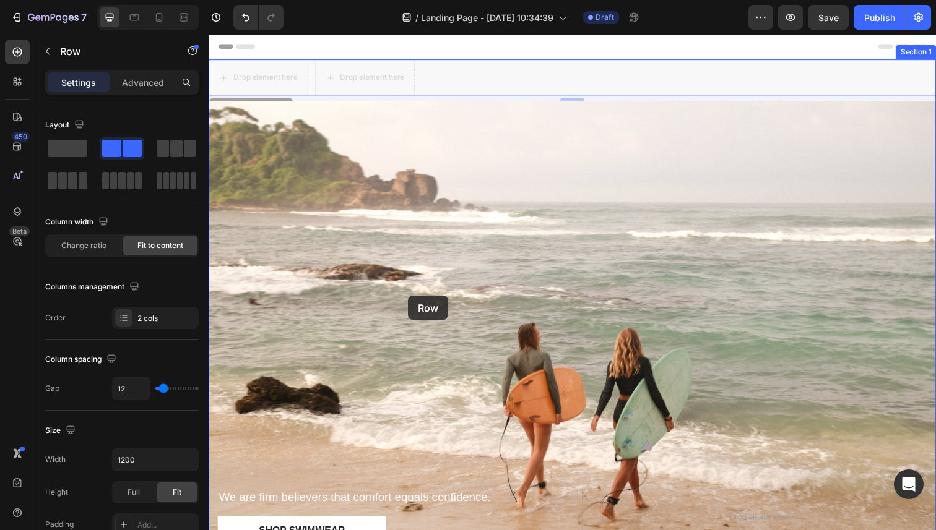
drag, startPoint x: 447, startPoint y: 72, endPoint x: 412, endPoint y: 301, distance: 232.2
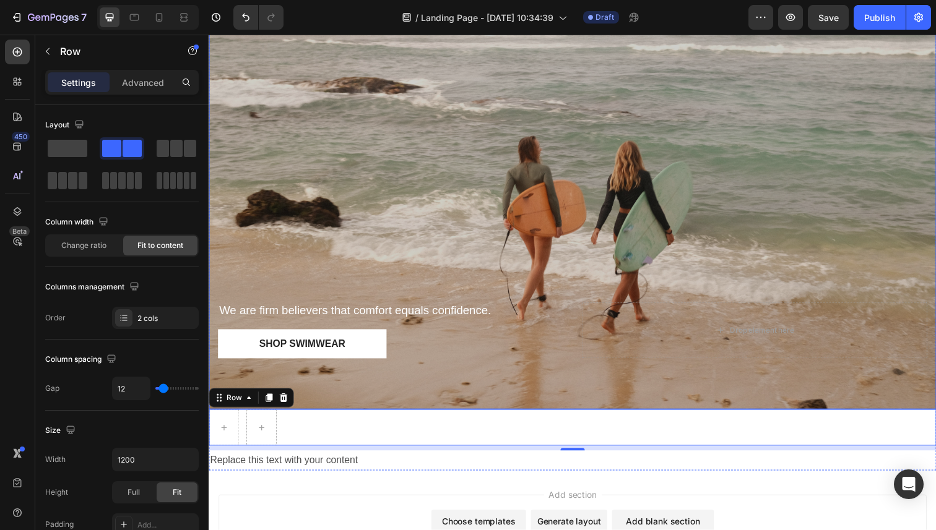
scroll to position [244, 0]
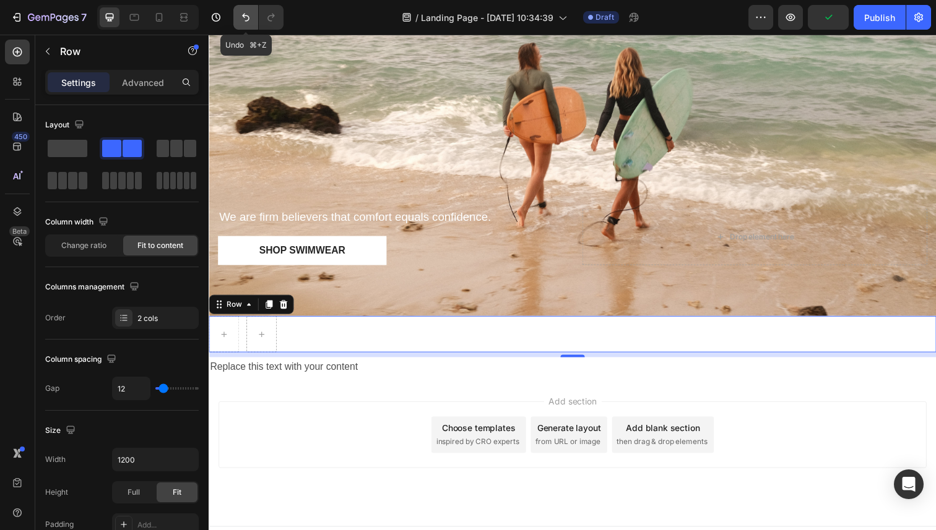
click at [242, 12] on icon "Undo/Redo" at bounding box center [246, 17] width 12 height 12
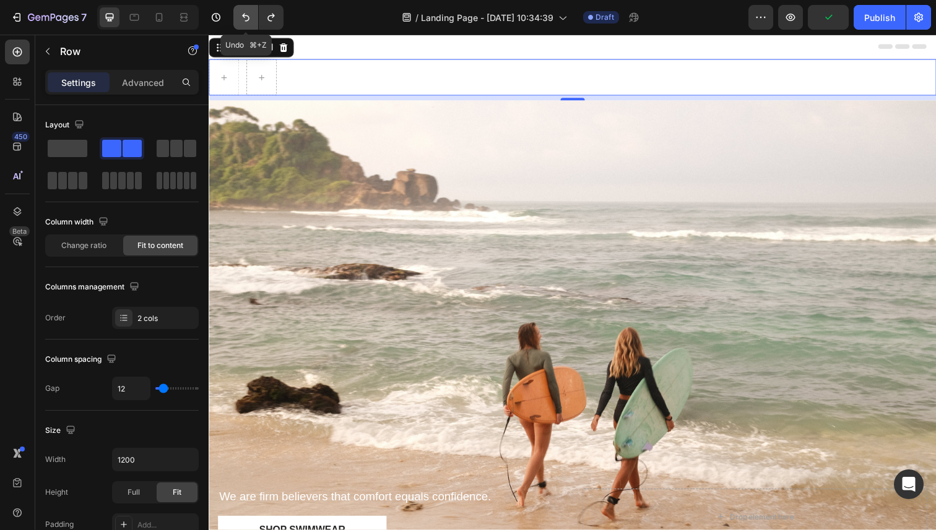
click at [242, 12] on icon "Undo/Redo" at bounding box center [246, 17] width 12 height 12
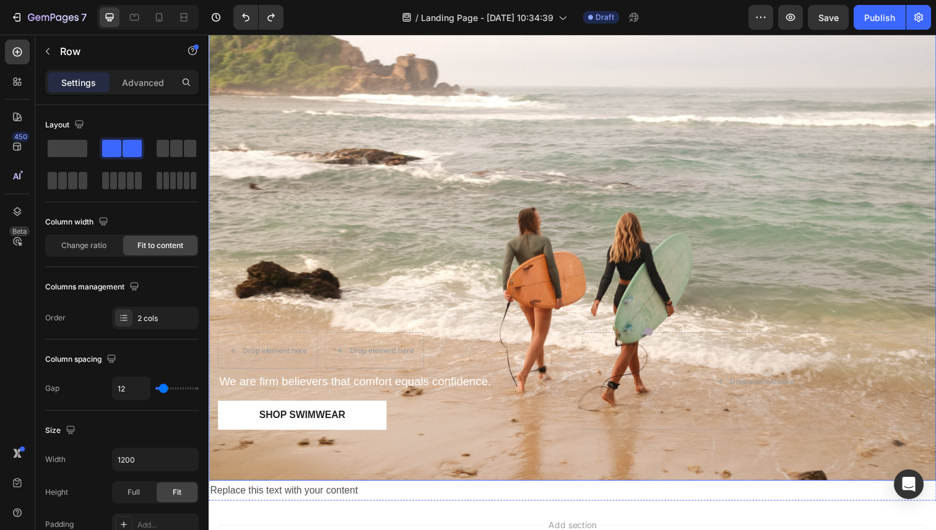
scroll to position [77, 0]
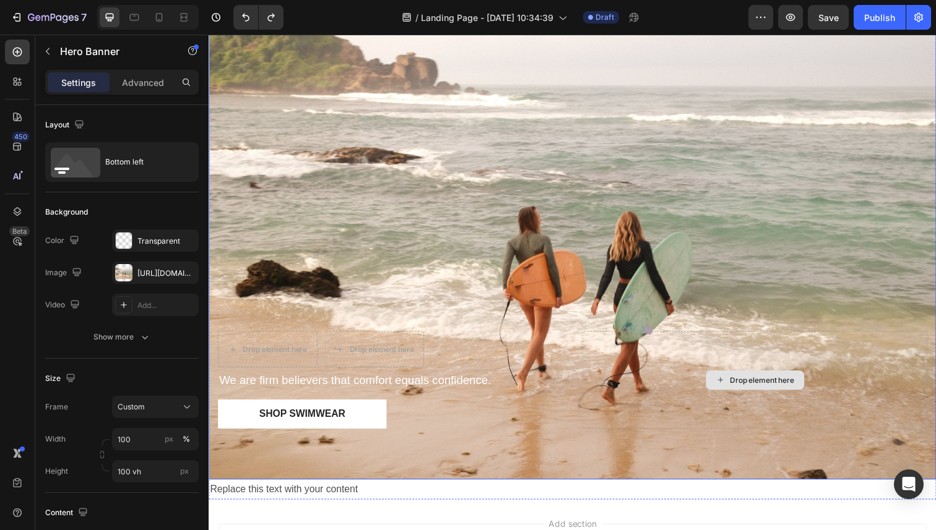
click at [633, 360] on div "Drop element here" at bounding box center [766, 388] width 352 height 100
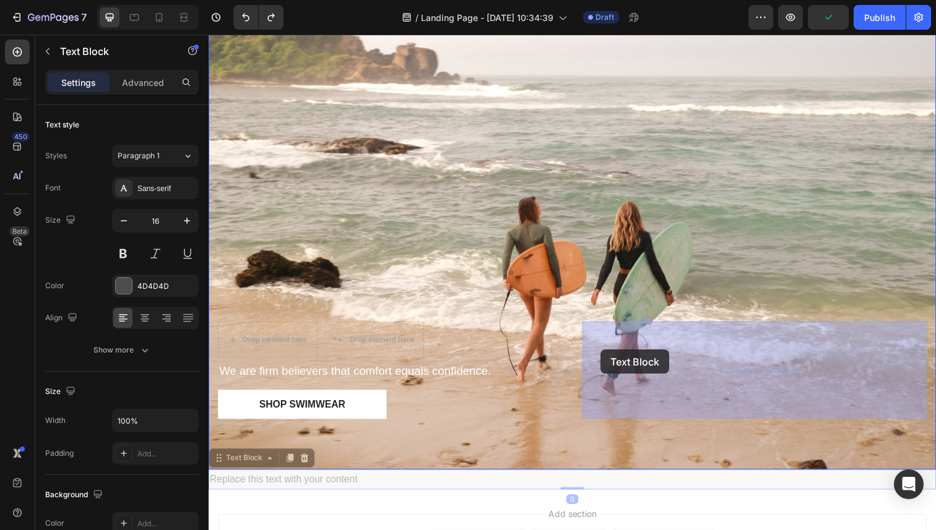
drag, startPoint x: 395, startPoint y: 498, endPoint x: 608, endPoint y: 356, distance: 255.8
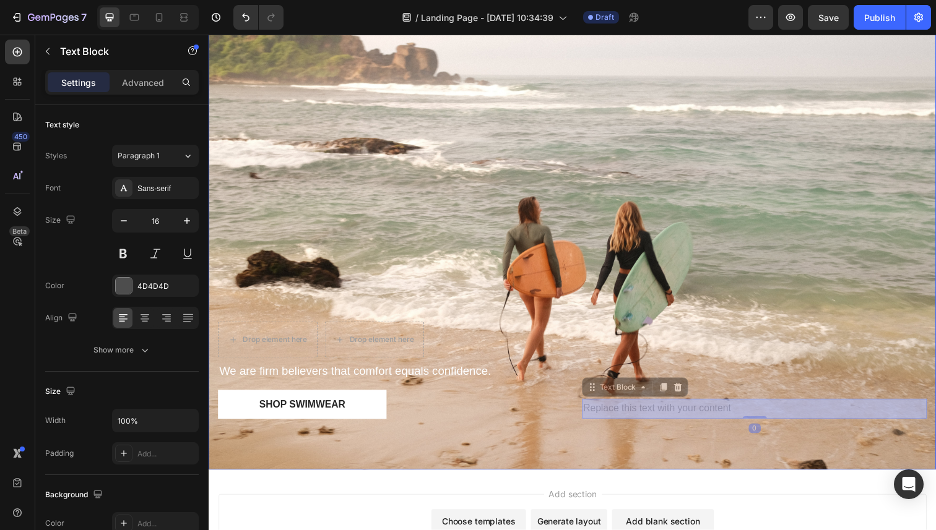
scroll to position [66, 0]
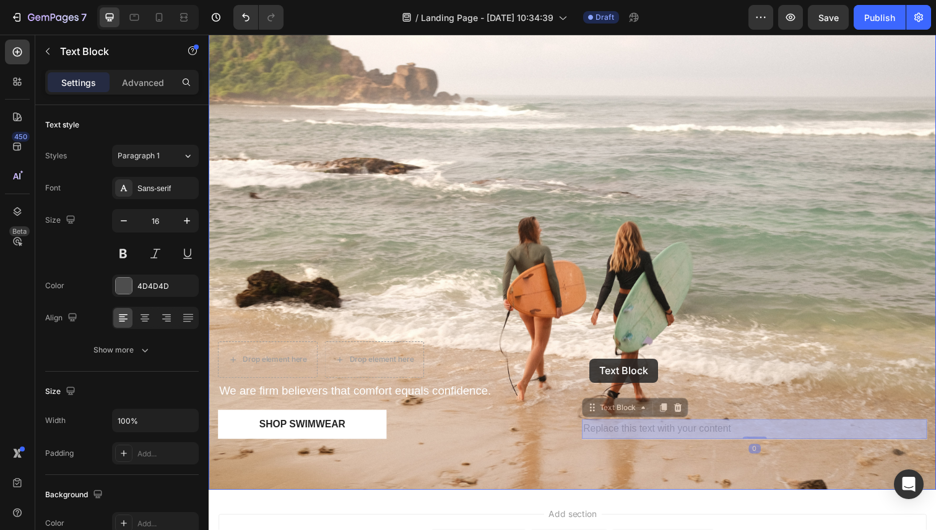
drag, startPoint x: 645, startPoint y: 417, endPoint x: 597, endPoint y: 365, distance: 70.5
click at [597, 365] on div "Header Drop element here Drop element here Row We are firm believers that comfo…" at bounding box center [580, 323] width 743 height 710
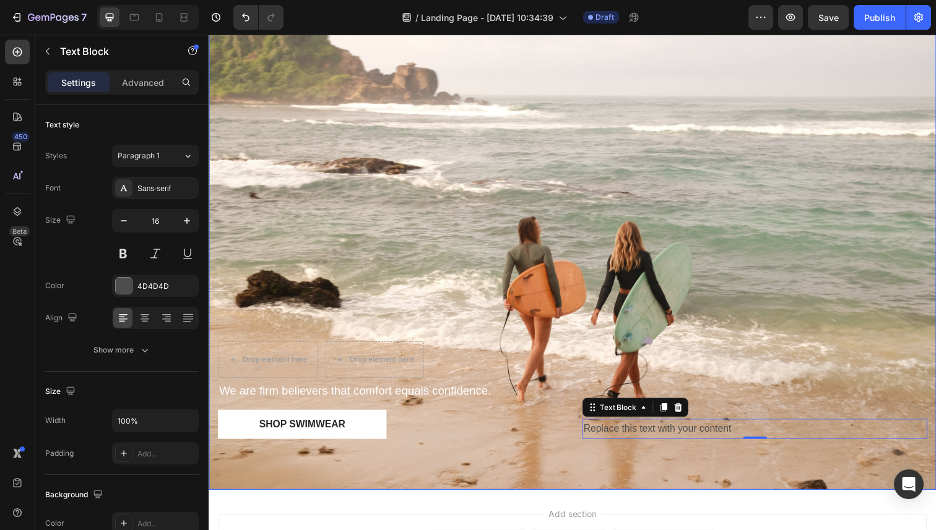
scroll to position [110, 0]
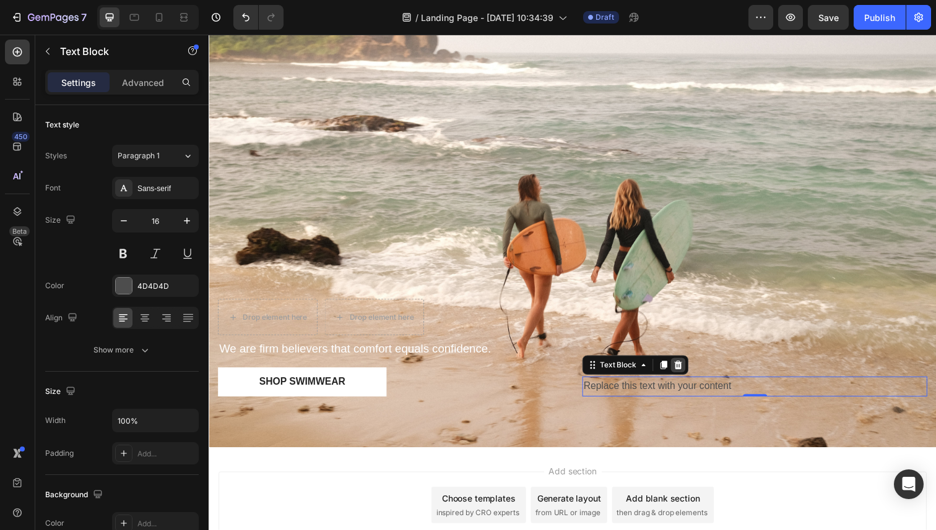
click at [687, 374] on icon at bounding box center [688, 372] width 8 height 9
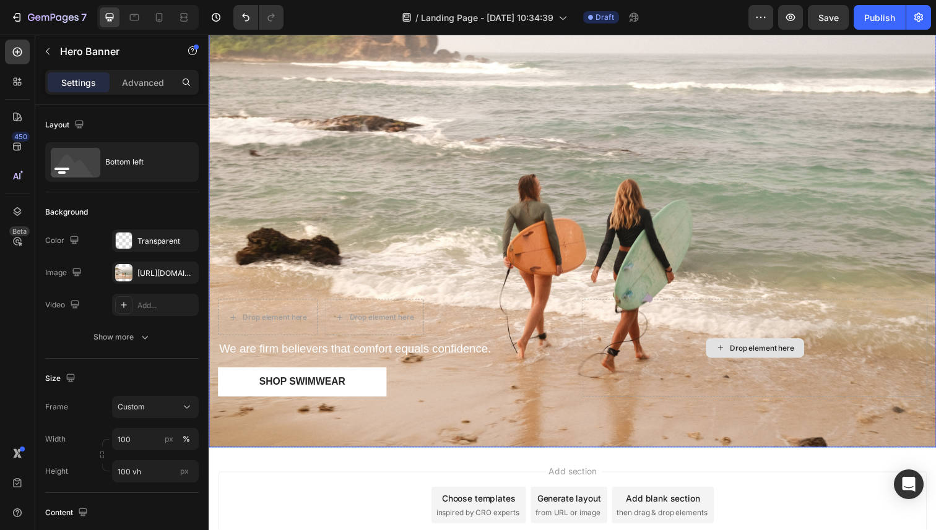
click at [608, 350] on div "Drop element here" at bounding box center [766, 355] width 352 height 100
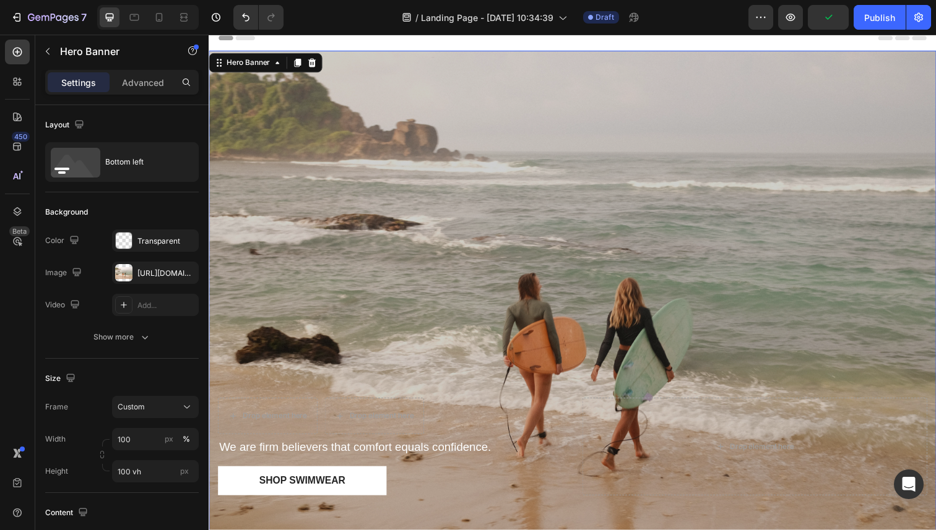
scroll to position [0, 0]
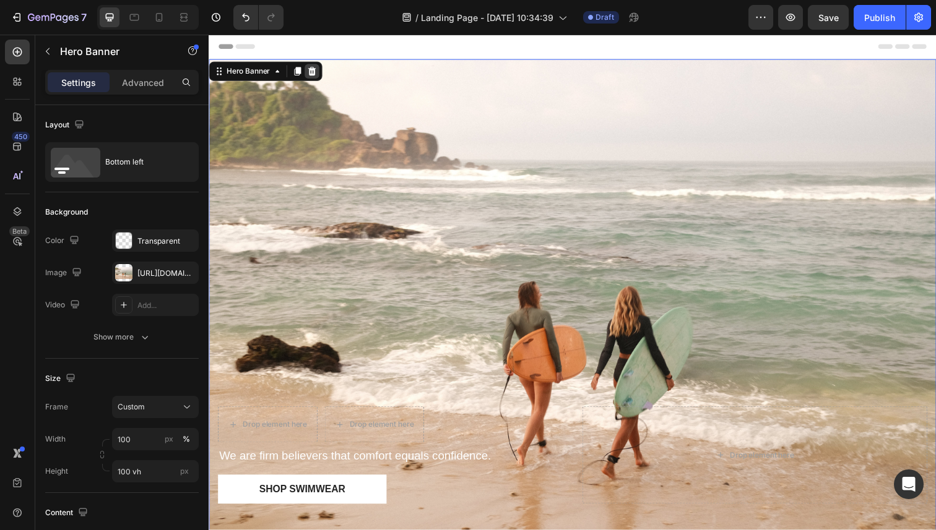
click at [313, 71] on icon at bounding box center [314, 72] width 8 height 9
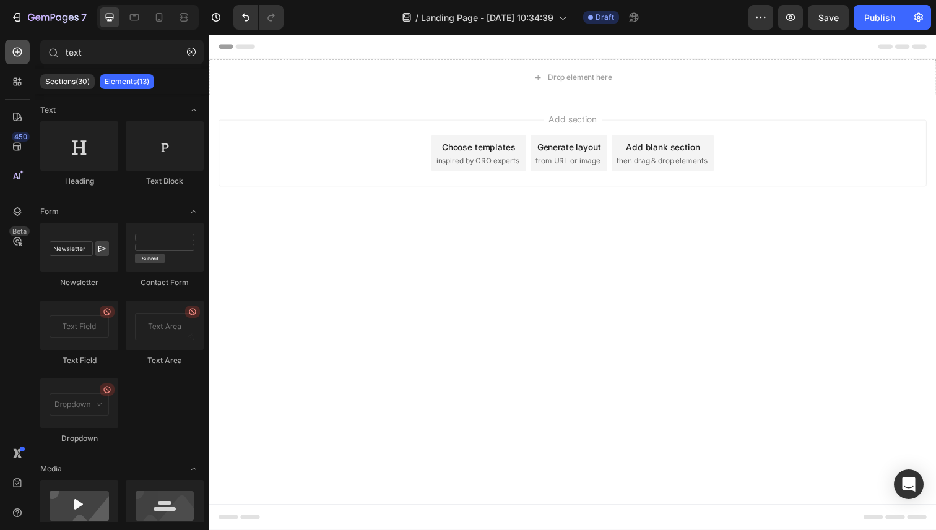
click at [19, 54] on icon at bounding box center [17, 52] width 12 height 12
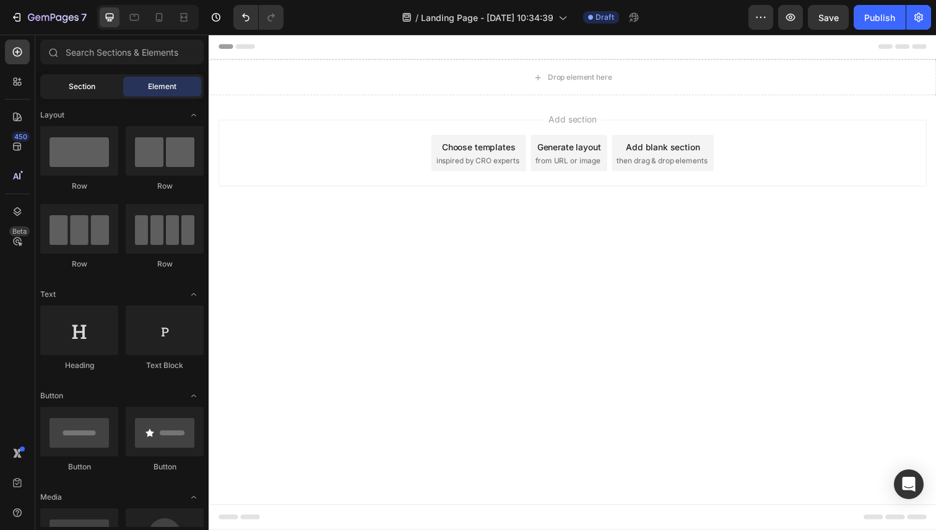
click at [78, 88] on span "Section" at bounding box center [82, 86] width 27 height 11
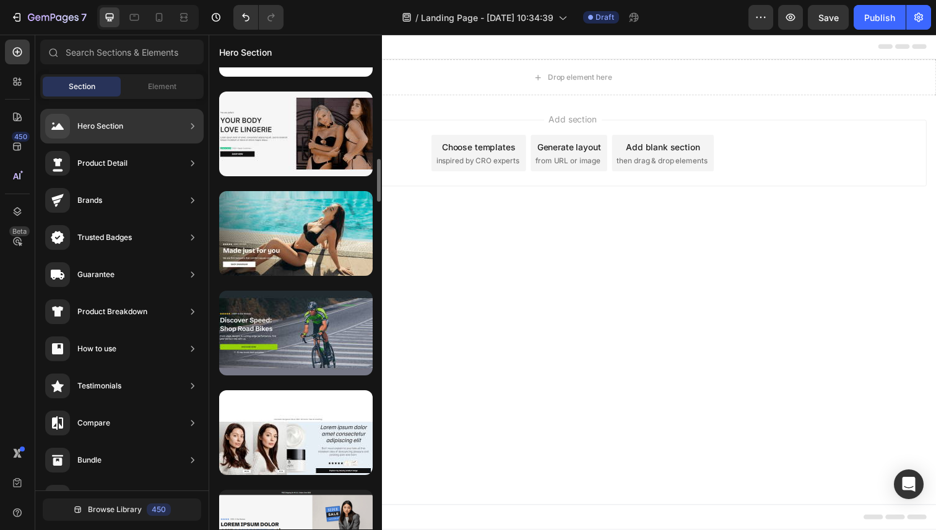
scroll to position [978, 0]
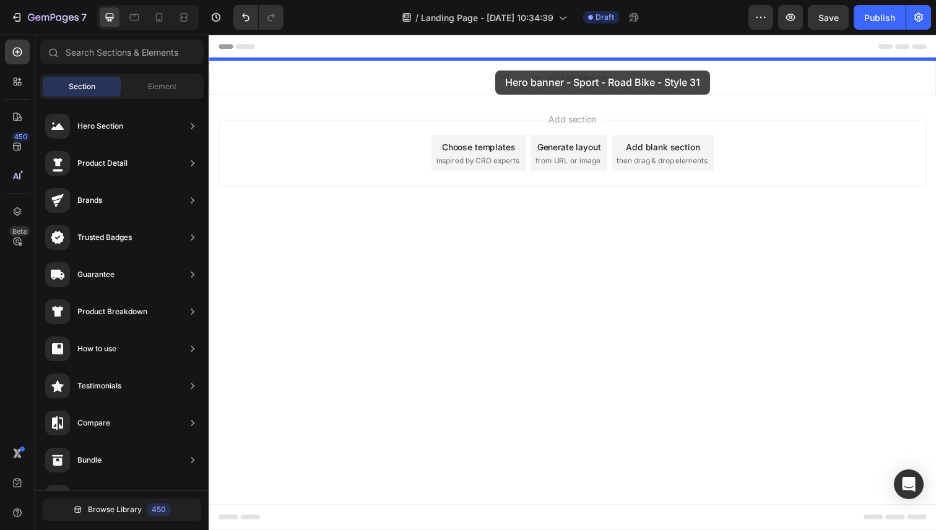
drag, startPoint x: 514, startPoint y: 374, endPoint x: 501, endPoint y: 71, distance: 303.5
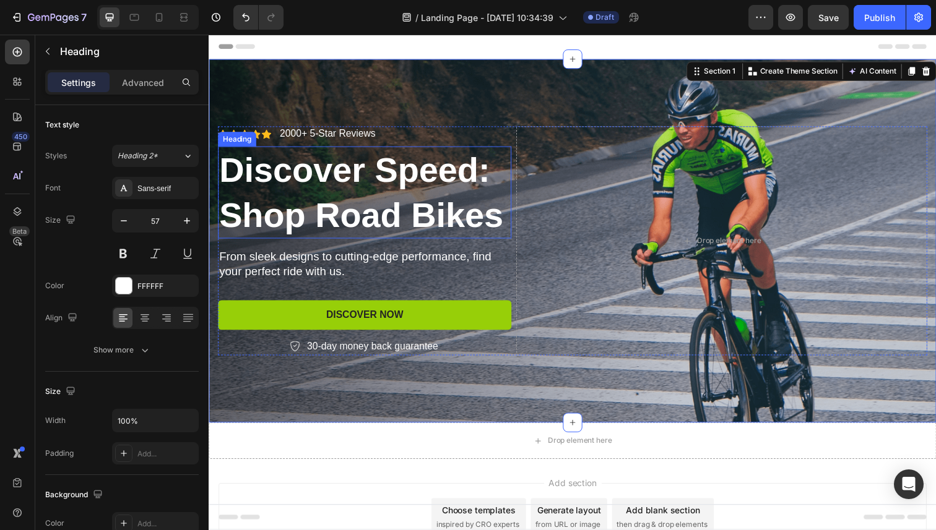
click at [369, 205] on h2 "Discover Speed: Shop Road Bikes" at bounding box center [368, 196] width 300 height 94
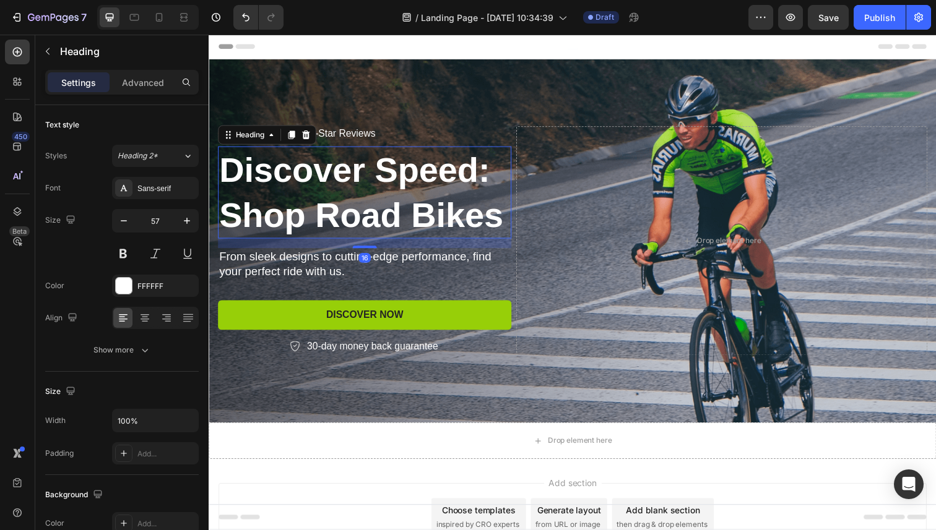
click at [369, 205] on h2 "Discover Speed: Shop Road Bikes" at bounding box center [368, 196] width 300 height 94
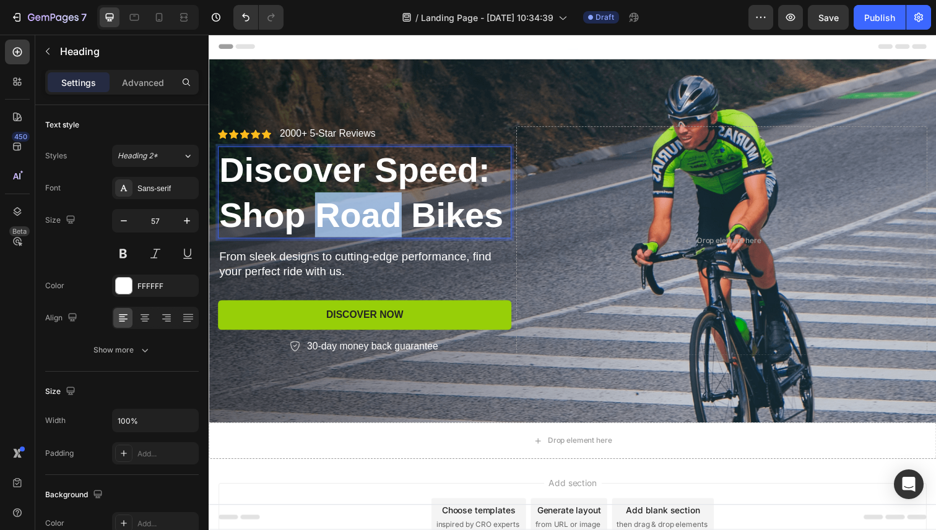
click at [369, 205] on p "Discover Speed: Shop Road Bikes" at bounding box center [367, 196] width 297 height 92
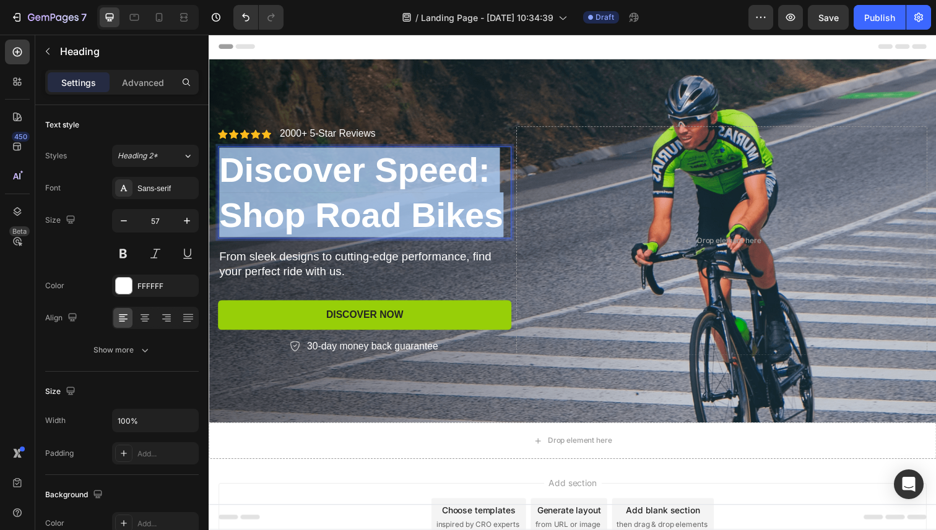
click at [369, 205] on p "Discover Speed: Shop Road Bikes" at bounding box center [367, 196] width 297 height 92
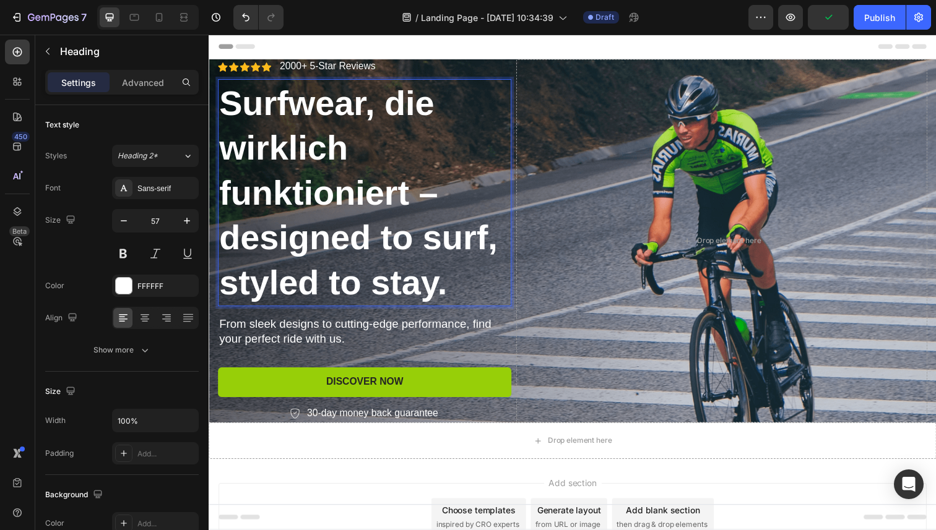
click at [225, 241] on strong "Surfwear, die wirklich funktioniert – designed to surf, styled to stay." at bounding box center [361, 196] width 284 height 223
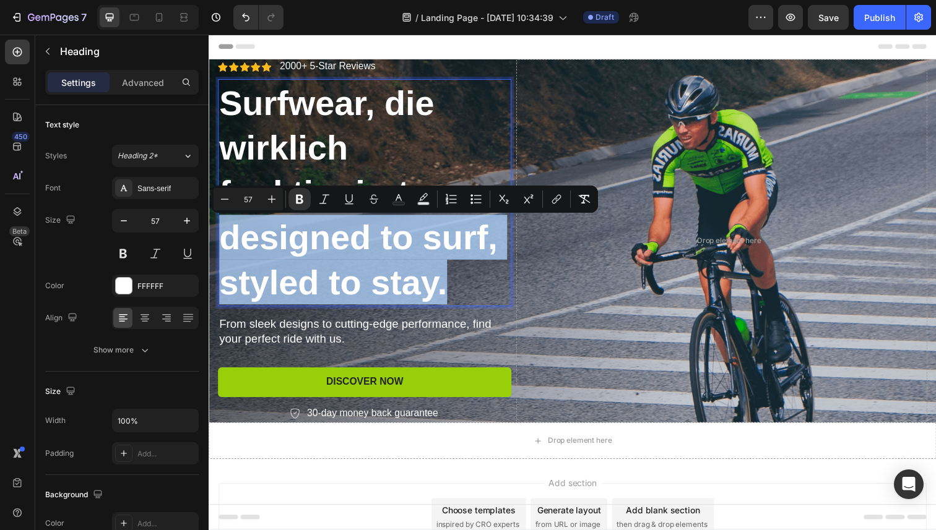
drag, startPoint x: 225, startPoint y: 241, endPoint x: 465, endPoint y: 277, distance: 242.3
click at [465, 277] on p "Surfwear, die wirklich funktioniert – designed to surf, styled to stay." at bounding box center [367, 196] width 297 height 229
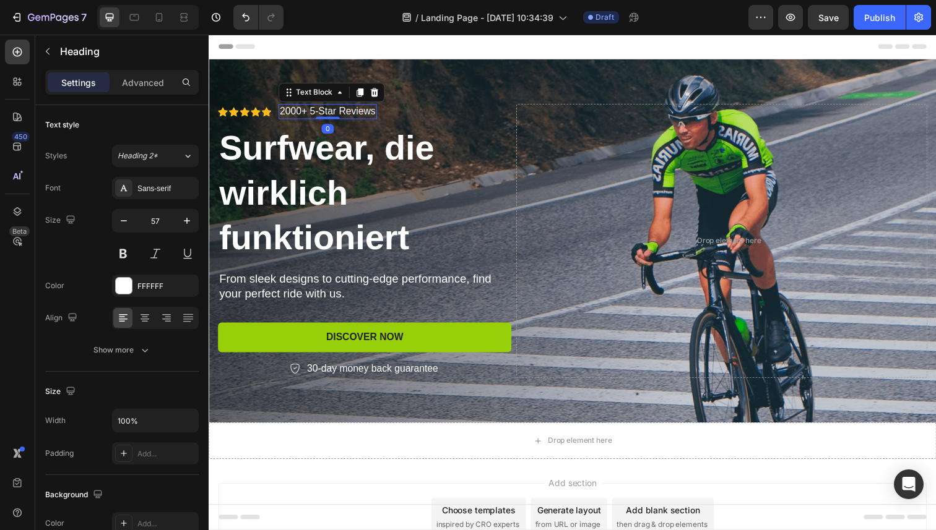
click at [347, 118] on p "2000+ 5-Star Reviews" at bounding box center [330, 113] width 98 height 13
click at [379, 94] on icon at bounding box center [378, 94] width 8 height 9
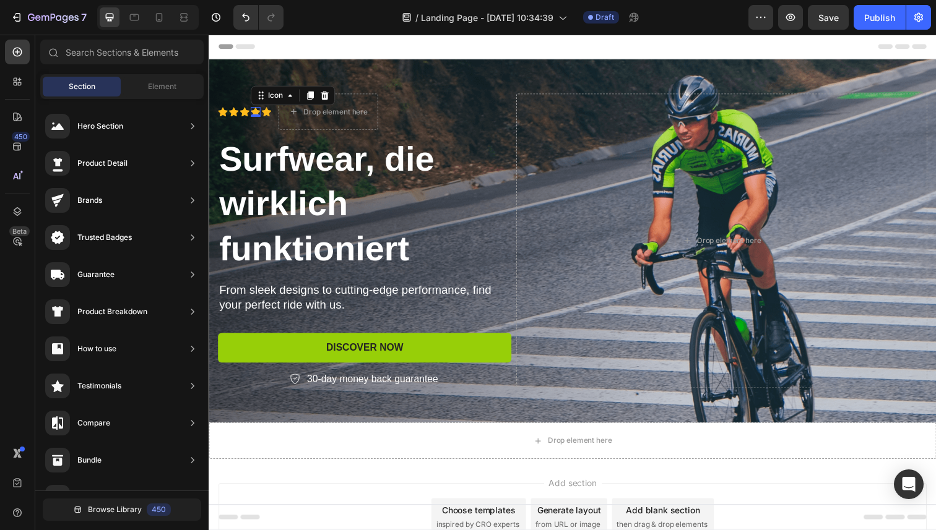
click at [260, 111] on icon at bounding box center [256, 114] width 10 height 10
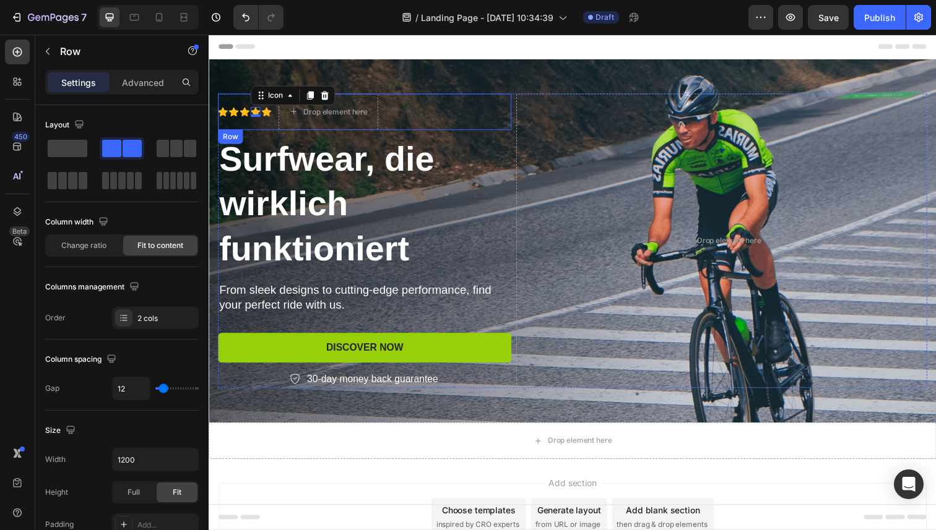
click at [246, 124] on div "Icon Icon Icon Icon 0 Icon Icon List" at bounding box center [245, 113] width 54 height 37
click at [253, 124] on div "Icon Icon Icon Icon Icon Icon List" at bounding box center [245, 113] width 54 height 37
click at [293, 144] on icon at bounding box center [294, 144] width 10 height 10
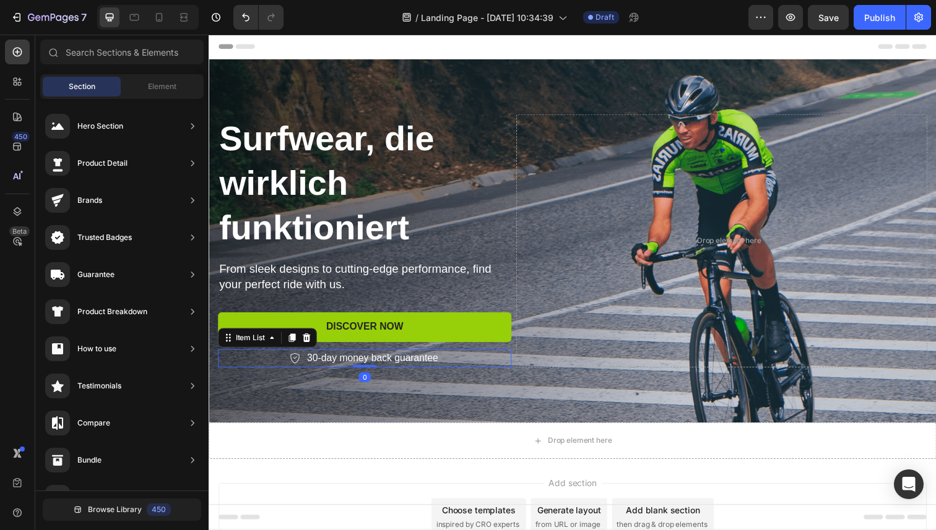
click at [375, 368] on p "30-day money back guarantee" at bounding box center [376, 365] width 134 height 15
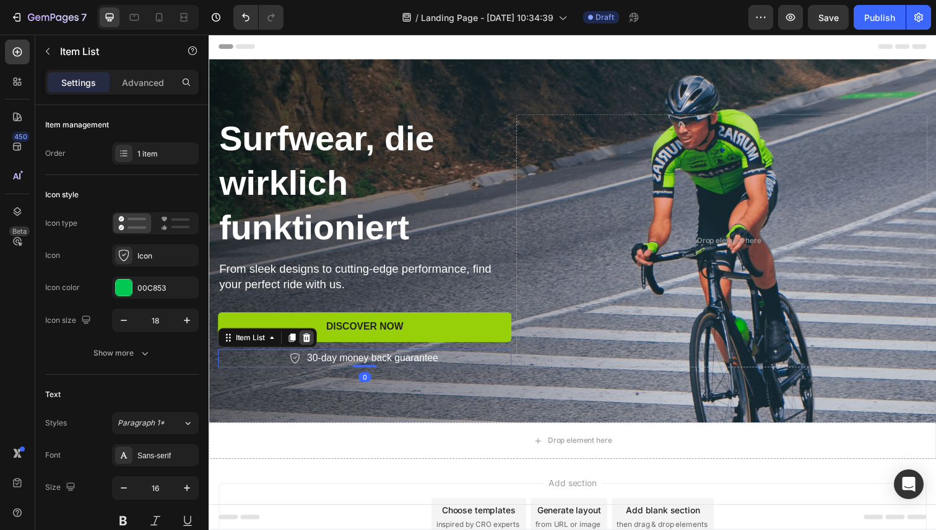
click at [309, 343] on icon at bounding box center [308, 344] width 8 height 9
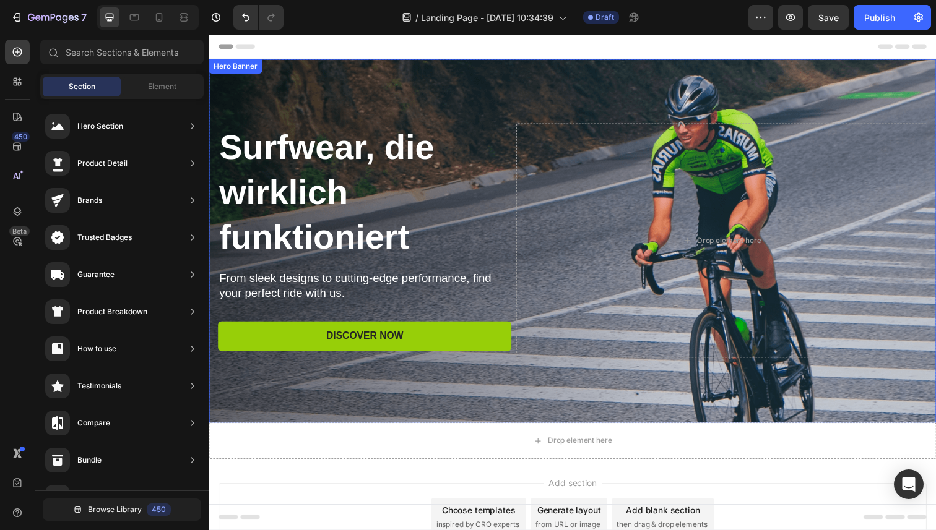
click at [727, 87] on div "Background Image" at bounding box center [580, 245] width 743 height 371
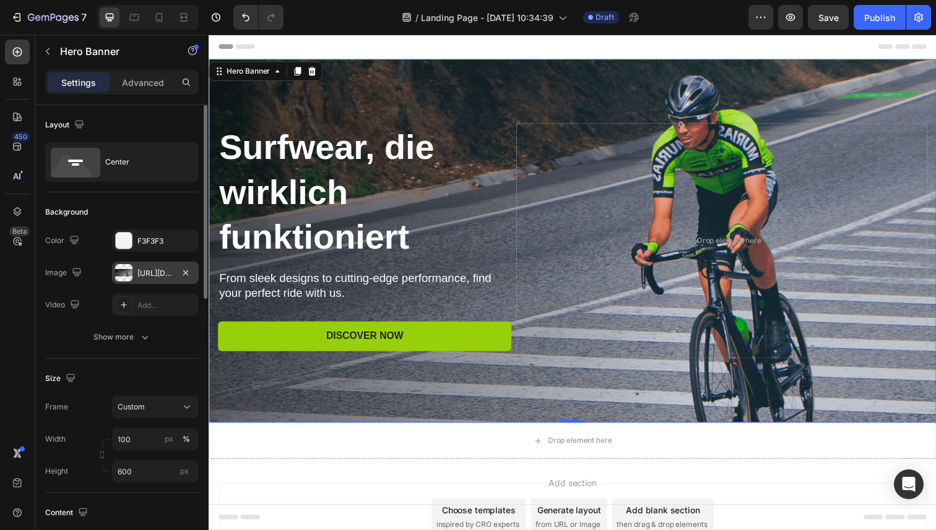
click at [150, 272] on div "[URL][DOMAIN_NAME]" at bounding box center [155, 273] width 36 height 11
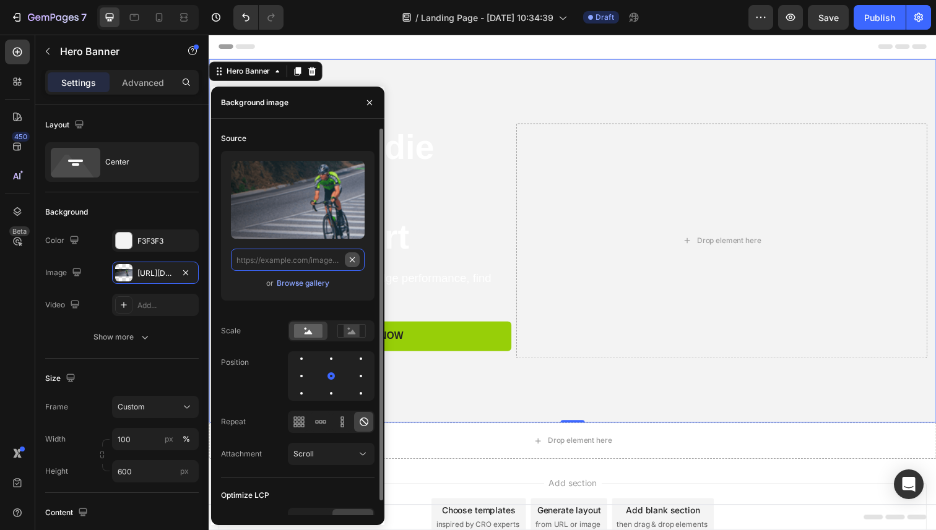
scroll to position [0, 0]
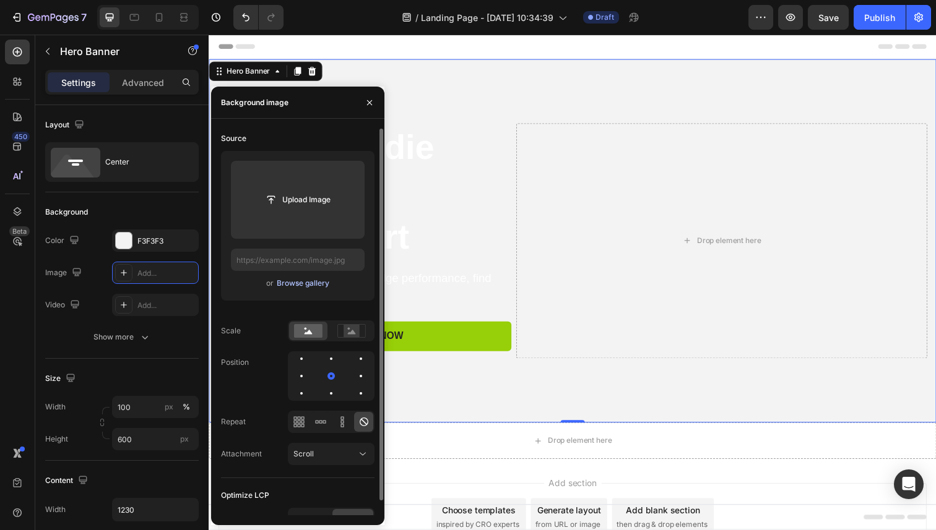
click at [307, 285] on div "Browse gallery" at bounding box center [303, 283] width 53 height 11
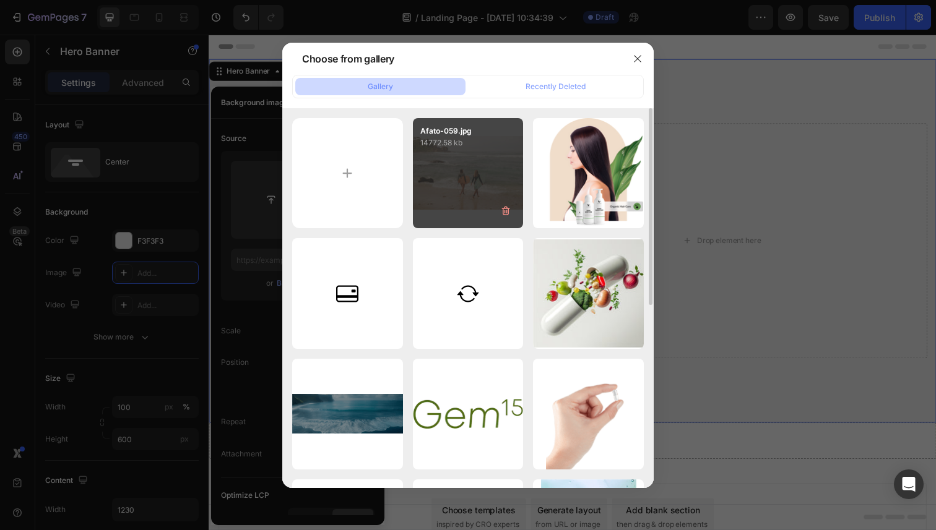
click at [474, 176] on div "Afato-059.jpg 14772.58 kb" at bounding box center [468, 173] width 111 height 111
type input "[URL][DOMAIN_NAME]"
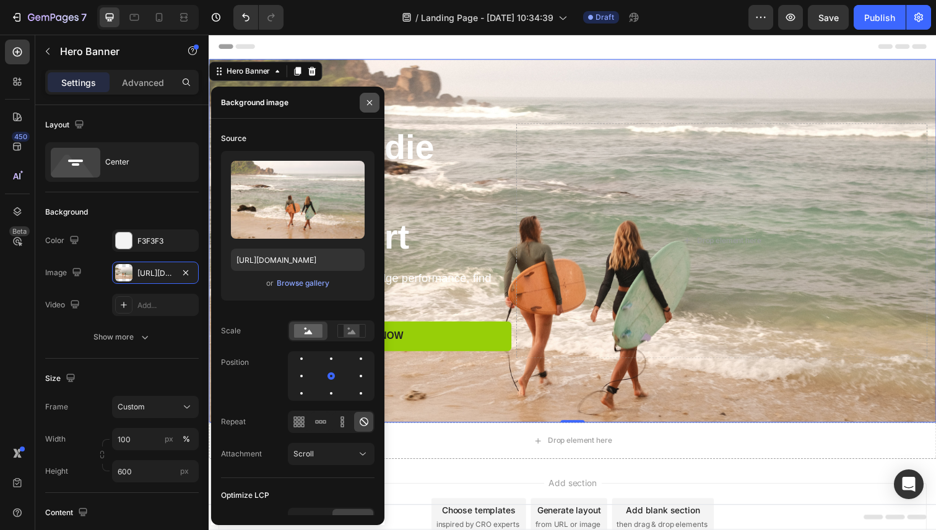
click at [371, 103] on icon "button" at bounding box center [370, 103] width 10 height 10
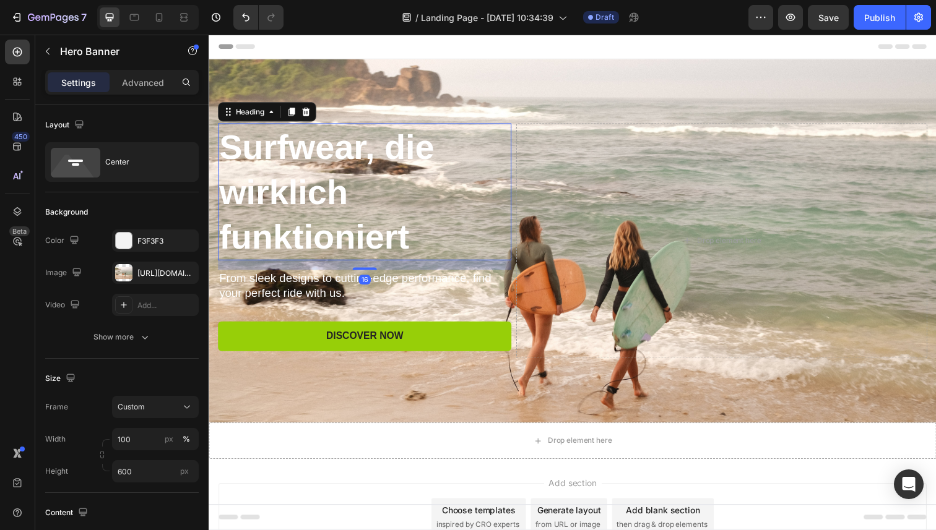
click at [302, 196] on strong "Surfwear, die wirklich funktioniert" at bounding box center [329, 195] width 220 height 131
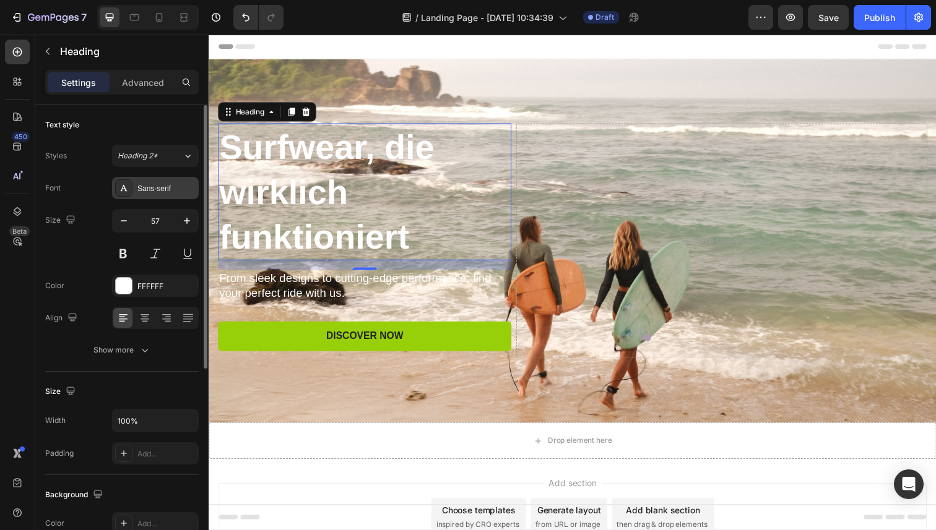
click at [173, 187] on div "Sans-serif" at bounding box center [166, 188] width 58 height 11
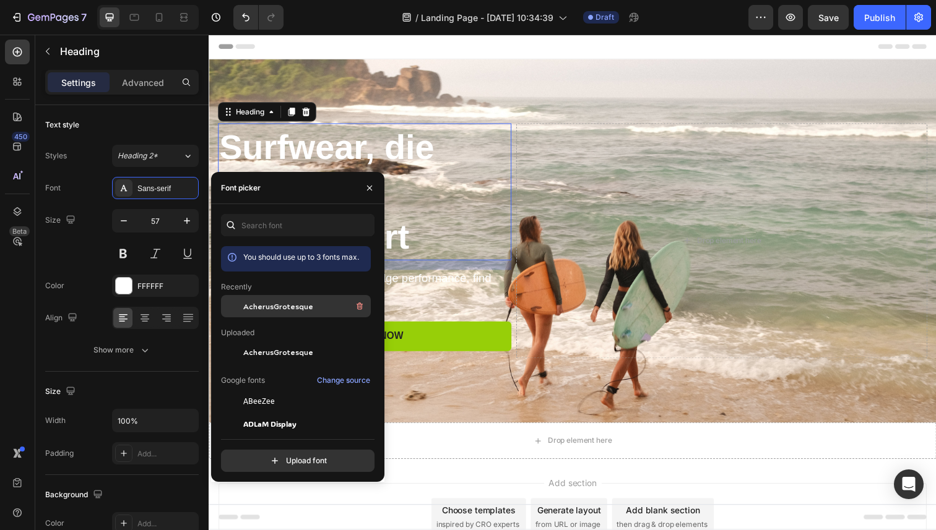
click at [280, 310] on span "AcherusGrotesque" at bounding box center [278, 306] width 70 height 11
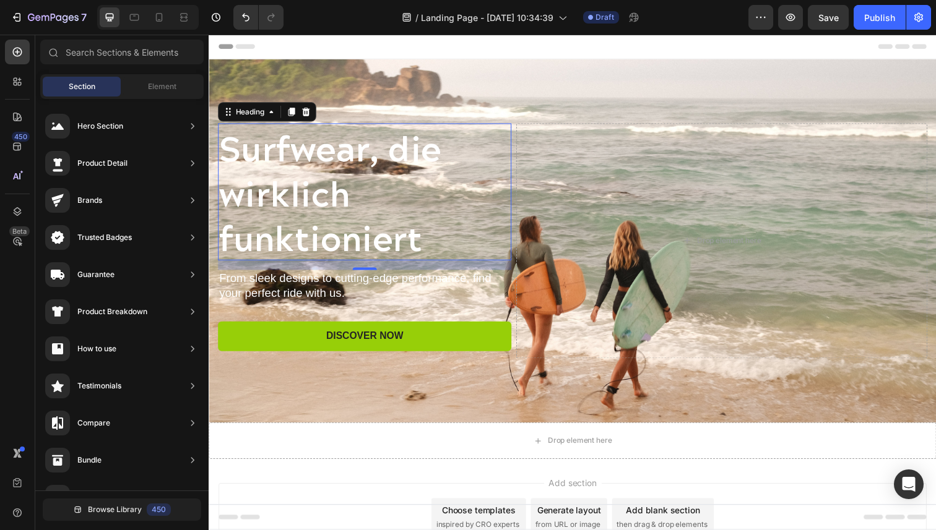
click at [562, 53] on div "Header" at bounding box center [579, 47] width 723 height 25
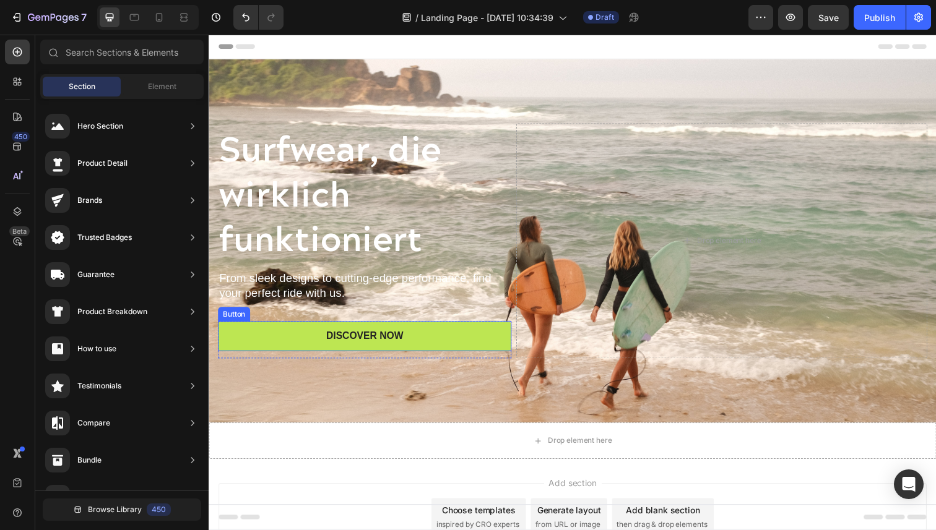
click at [456, 339] on button "Discover Now" at bounding box center [368, 343] width 300 height 30
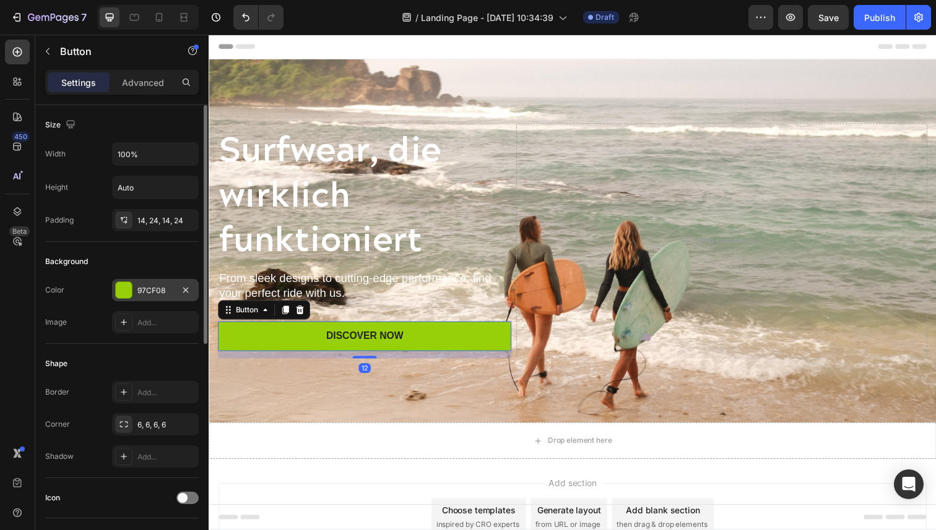
click at [176, 288] on div "97CF08" at bounding box center [155, 290] width 87 height 22
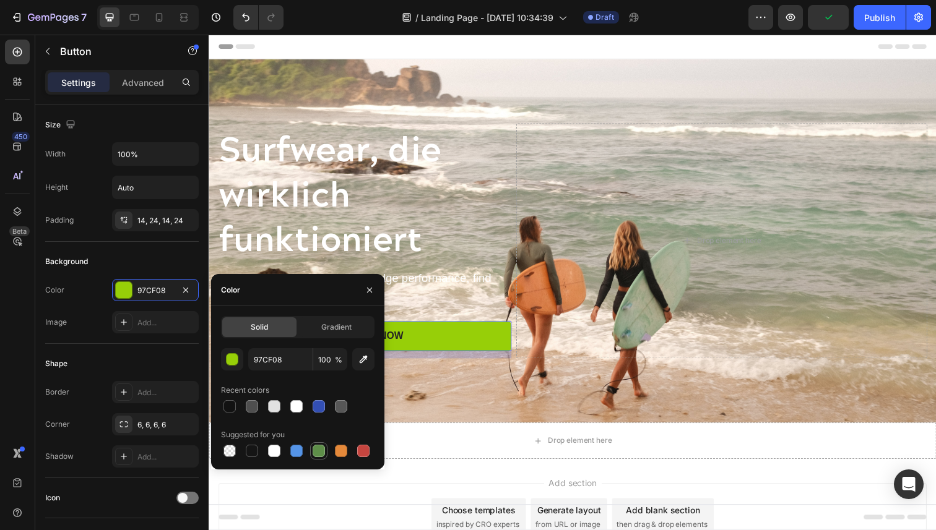
click at [314, 453] on div at bounding box center [319, 451] width 12 height 12
type input "5E8E49"
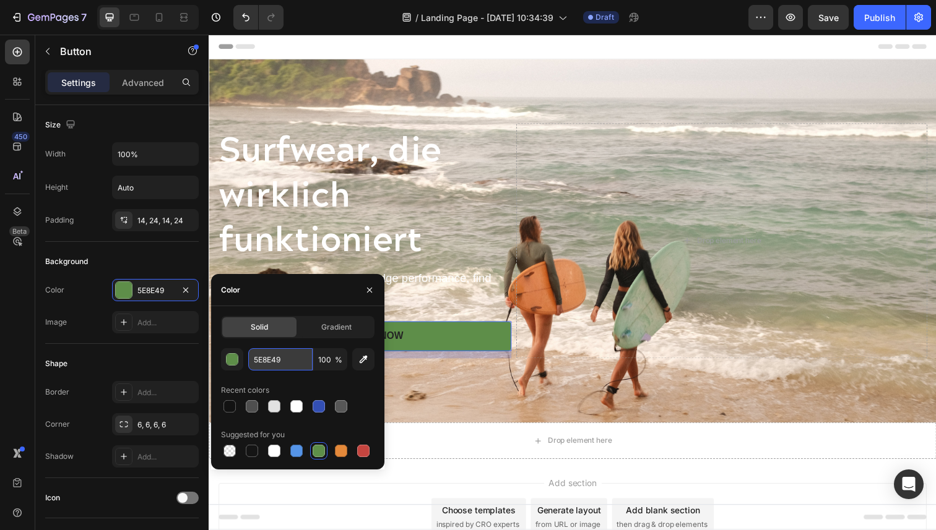
click at [275, 363] on input "5E8E49" at bounding box center [280, 359] width 64 height 22
click at [233, 365] on div "button" at bounding box center [232, 359] width 12 height 12
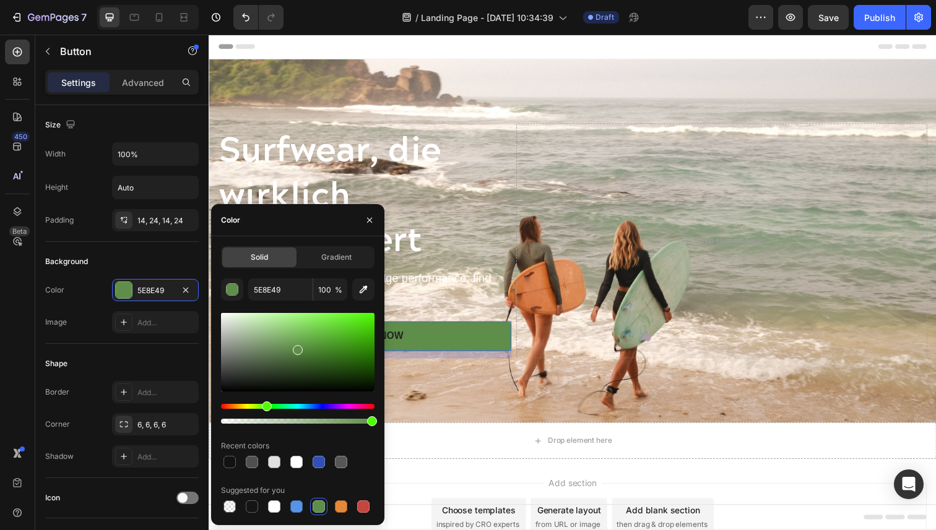
click at [328, 227] on div "Color" at bounding box center [297, 220] width 173 height 32
click at [337, 252] on span "Gradient" at bounding box center [336, 257] width 30 height 11
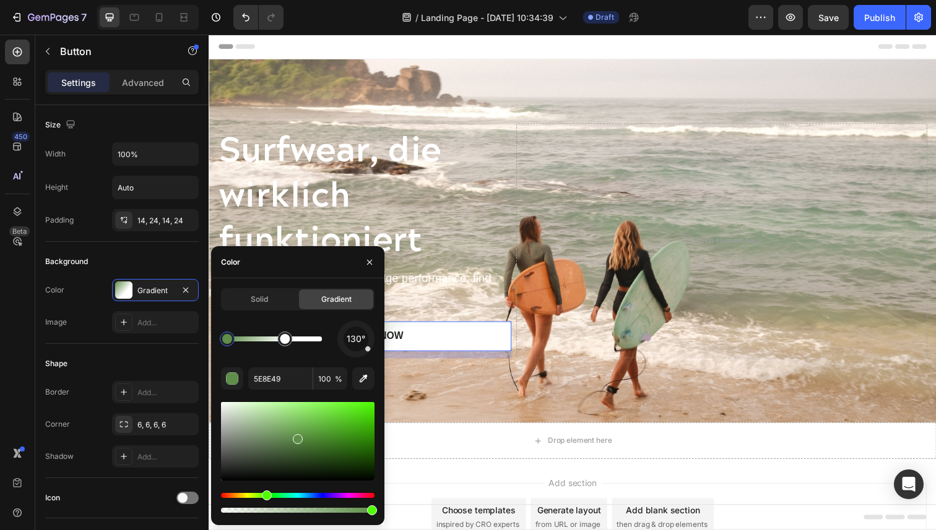
drag, startPoint x: 324, startPoint y: 344, endPoint x: 310, endPoint y: 348, distance: 14.3
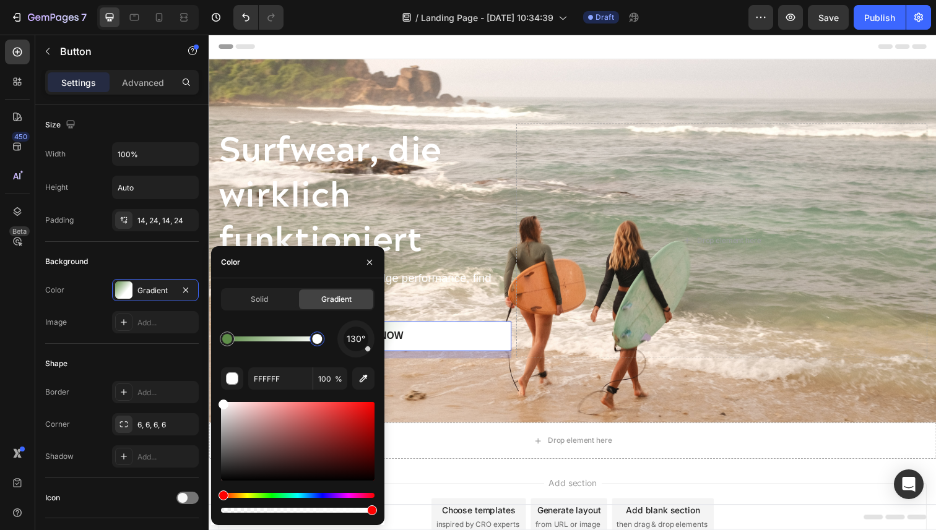
drag, startPoint x: 288, startPoint y: 336, endPoint x: 320, endPoint y: 337, distance: 31.6
click at [320, 337] on div at bounding box center [317, 339] width 10 height 10
type input "5E8E49"
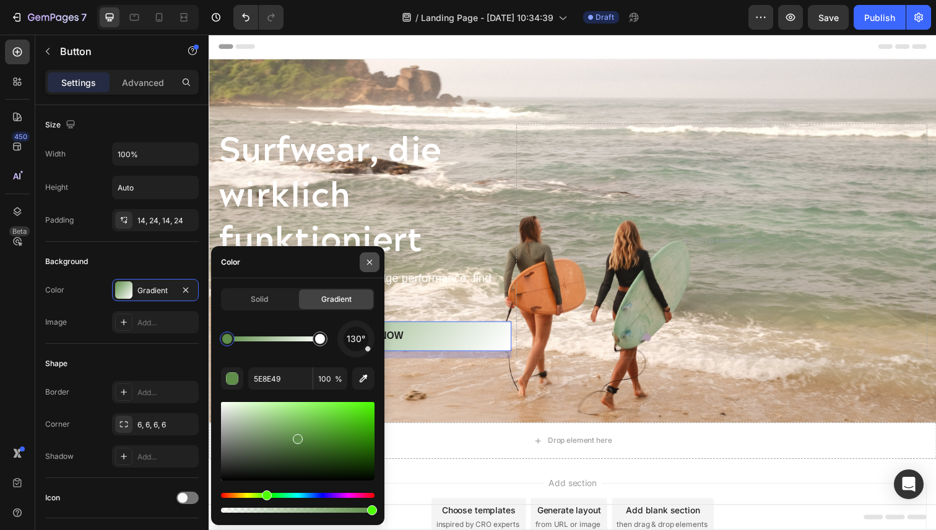
click at [376, 267] on button "button" at bounding box center [370, 263] width 20 height 20
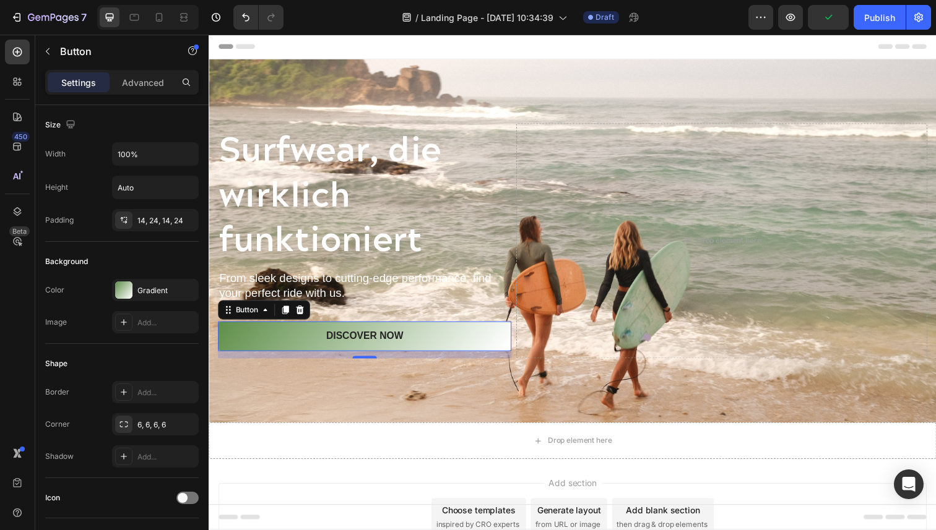
click at [673, 46] on div "Header" at bounding box center [579, 47] width 723 height 25
